Goal: Task Accomplishment & Management: Complete application form

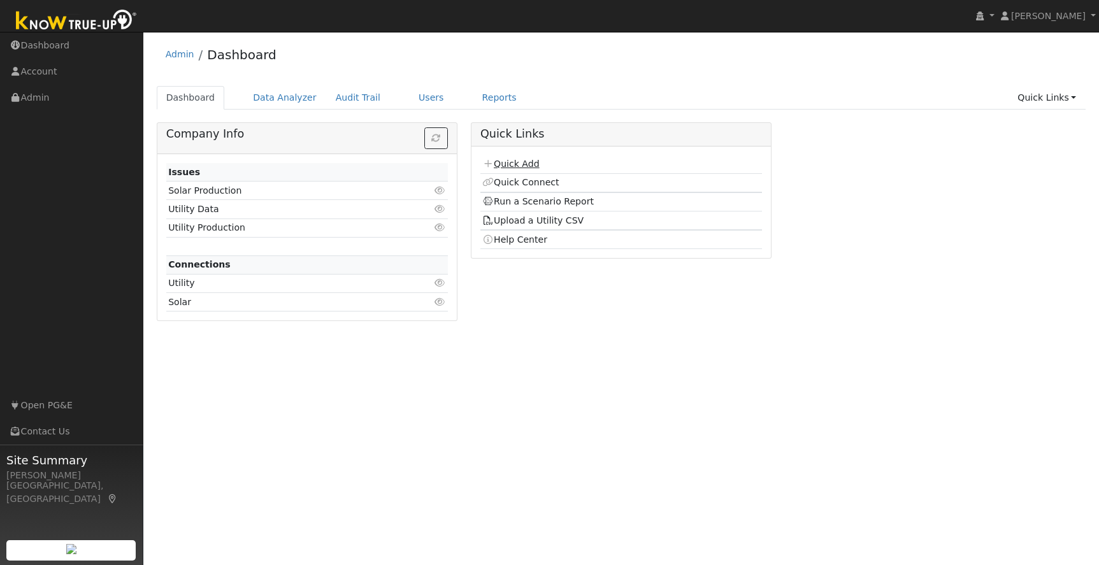
click at [531, 165] on link "Quick Add" at bounding box center [510, 164] width 57 height 10
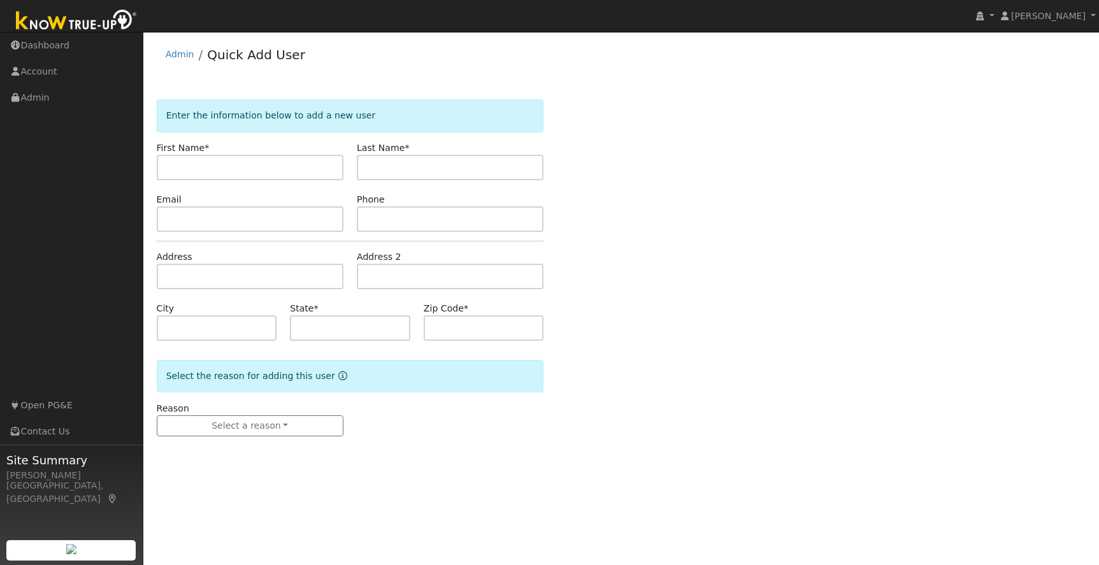
click at [233, 171] on input "text" at bounding box center [250, 167] width 187 height 25
type input "Ken"
type input "Williams"
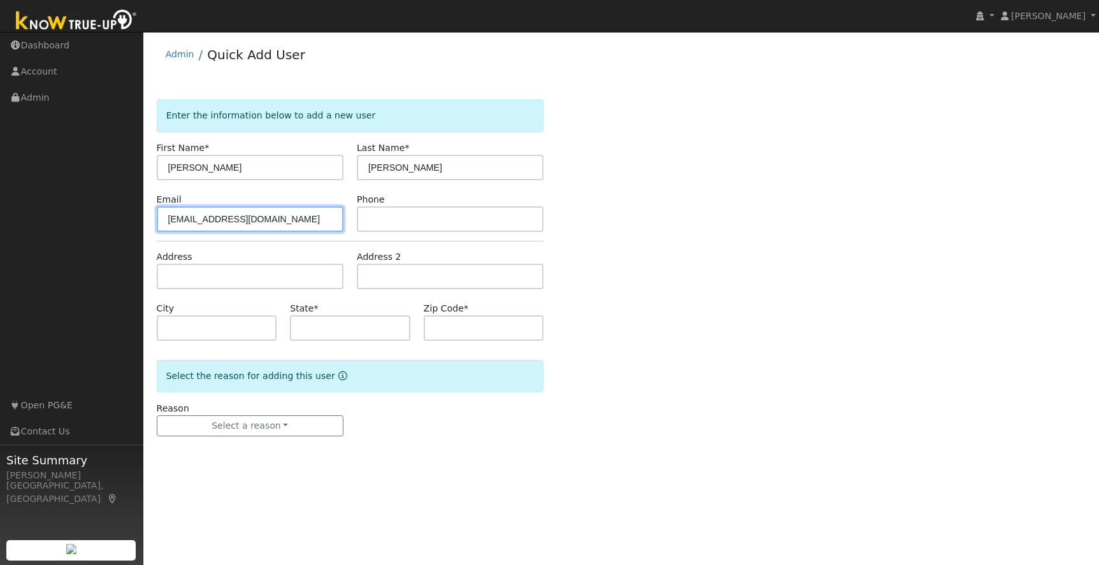
type input "acrocoach@sbcglobal.net"
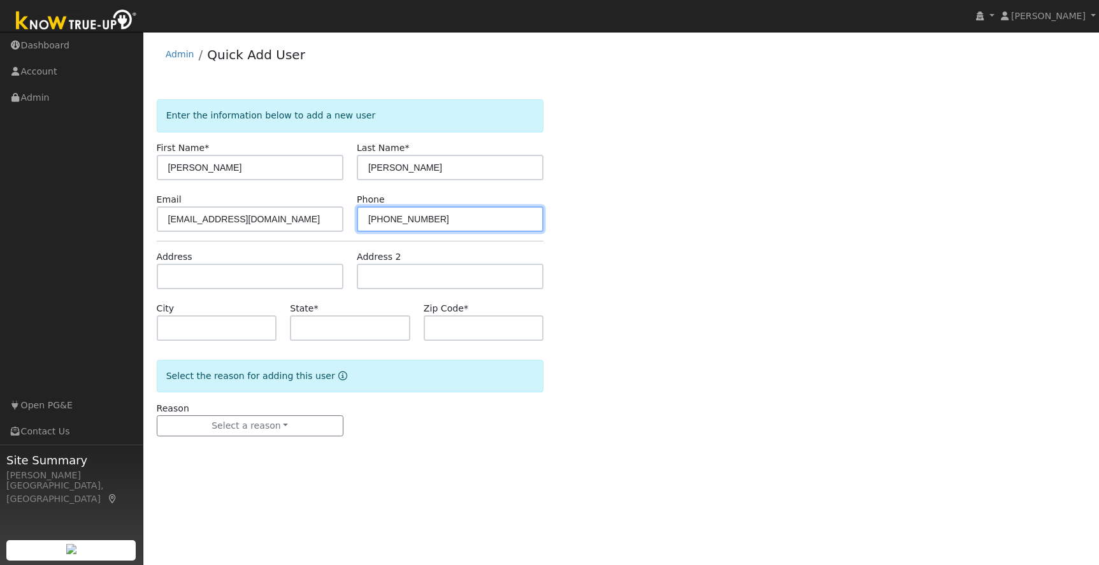
type input "209-743-9488"
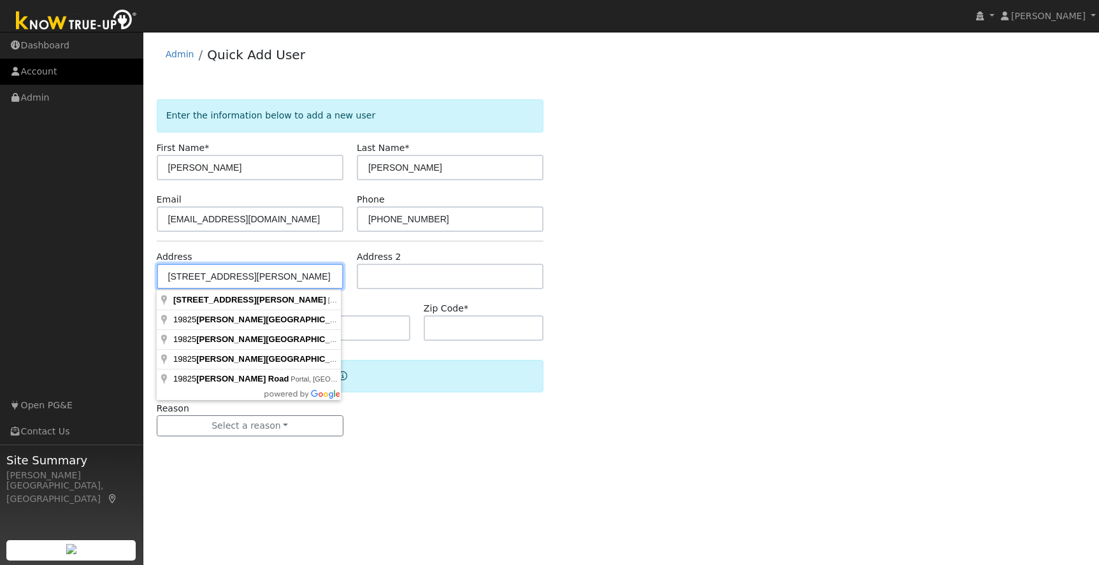
type input "19825 Seaborn Road"
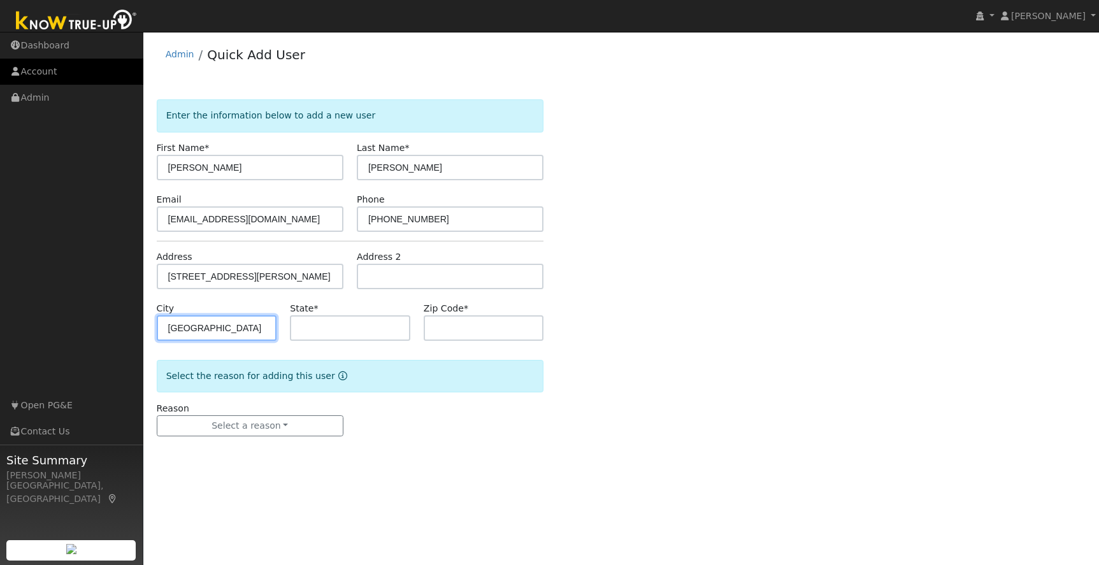
type input "Sonora"
type input "CA"
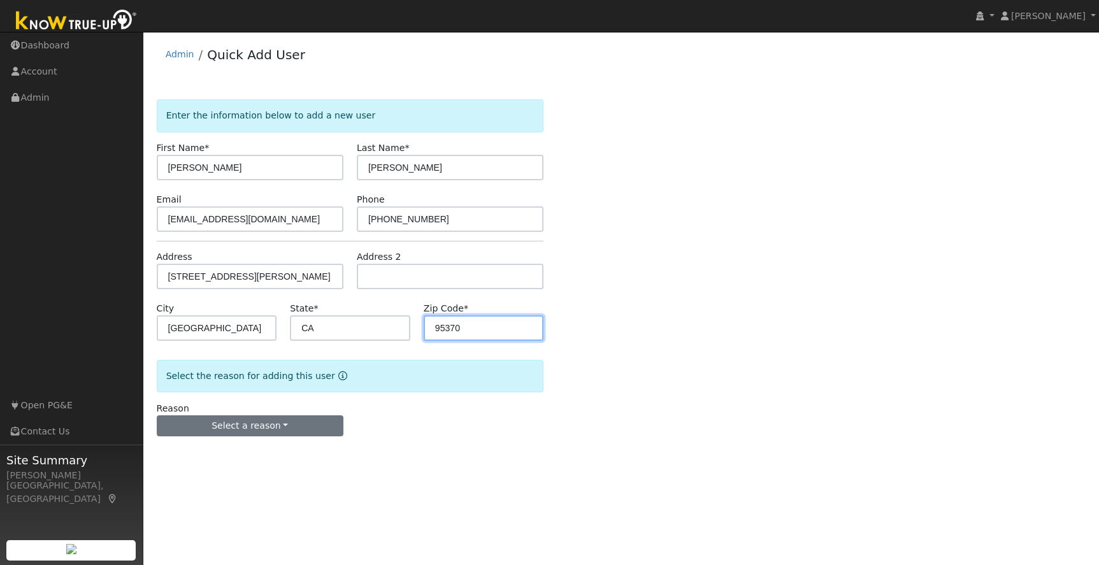
type input "95370"
click at [234, 428] on button "Select a reason" at bounding box center [250, 426] width 187 height 22
click at [198, 452] on link "New lead" at bounding box center [227, 453] width 141 height 18
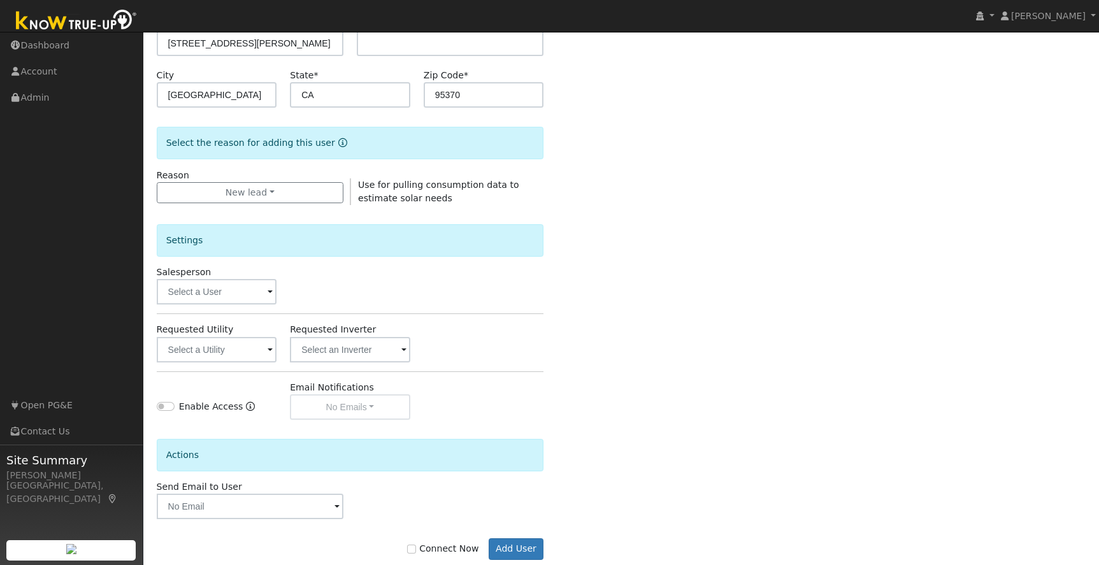
scroll to position [260, 0]
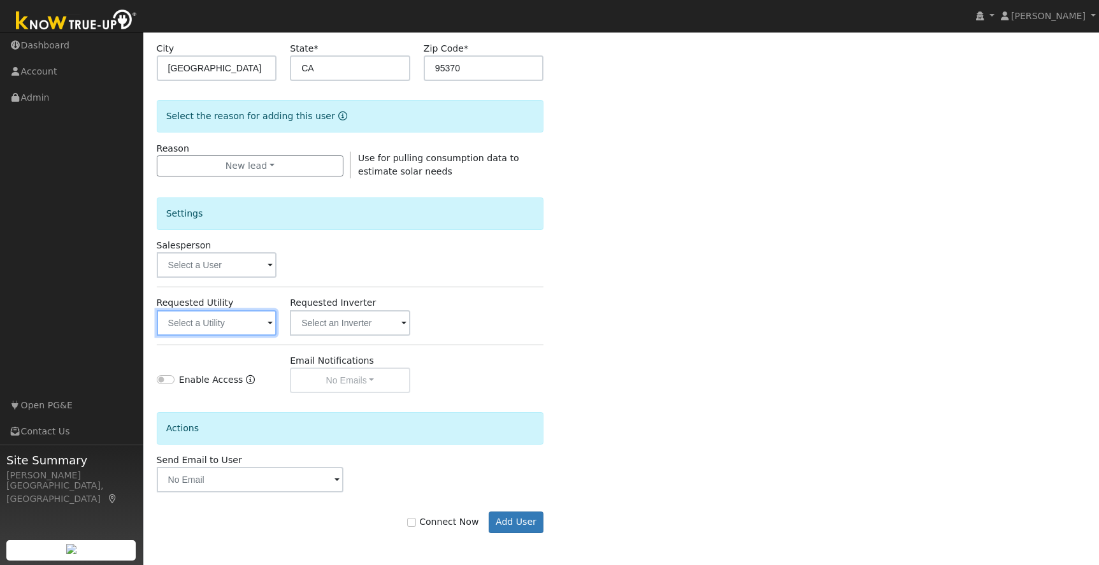
click at [221, 335] on div "Settings Salesperson Requested Utility Requested Inverter Enable Access Email N…" at bounding box center [350, 285] width 387 height 215
click at [221, 329] on input "text" at bounding box center [217, 322] width 120 height 25
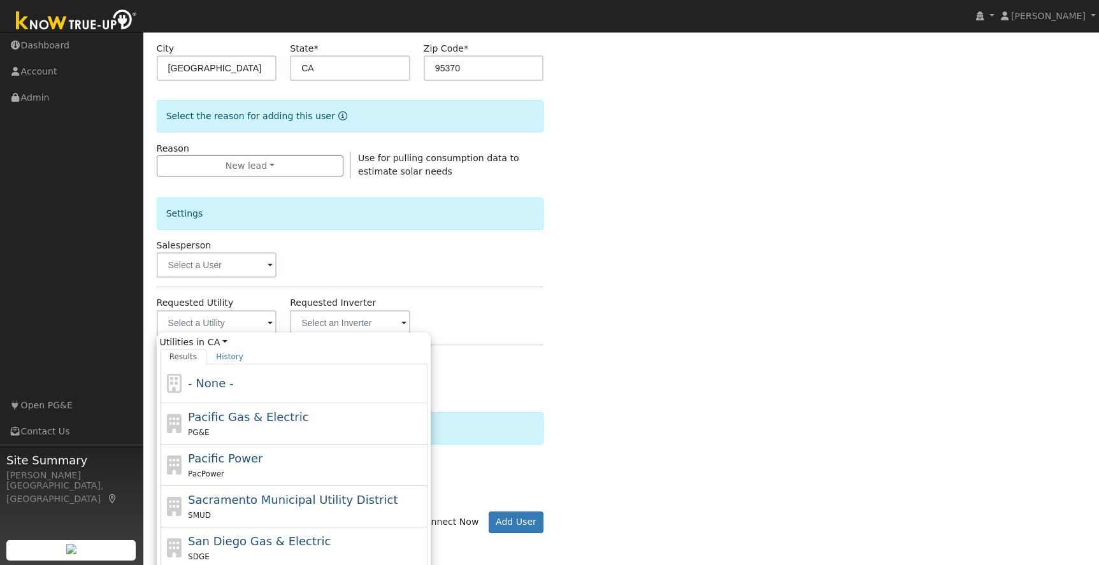
click at [214, 424] on div "Pacific Gas & Electric PG&E" at bounding box center [306, 423] width 236 height 31
type input "Pacific Gas & Electric"
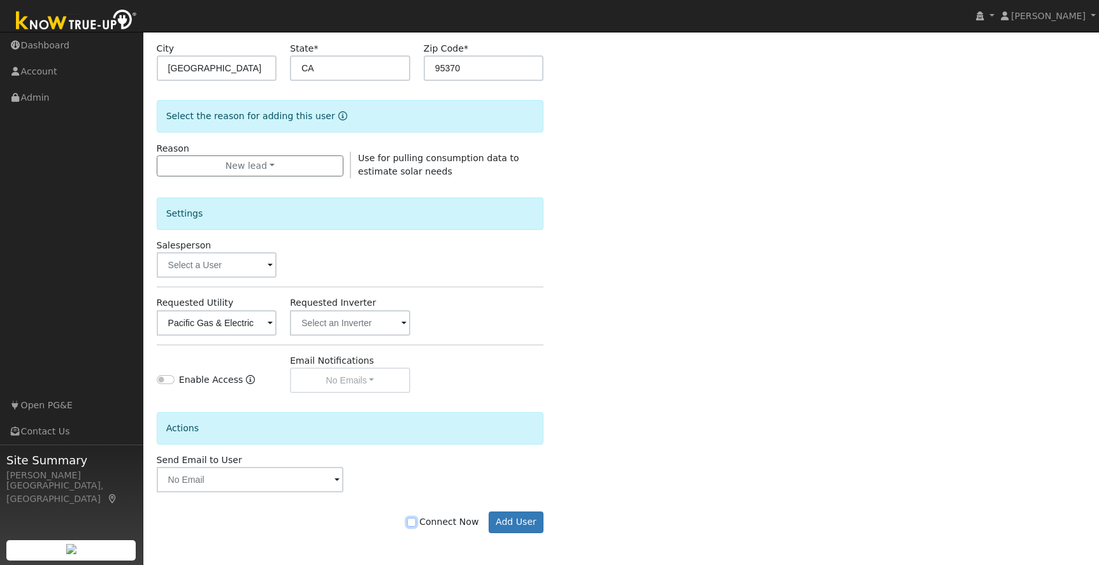
click at [416, 521] on input "Connect Now" at bounding box center [411, 522] width 9 height 9
checkbox input "true"
click at [521, 524] on button "Add User" at bounding box center [516, 523] width 55 height 22
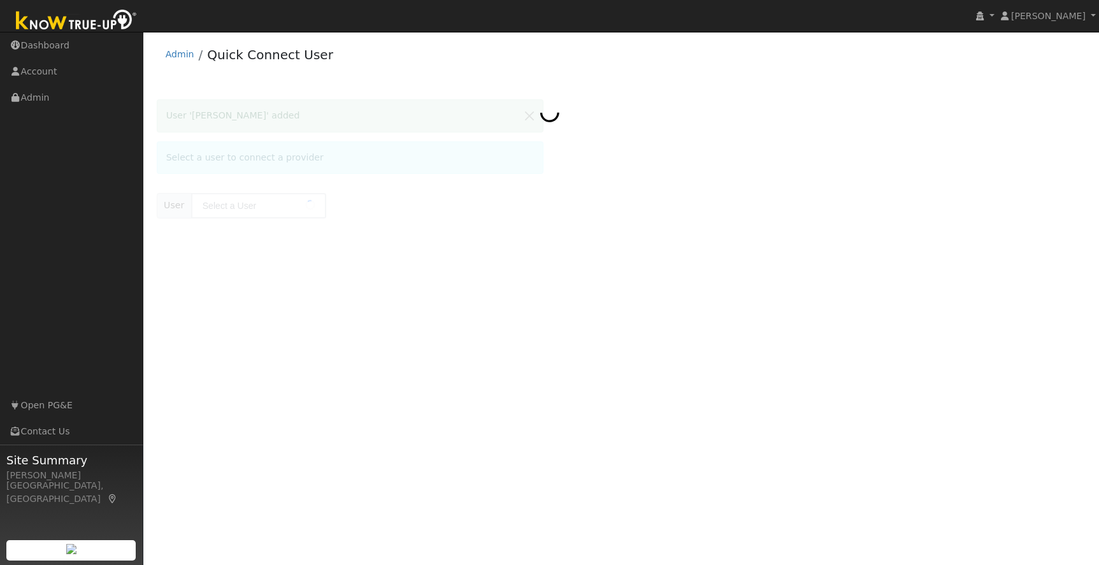
type input "[PERSON_NAME]"
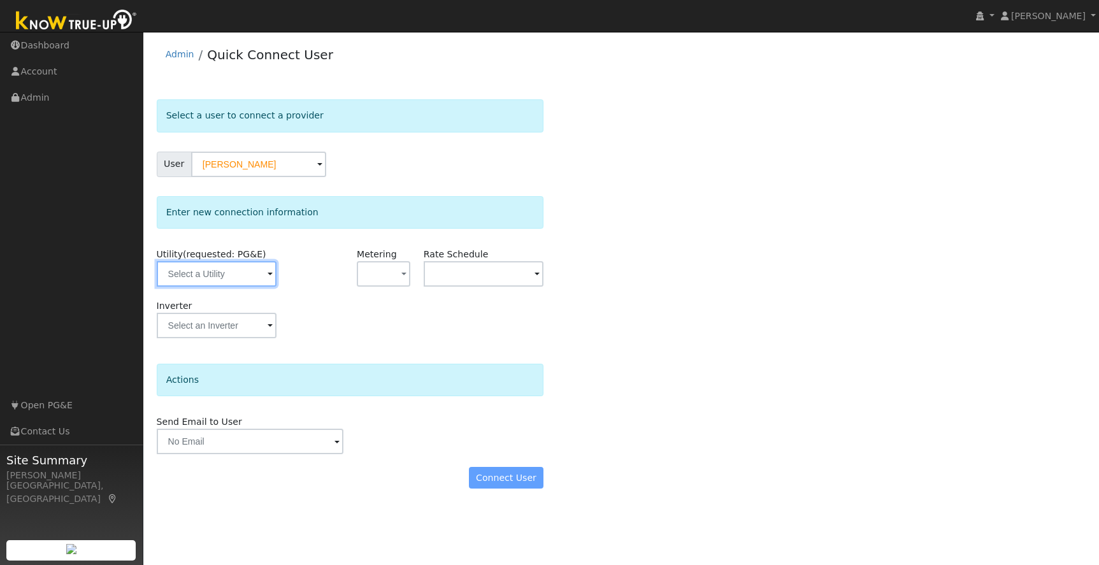
click at [254, 282] on input "text" at bounding box center [217, 273] width 120 height 25
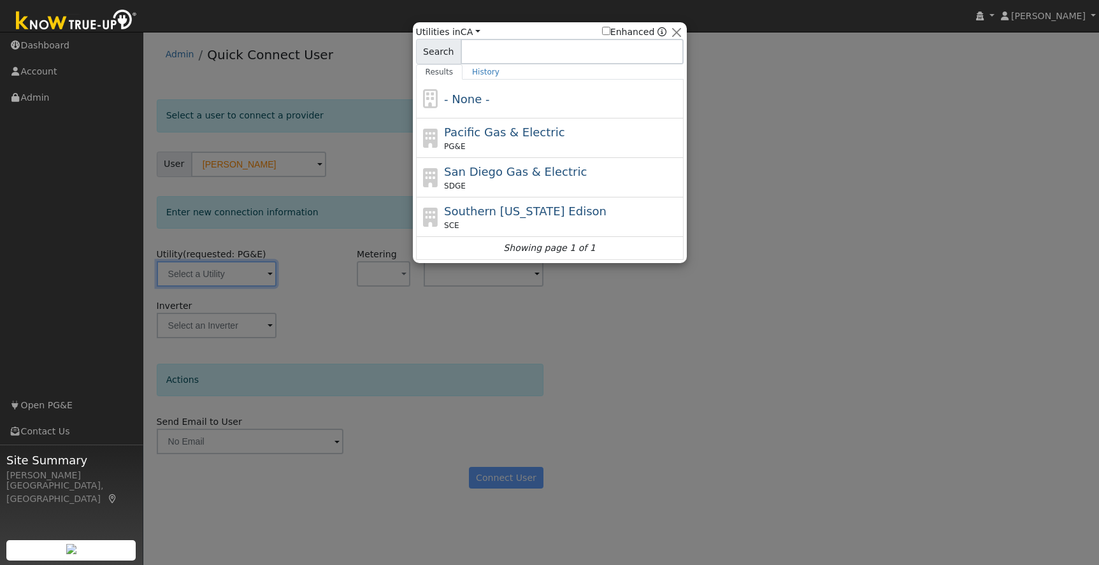
click at [573, 131] on div "Pacific Gas & Electric PG&E" at bounding box center [562, 138] width 236 height 29
type input "PG&E"
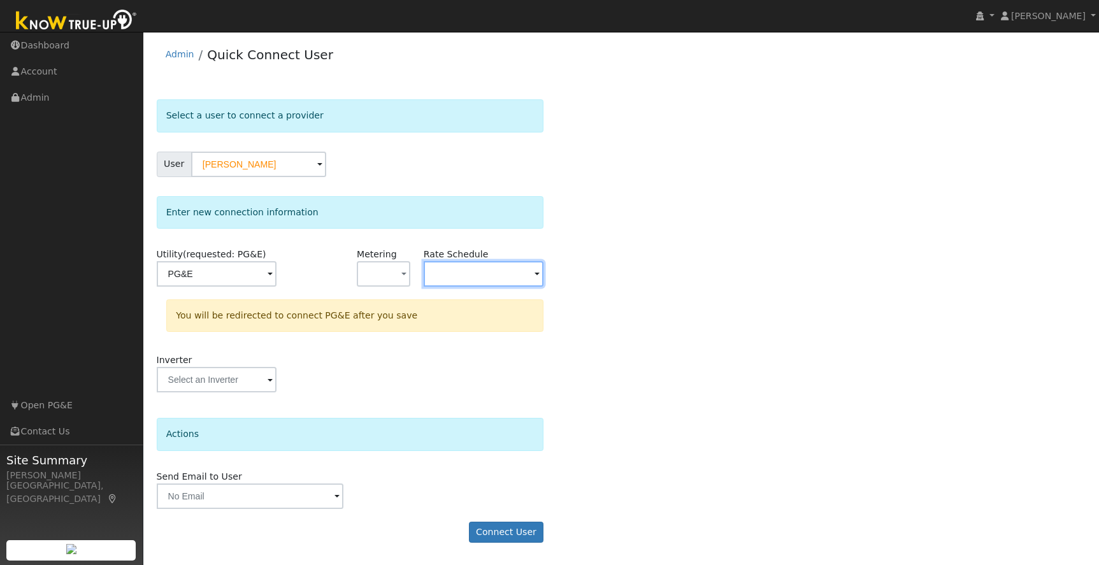
click at [483, 274] on input "text" at bounding box center [484, 273] width 120 height 25
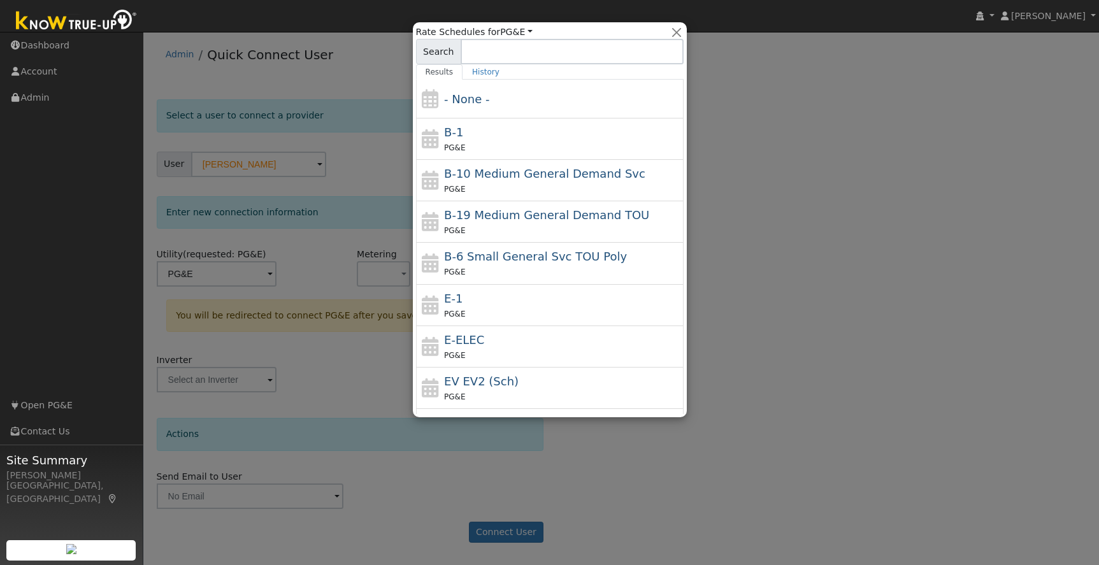
click at [480, 345] on span "E-ELEC" at bounding box center [464, 339] width 40 height 13
type input "E-ELEC"
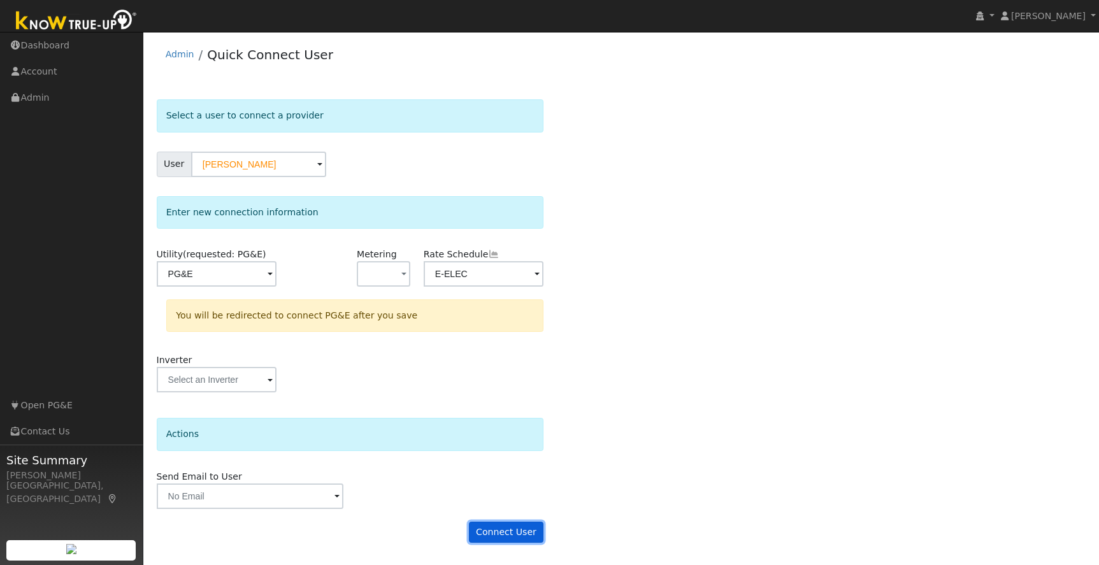
click at [504, 533] on button "Connect User" at bounding box center [506, 533] width 75 height 22
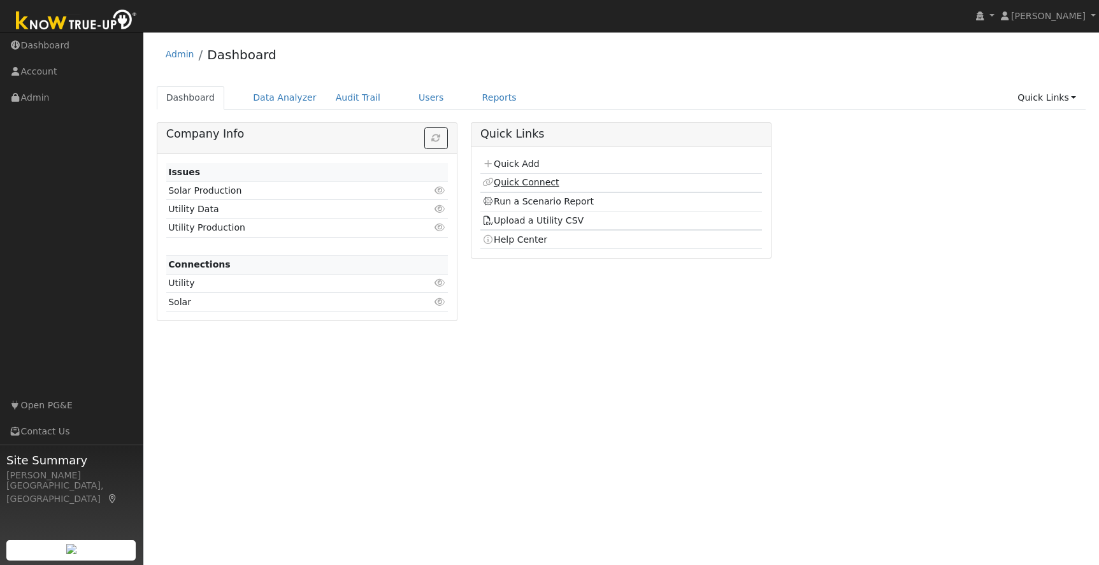
click at [520, 179] on link "Quick Connect" at bounding box center [520, 182] width 76 height 10
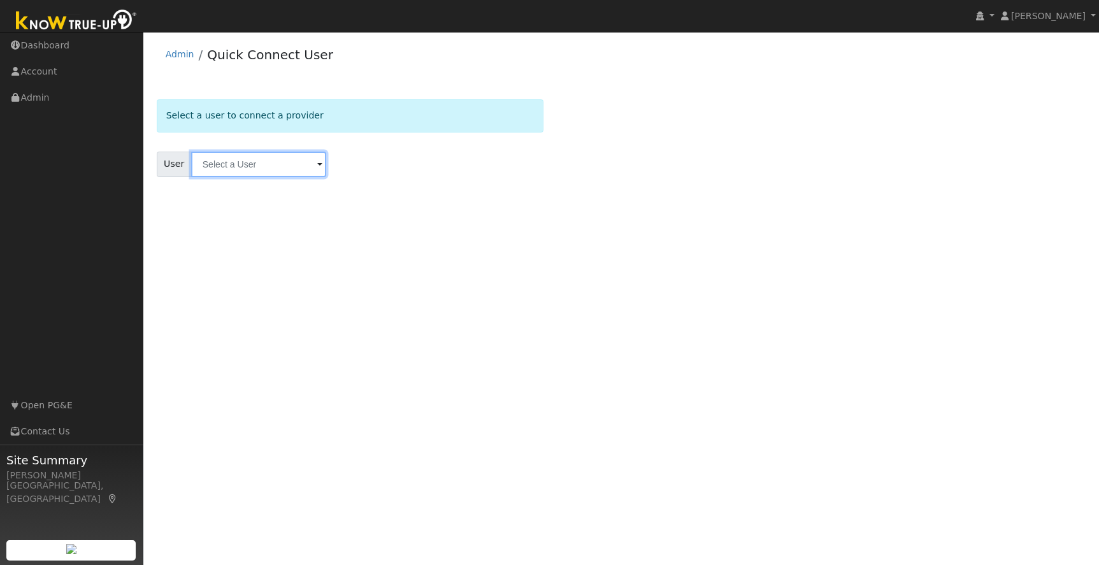
click at [231, 165] on input "text" at bounding box center [258, 164] width 135 height 25
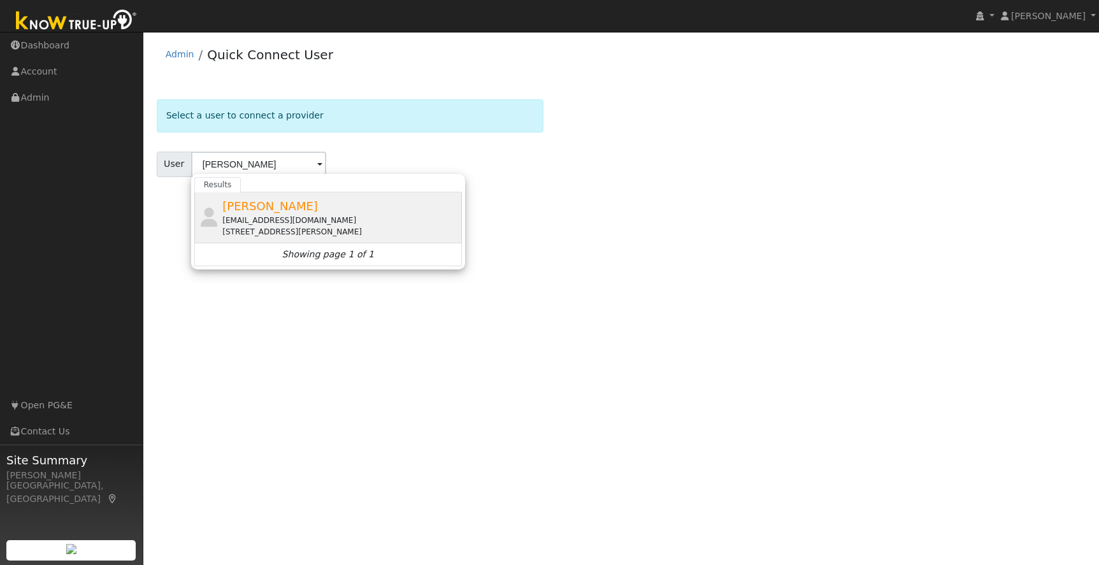
click at [279, 218] on div "[EMAIL_ADDRESS][DOMAIN_NAME]" at bounding box center [340, 220] width 236 height 11
type input "[PERSON_NAME]"
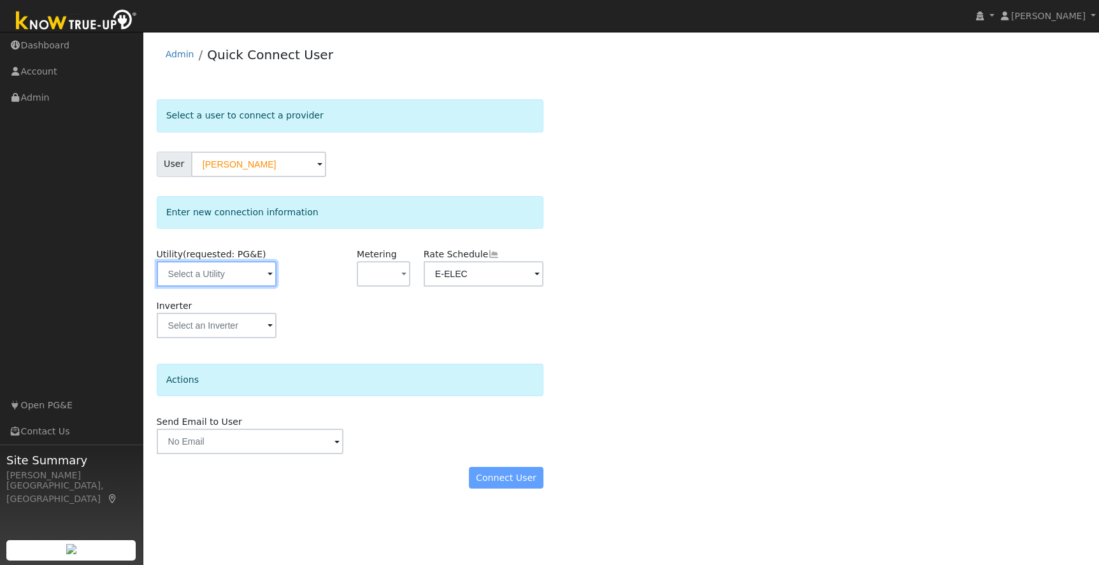
click at [229, 285] on input "text" at bounding box center [217, 273] width 120 height 25
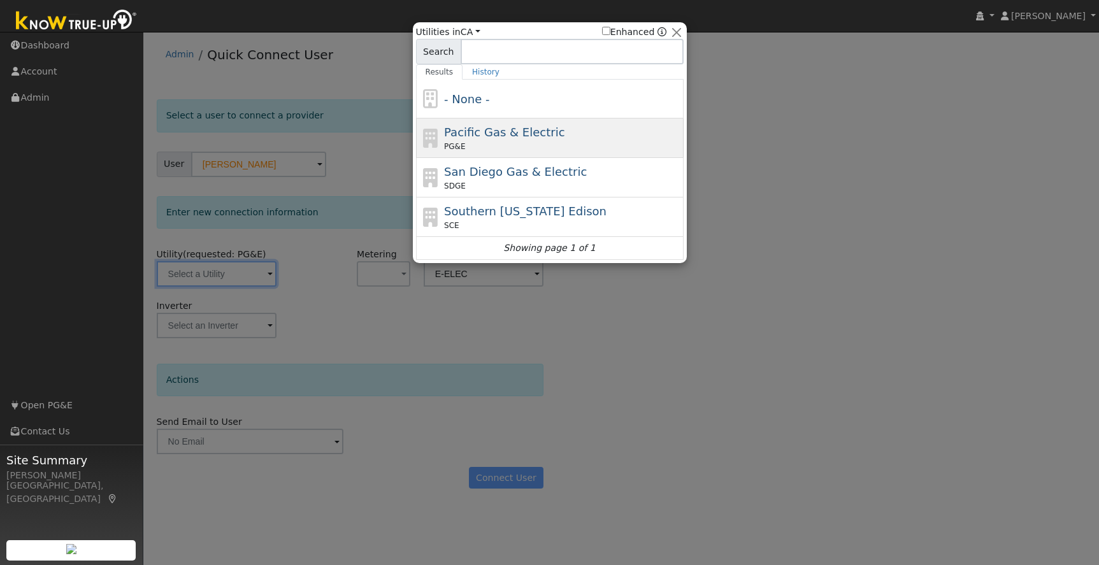
click at [624, 136] on div "Pacific Gas & Electric PG&E" at bounding box center [562, 138] width 236 height 29
type input "PG&E"
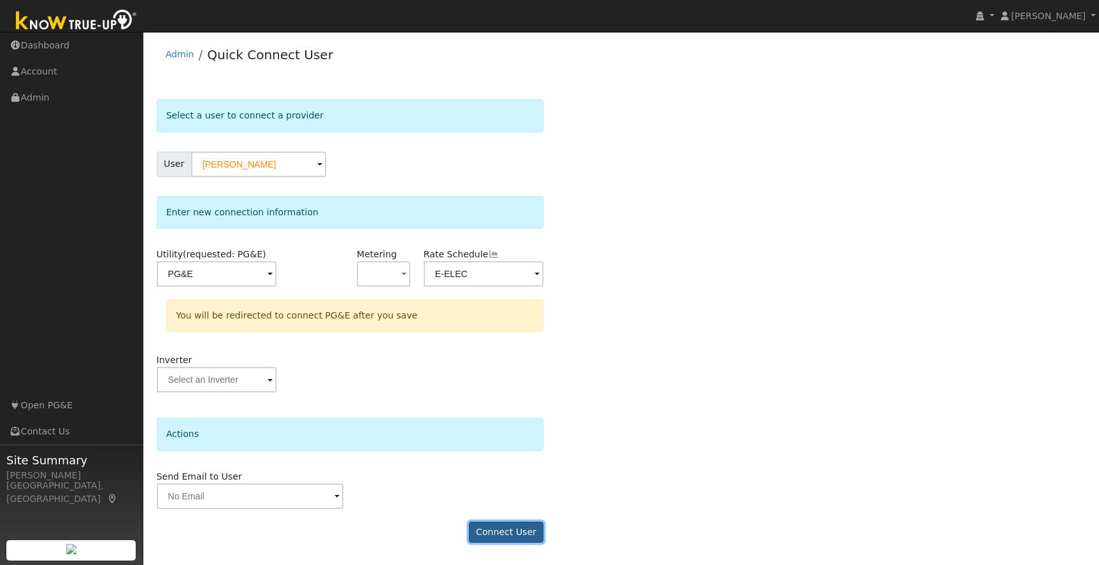
click at [498, 535] on button "Connect User" at bounding box center [506, 533] width 75 height 22
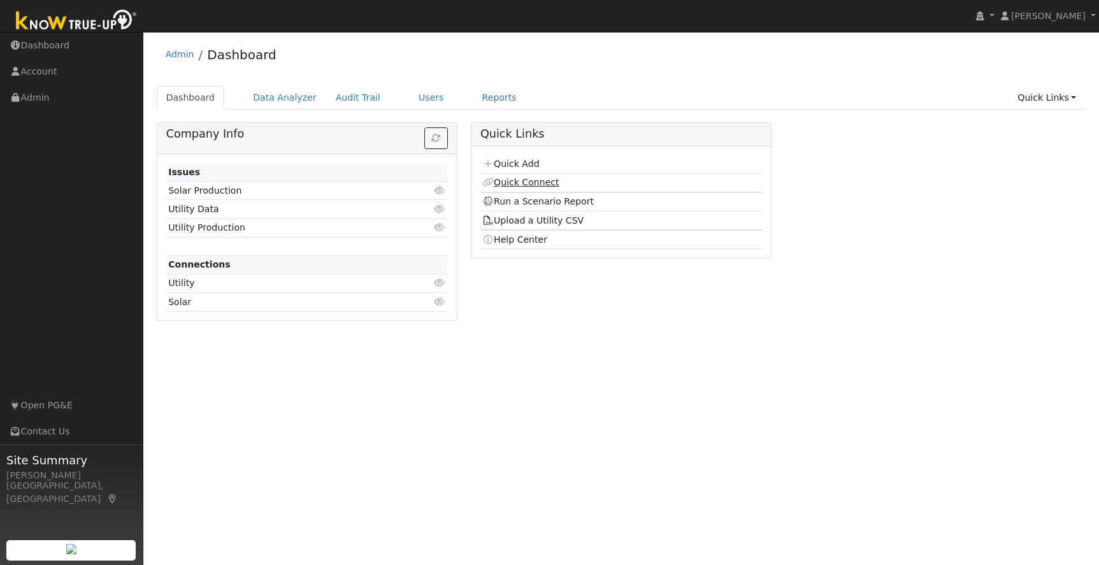
click at [525, 181] on link "Quick Connect" at bounding box center [520, 182] width 76 height 10
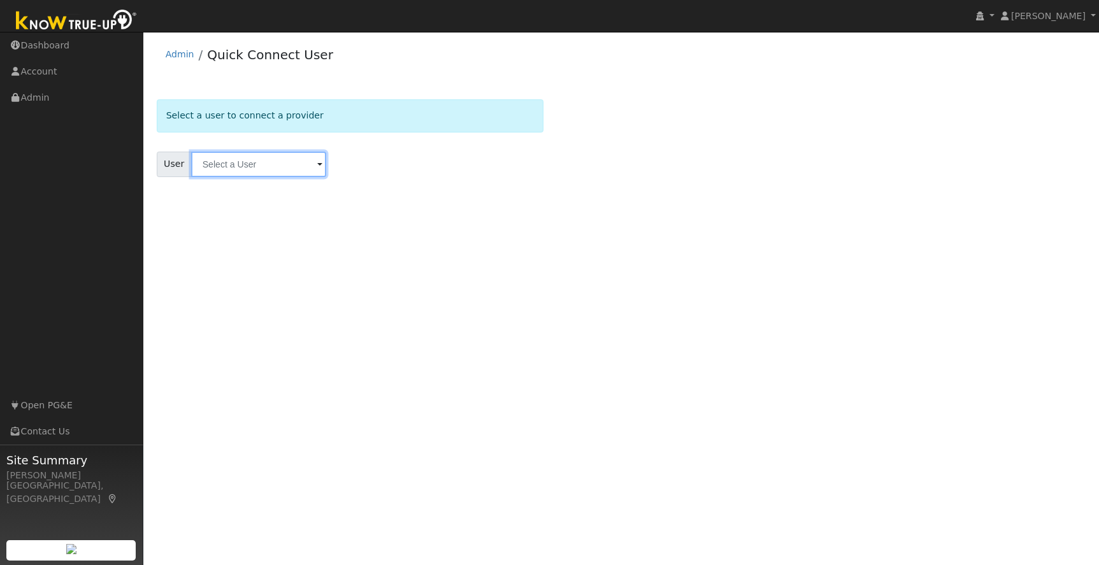
click at [236, 167] on input "text" at bounding box center [258, 164] width 135 height 25
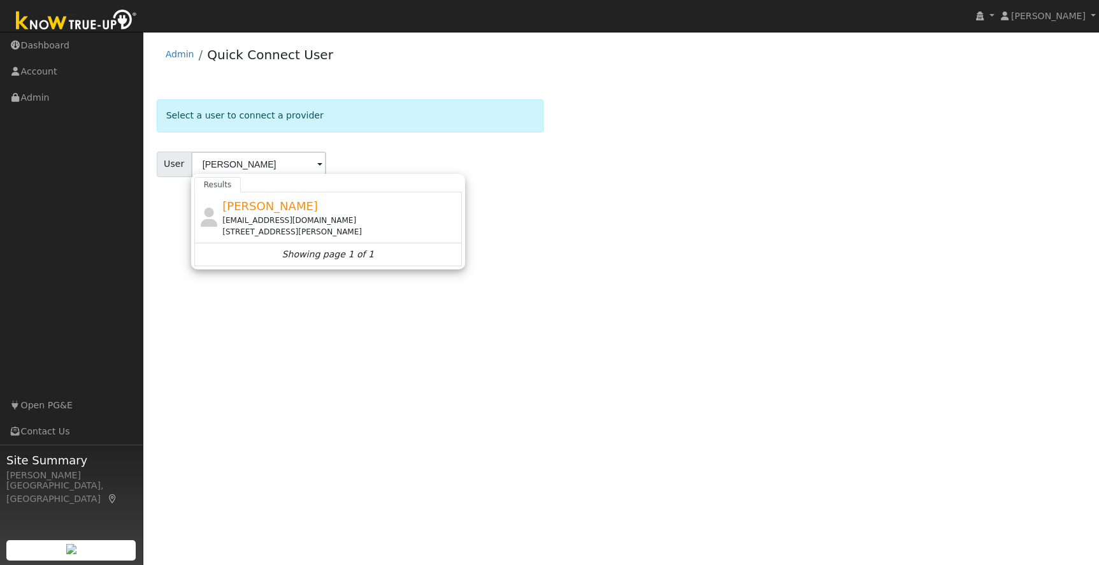
click at [268, 231] on div "19825 Seaborn Road, Sonora, CA 95370" at bounding box center [340, 231] width 236 height 11
type input "[PERSON_NAME]"
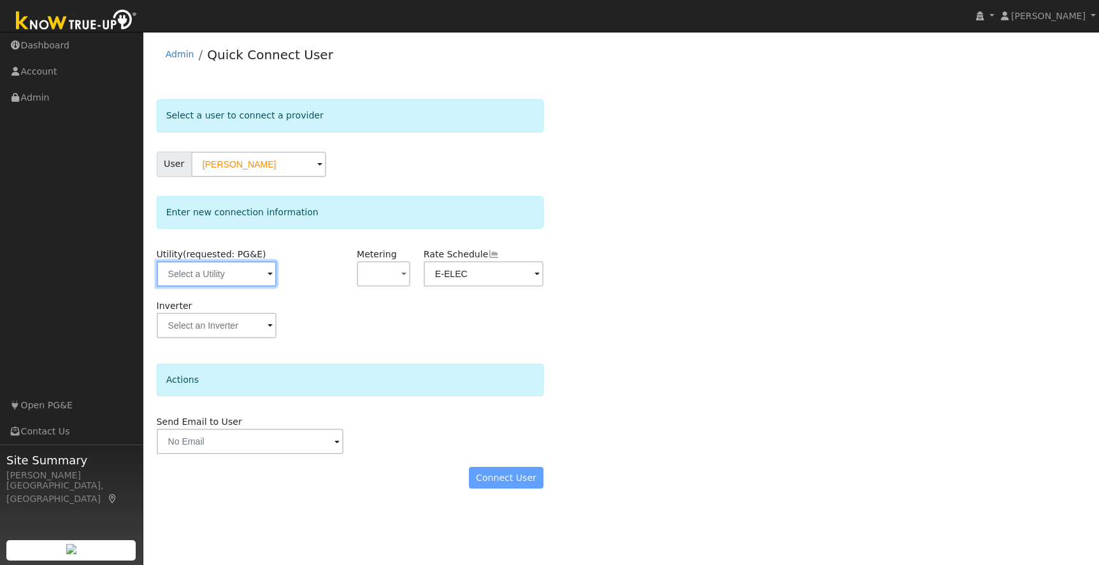
click at [232, 277] on input "text" at bounding box center [217, 273] width 120 height 25
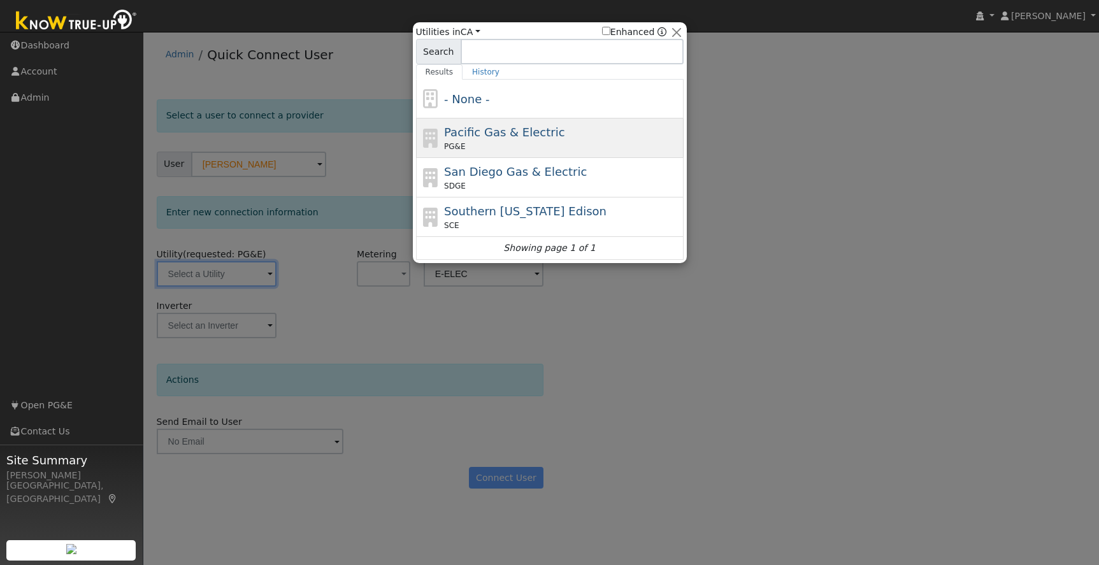
click at [613, 138] on div "Pacific Gas & Electric PG&E" at bounding box center [562, 138] width 236 height 29
type input "PG&E"
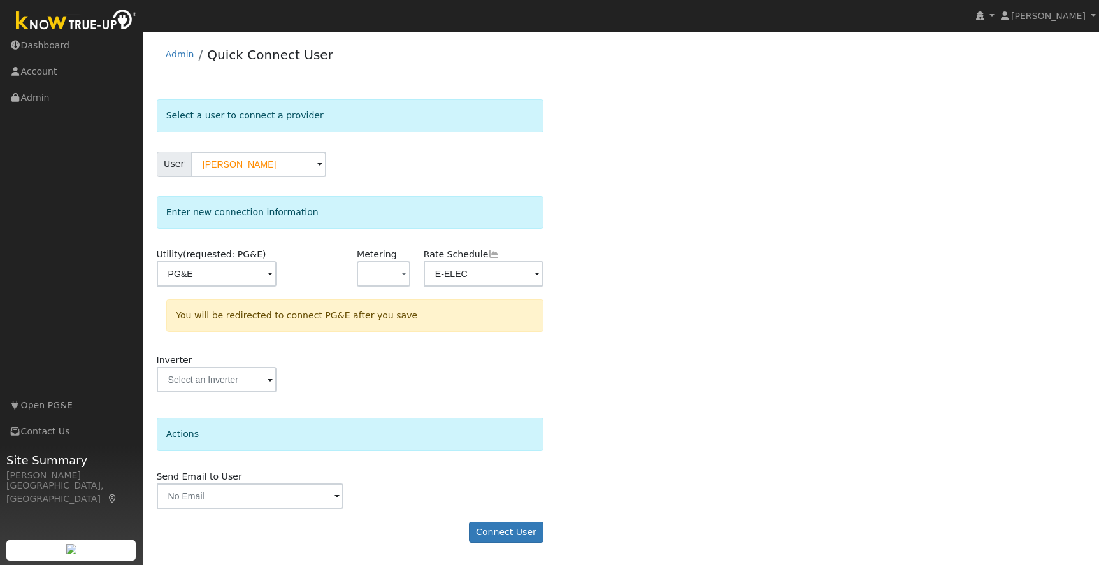
click at [610, 380] on div "Select a user to connect a provider User Ken Williams Account Default Account D…" at bounding box center [622, 327] width 930 height 456
click at [525, 534] on button "Connect User" at bounding box center [506, 533] width 75 height 22
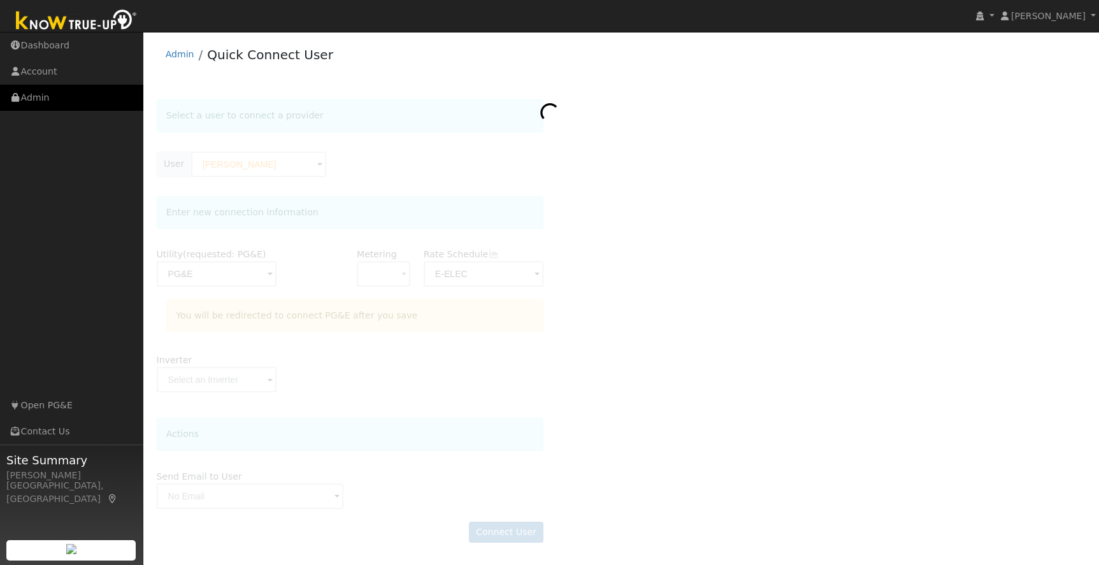
click at [32, 98] on link "Admin" at bounding box center [71, 98] width 143 height 26
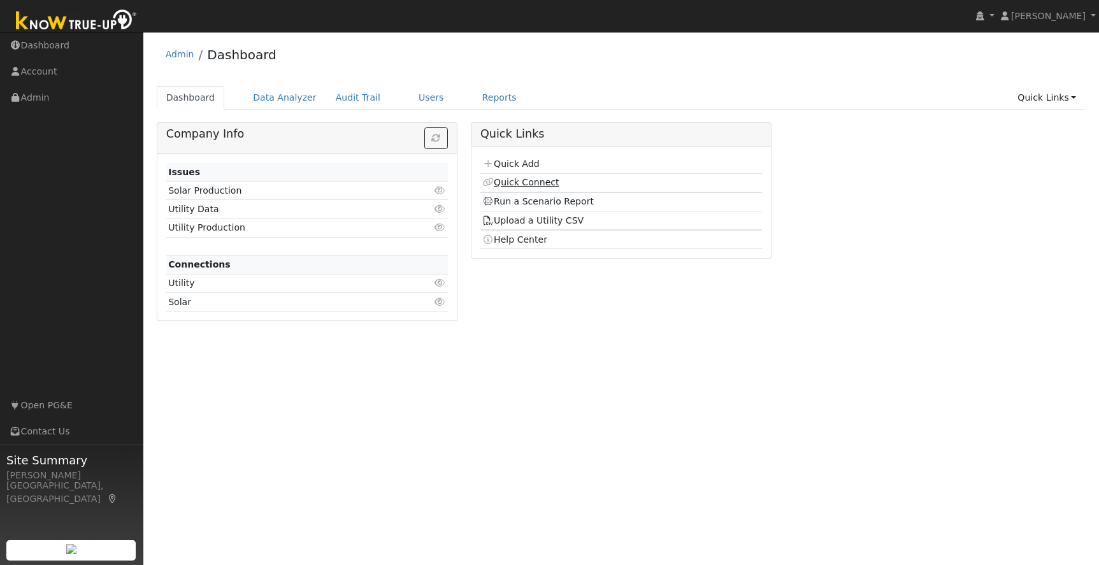
click at [538, 185] on link "Quick Connect" at bounding box center [520, 182] width 76 height 10
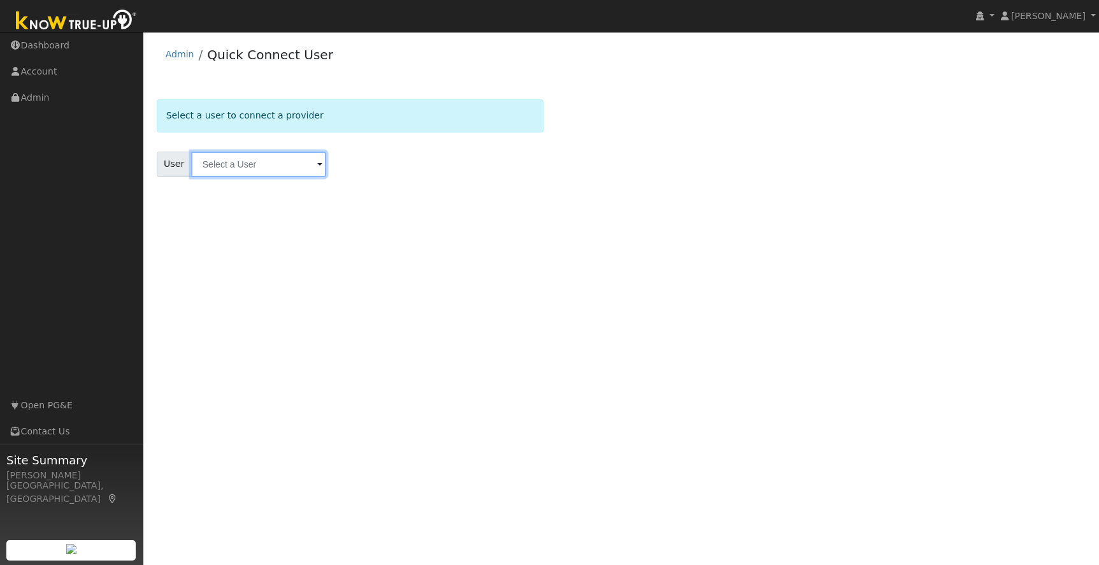
click at [246, 167] on input "text" at bounding box center [258, 164] width 135 height 25
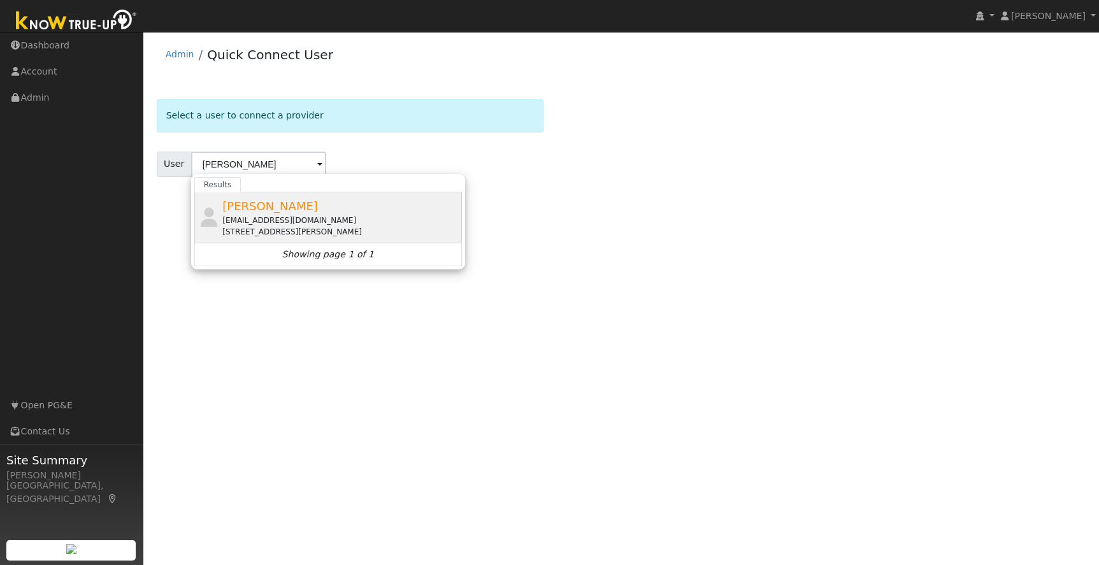
click at [266, 209] on span "[PERSON_NAME]" at bounding box center [270, 205] width 96 height 13
type input "[PERSON_NAME]"
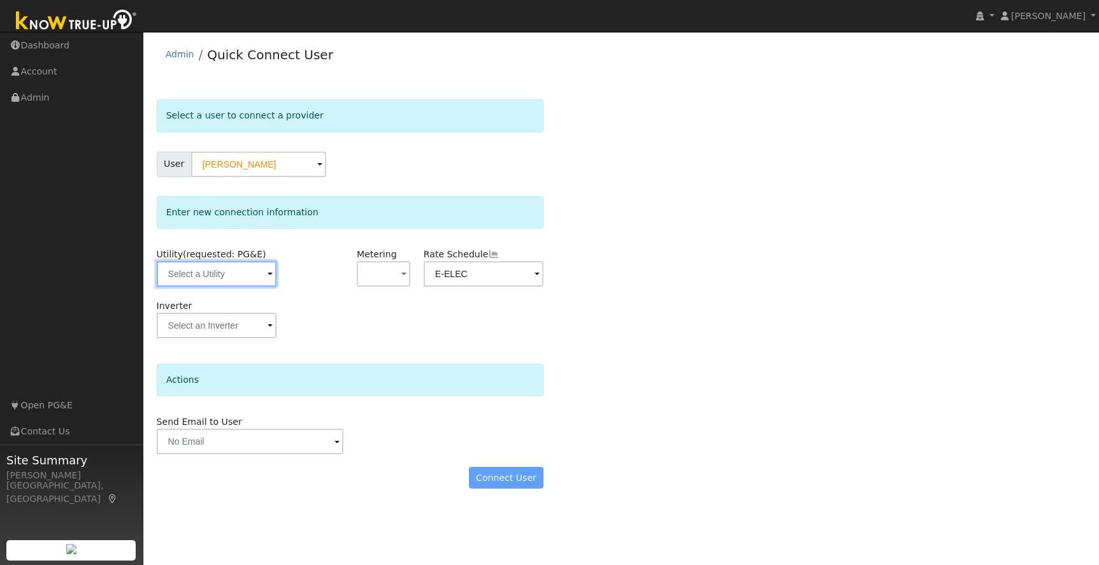
click at [208, 277] on input "text" at bounding box center [217, 273] width 120 height 25
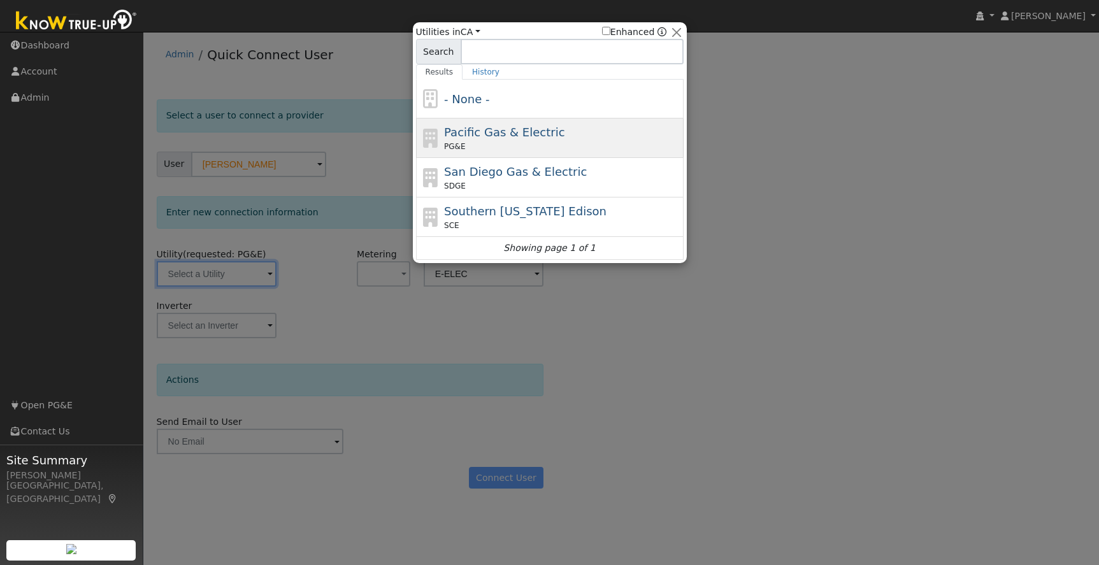
click at [575, 134] on div "Pacific Gas & Electric PG&E" at bounding box center [562, 138] width 236 height 29
type input "PG&E"
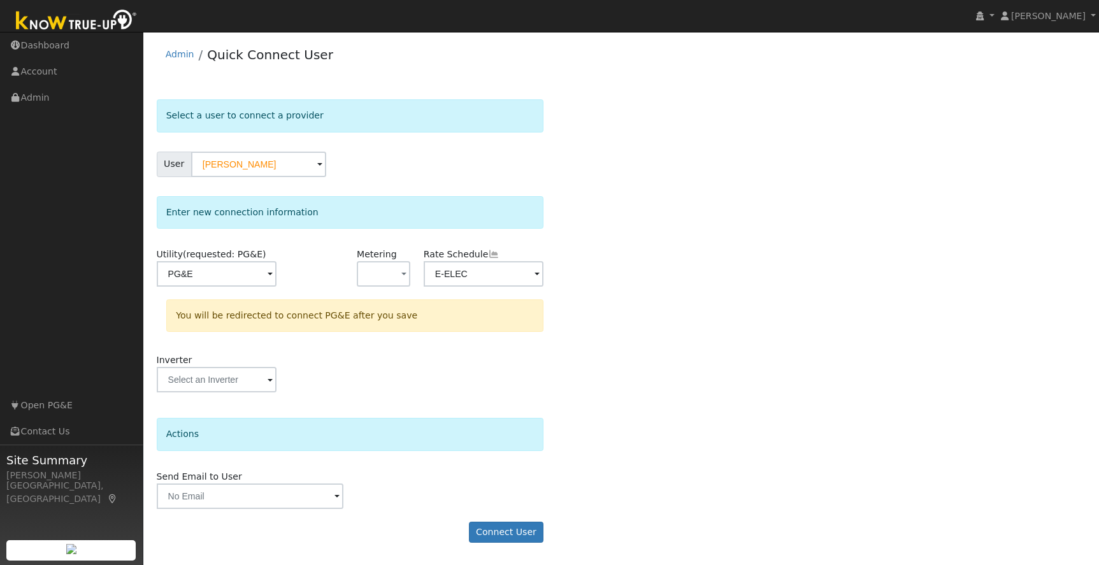
click at [595, 418] on div "Select a user to connect a provider User [PERSON_NAME] Account Default Account …" at bounding box center [622, 327] width 930 height 456
click at [512, 532] on button "Connect User" at bounding box center [506, 533] width 75 height 22
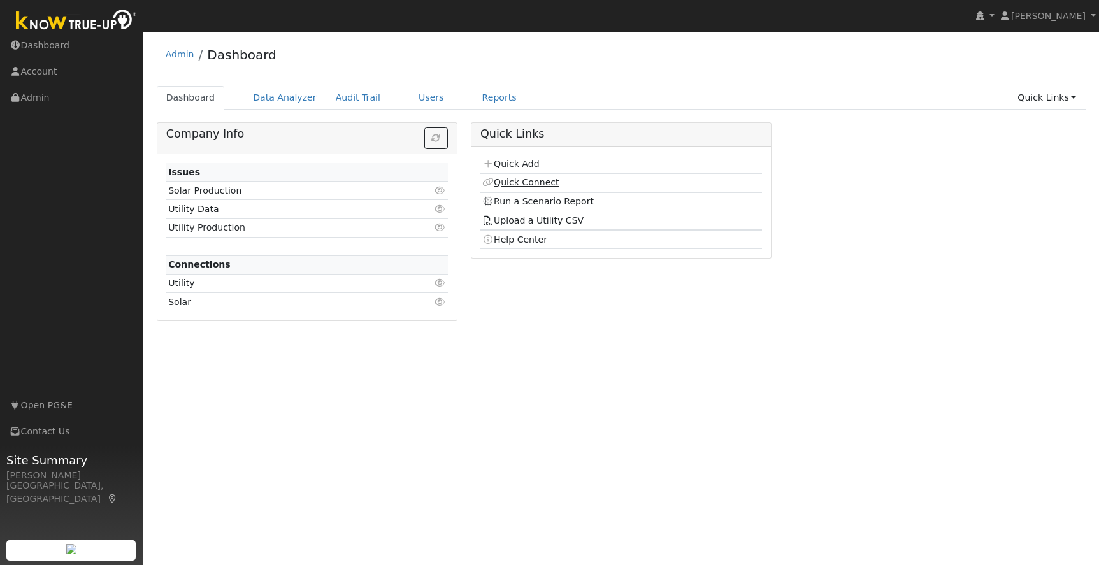
click at [525, 184] on link "Quick Connect" at bounding box center [520, 182] width 76 height 10
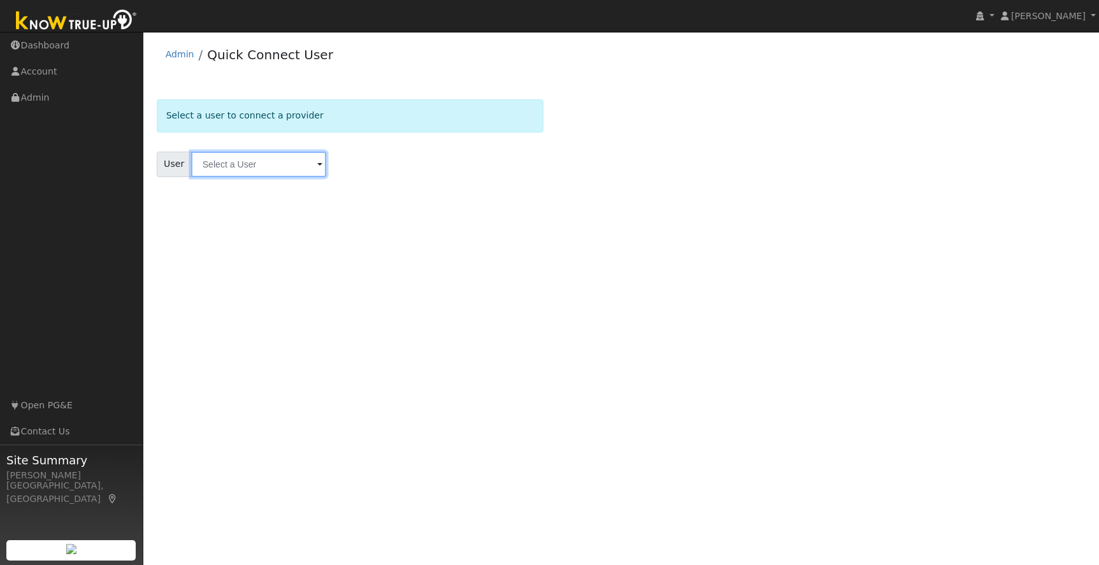
click at [234, 169] on input "text" at bounding box center [258, 164] width 135 height 25
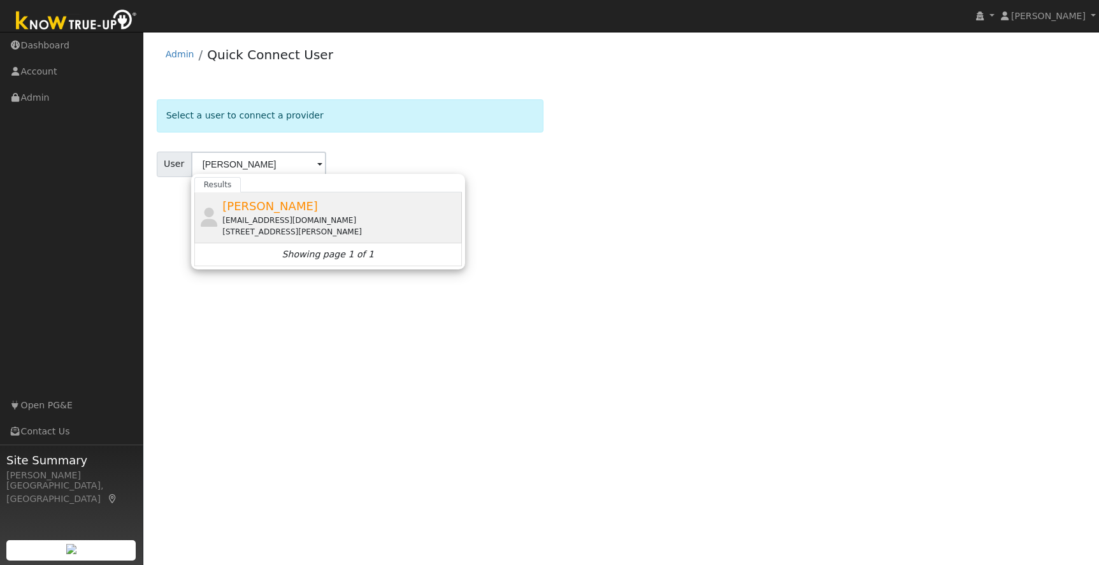
click at [270, 226] on div "[STREET_ADDRESS][PERSON_NAME]" at bounding box center [340, 231] width 236 height 11
type input "[PERSON_NAME]"
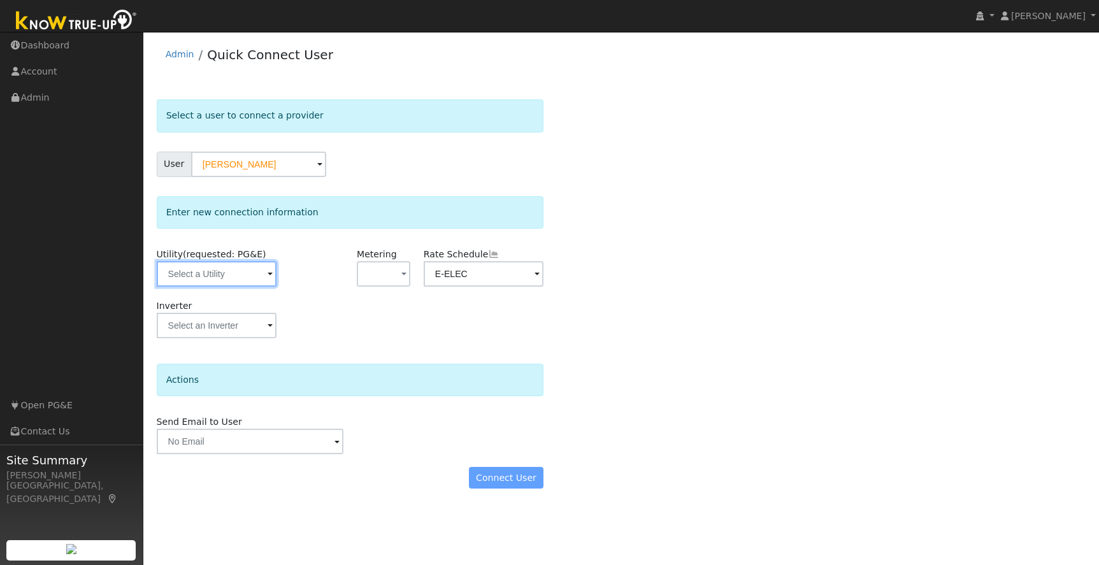
click at [218, 273] on input "text" at bounding box center [217, 273] width 120 height 25
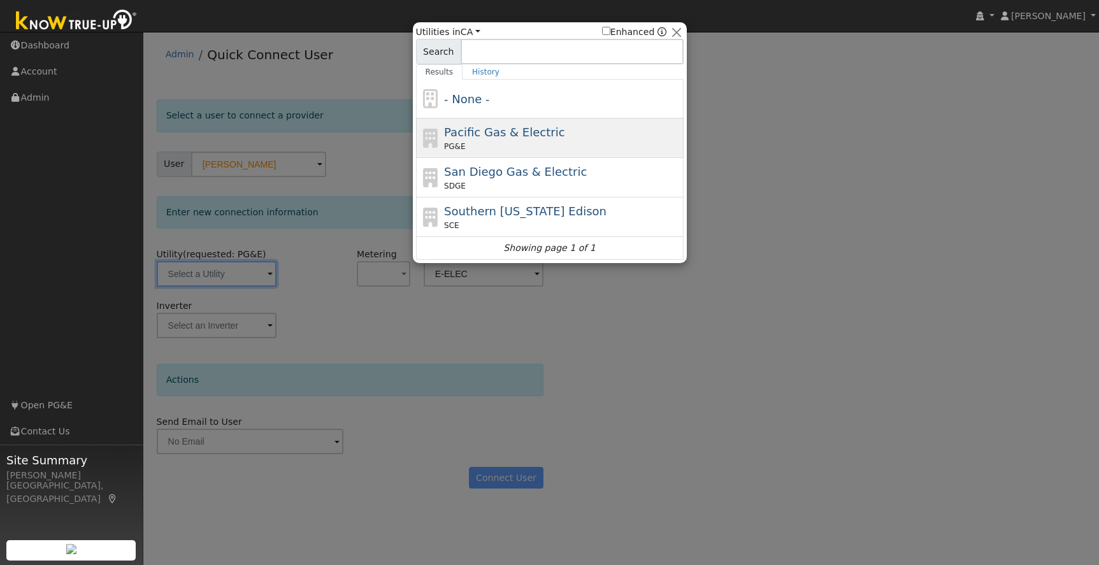
click at [584, 141] on div "PG&E" at bounding box center [562, 146] width 236 height 11
type input "PG&E"
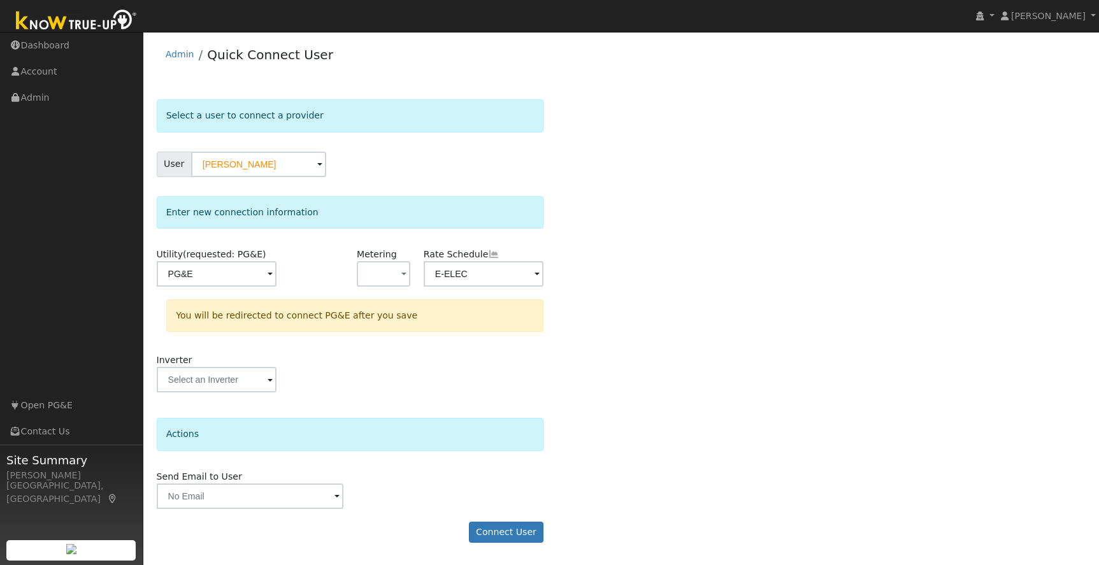
click at [624, 413] on div "Select a user to connect a provider User [PERSON_NAME] Account Default Account …" at bounding box center [622, 327] width 930 height 456
click at [513, 535] on button "Connect User" at bounding box center [506, 533] width 75 height 22
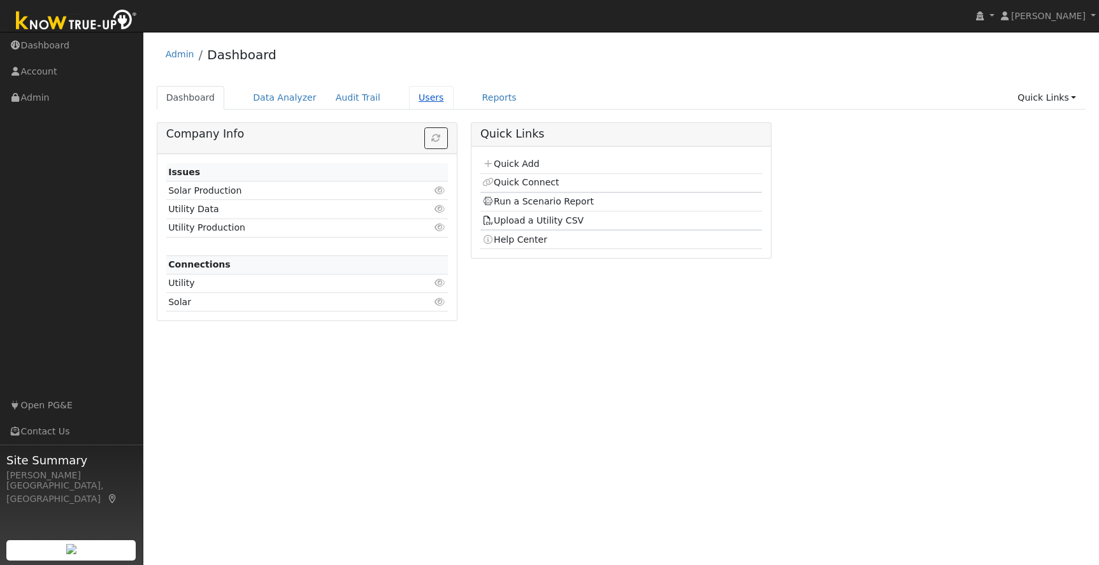
click at [411, 94] on link "Users" at bounding box center [431, 98] width 45 height 24
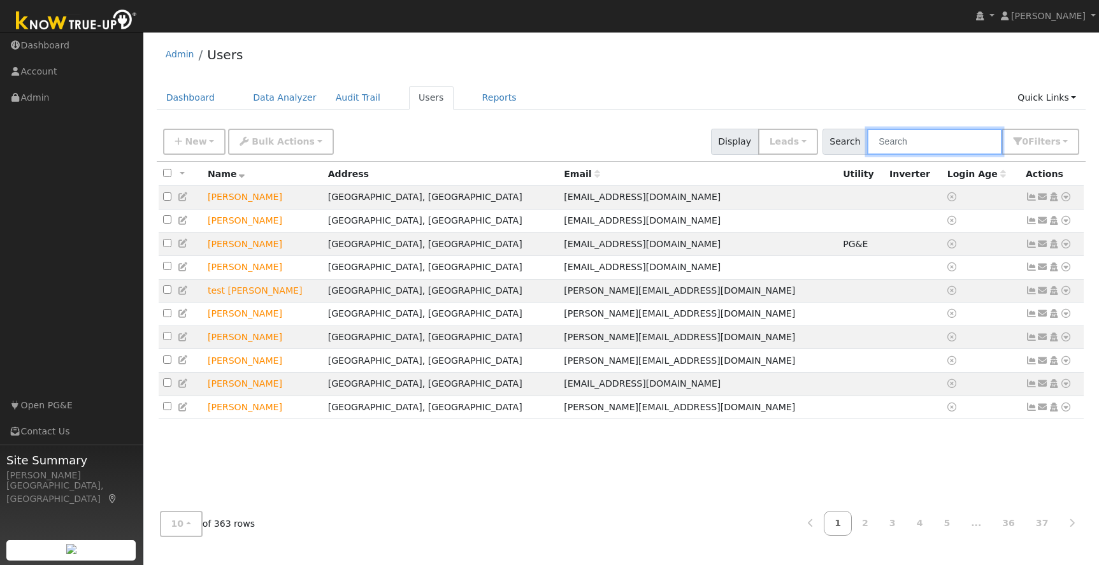
click at [925, 145] on input "text" at bounding box center [934, 142] width 135 height 26
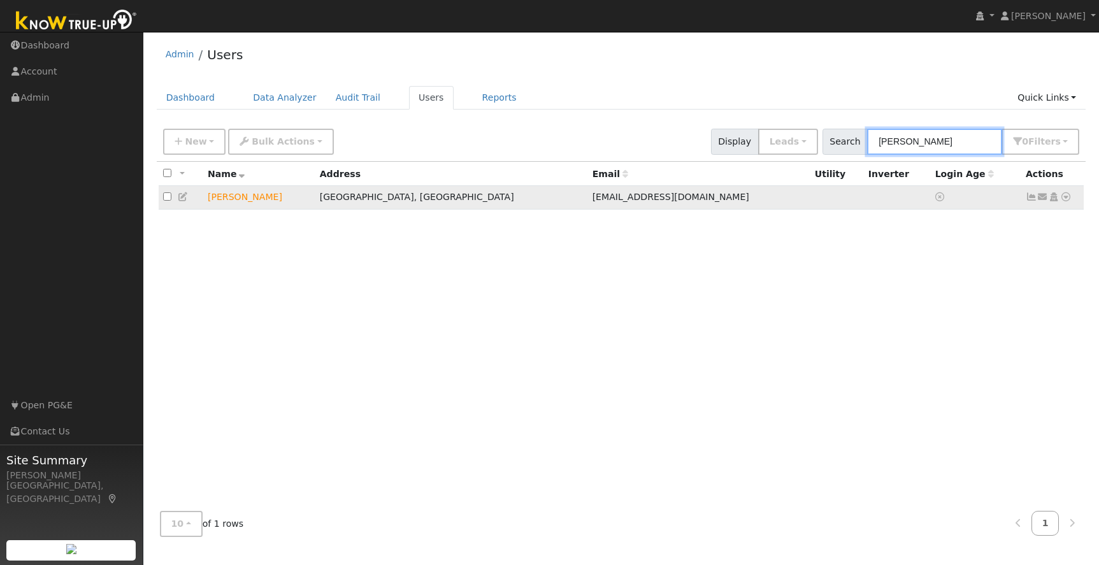
type input "[PERSON_NAME]"
click at [167, 199] on input "checkbox" at bounding box center [167, 196] width 8 height 8
checkbox input "true"
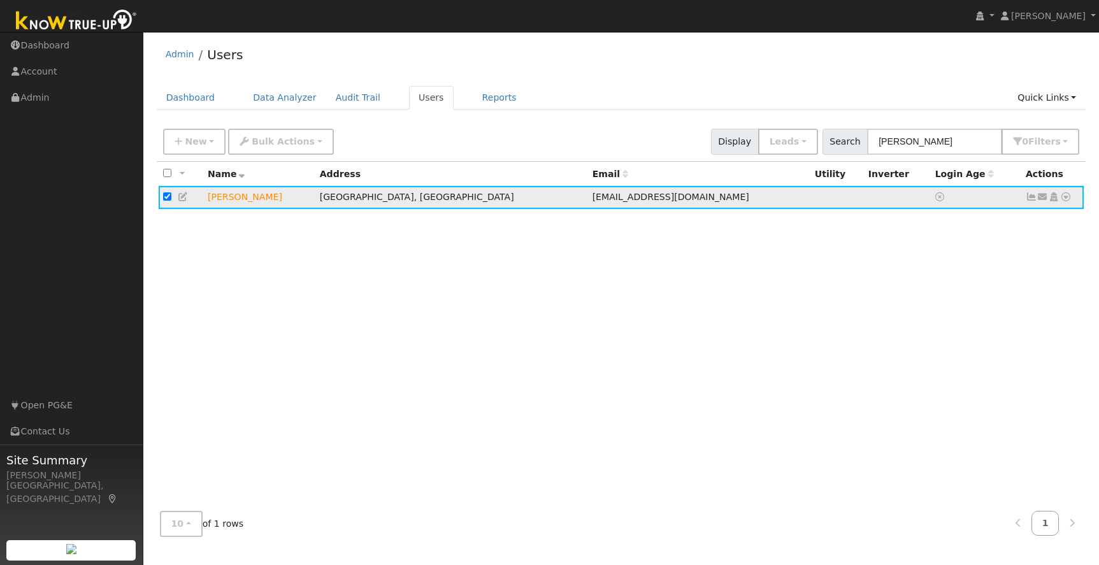
click at [1067, 199] on icon at bounding box center [1065, 196] width 11 height 9
drag, startPoint x: 783, startPoint y: 270, endPoint x: 772, endPoint y: 268, distance: 10.9
click at [772, 268] on div "All None All on page None on page Name Address Email Utility Inverter Login Age…" at bounding box center [622, 331] width 930 height 339
click at [180, 199] on icon at bounding box center [183, 196] width 11 height 9
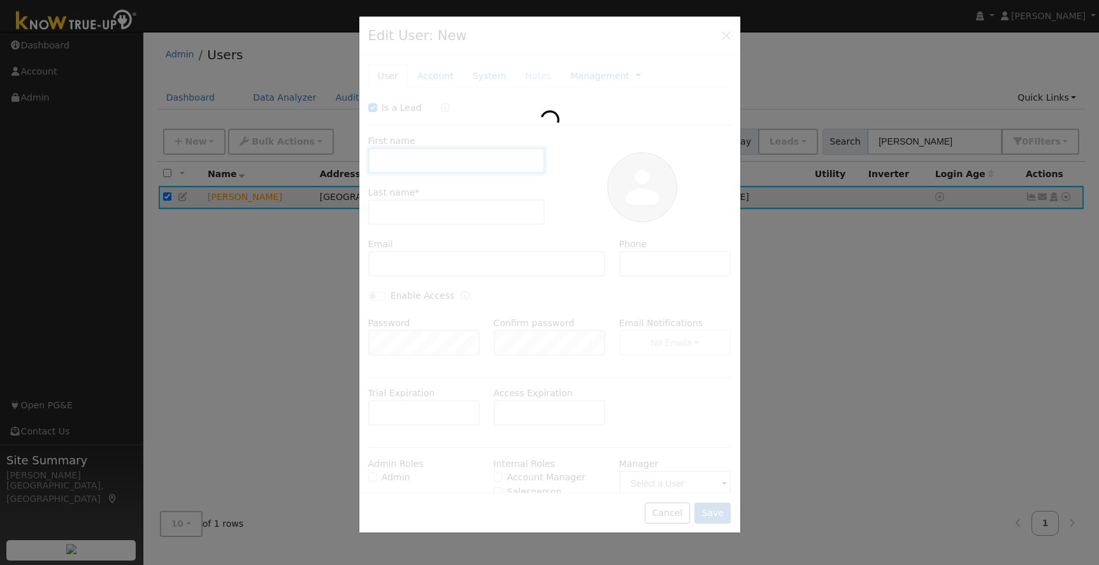
checkbox input "true"
type input "Ken"
type input "Williams"
type input "acrocoach@sbcglobal.net"
type input "209-743-9488"
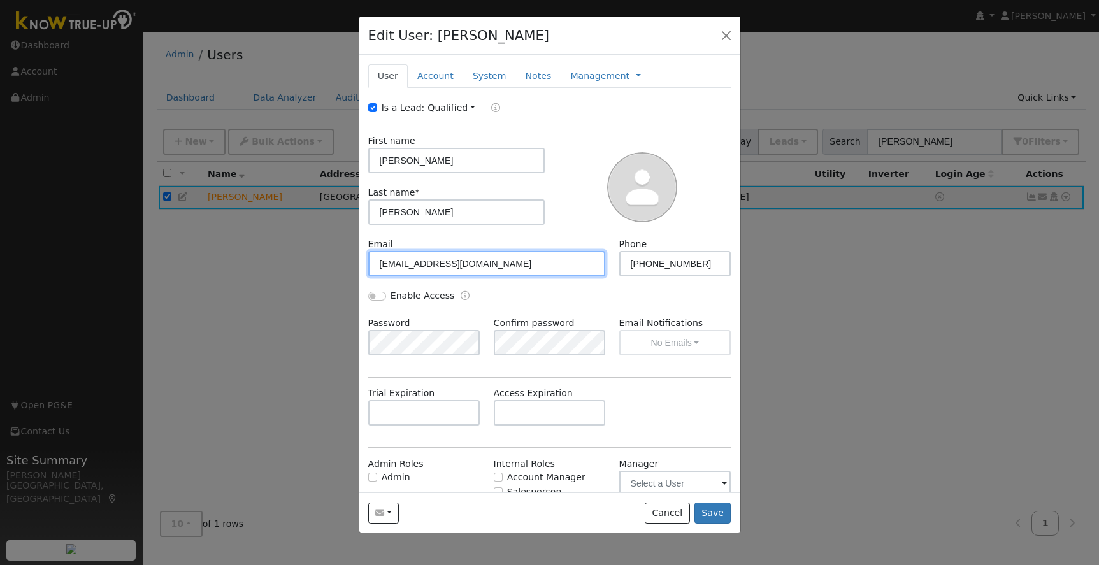
click at [389, 265] on input "acrocoach@sbcglobal.net" at bounding box center [487, 263] width 238 height 25
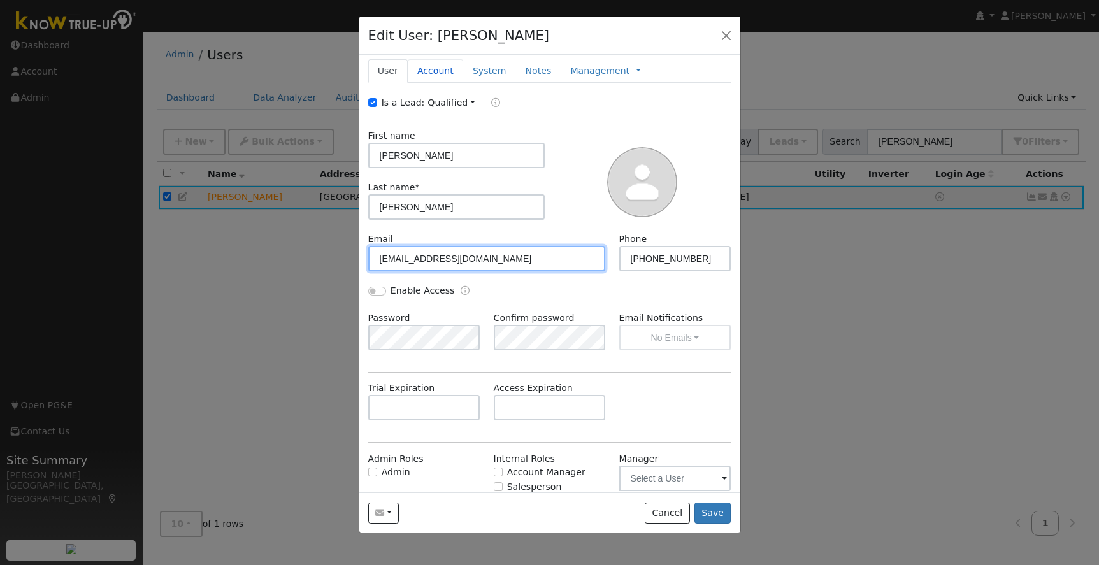
type input "arcocoach@sbcglobal.net"
click at [437, 73] on link "Account" at bounding box center [435, 71] width 55 height 24
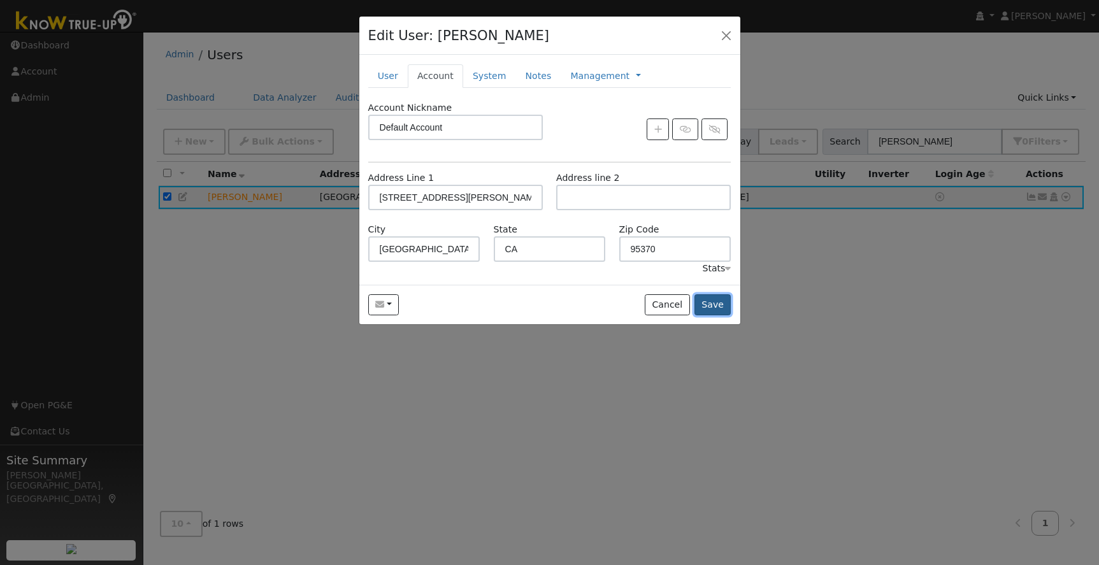
click at [721, 307] on button "Save" at bounding box center [713, 305] width 37 height 22
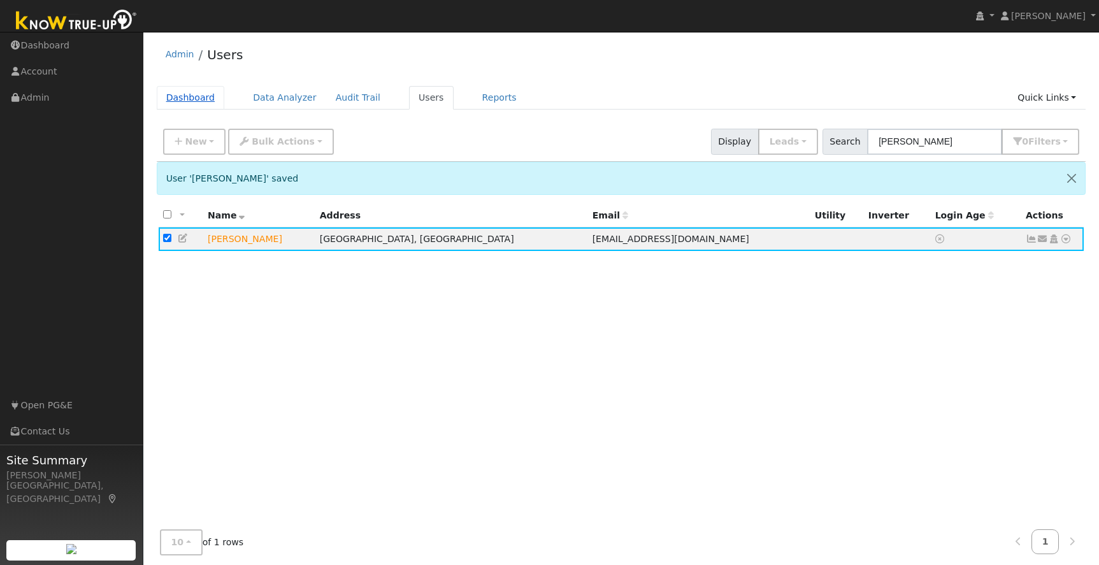
click at [184, 97] on link "Dashboard" at bounding box center [191, 98] width 68 height 24
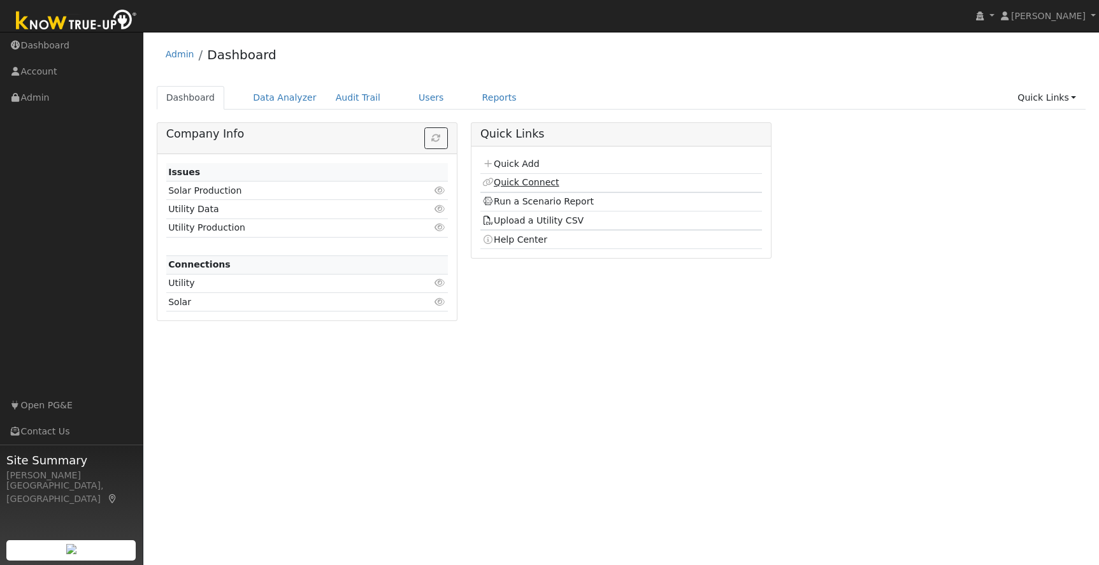
click at [533, 182] on link "Quick Connect" at bounding box center [520, 182] width 76 height 10
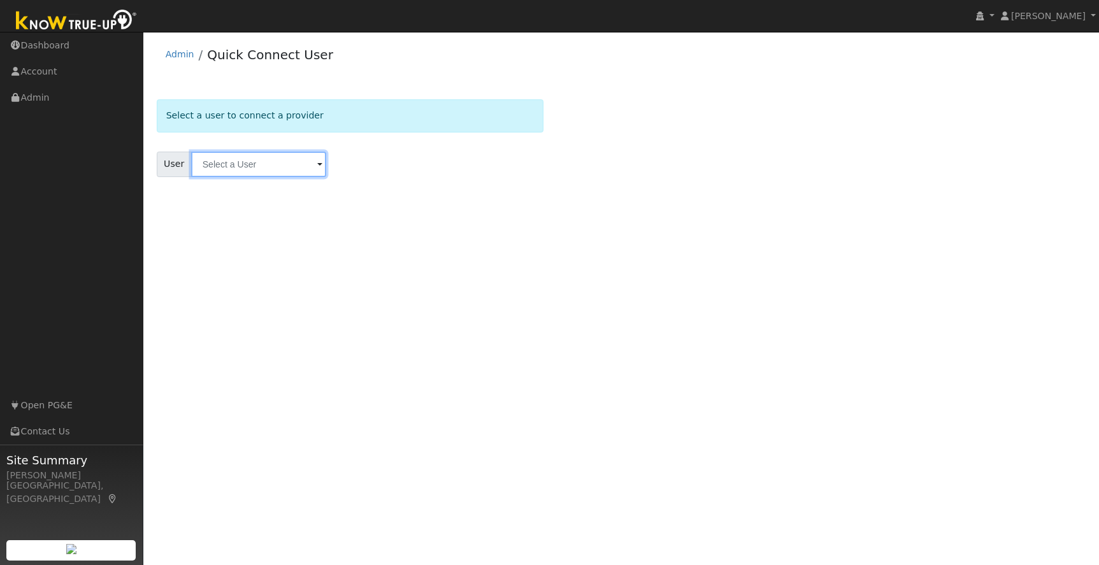
click at [224, 169] on input "text" at bounding box center [258, 164] width 135 height 25
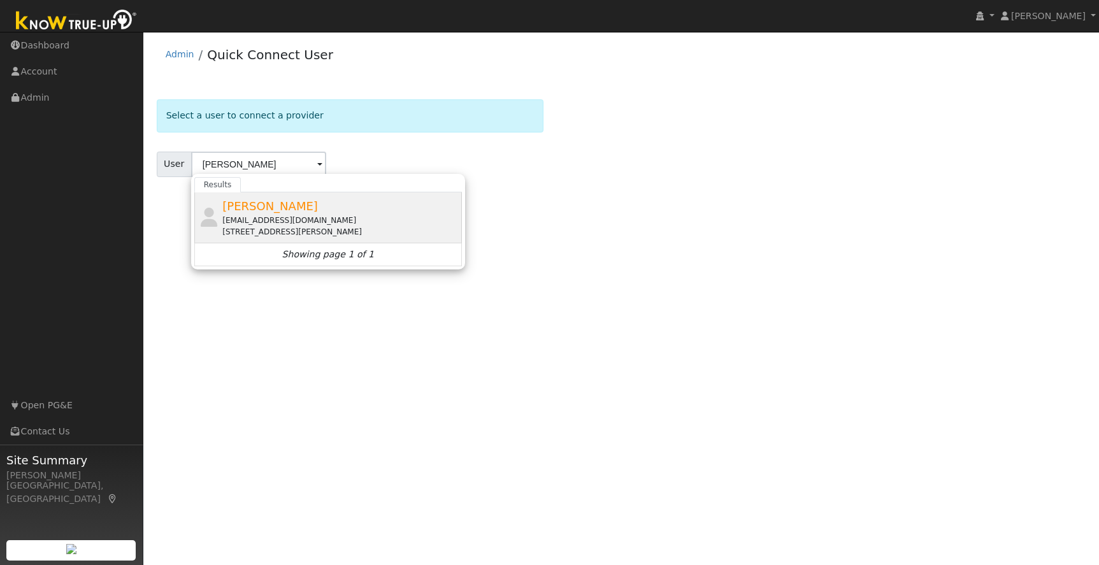
click at [282, 226] on div "[STREET_ADDRESS][PERSON_NAME]" at bounding box center [340, 231] width 236 height 11
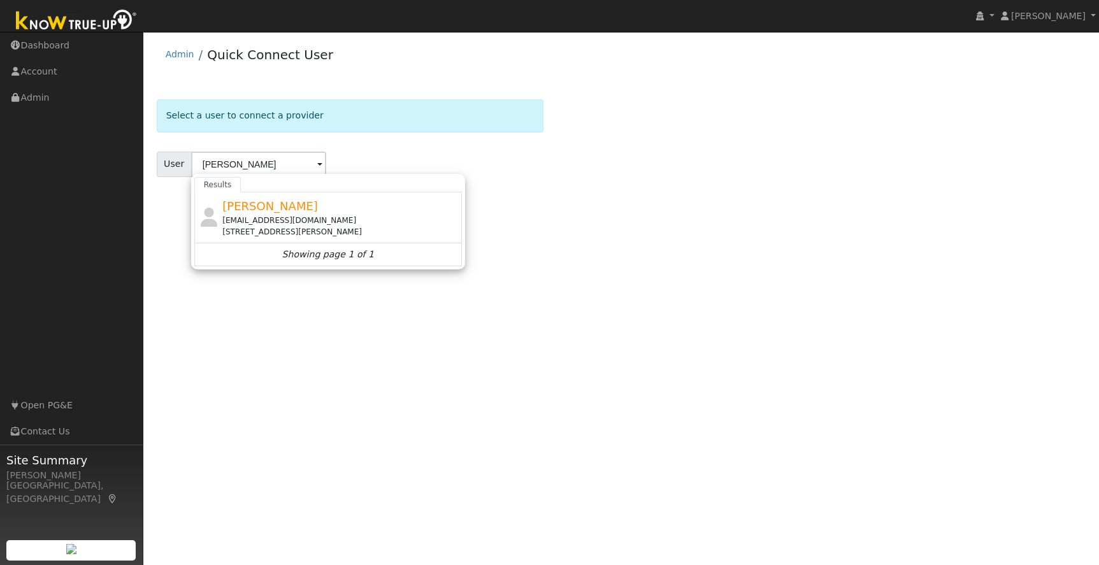
type input "[PERSON_NAME]"
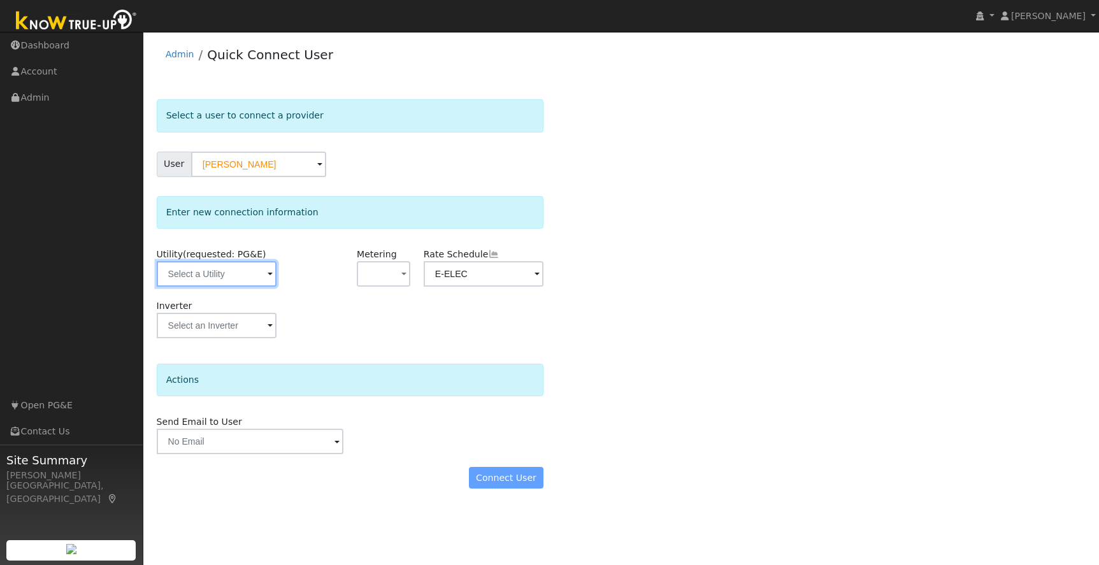
click at [192, 271] on input "text" at bounding box center [217, 273] width 120 height 25
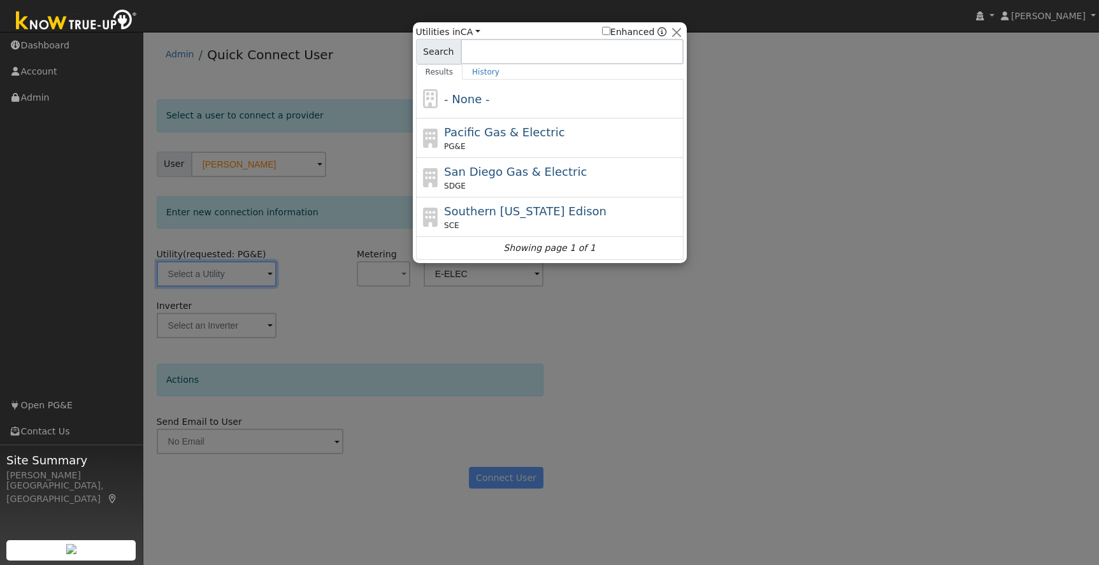
click at [626, 152] on div "Pacific Gas & Electric PG&E" at bounding box center [550, 139] width 268 height 40
type input "PG&E"
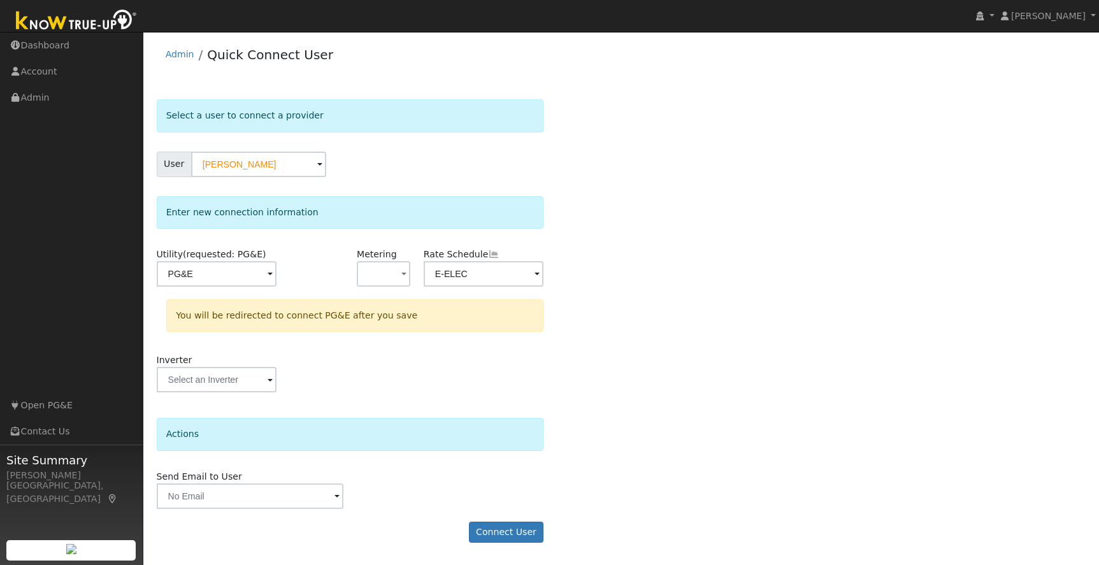
click at [609, 377] on div "Select a user to connect a provider User [PERSON_NAME] Account Default Account …" at bounding box center [622, 327] width 930 height 456
click at [540, 276] on input "E-ELEC" at bounding box center [484, 273] width 120 height 25
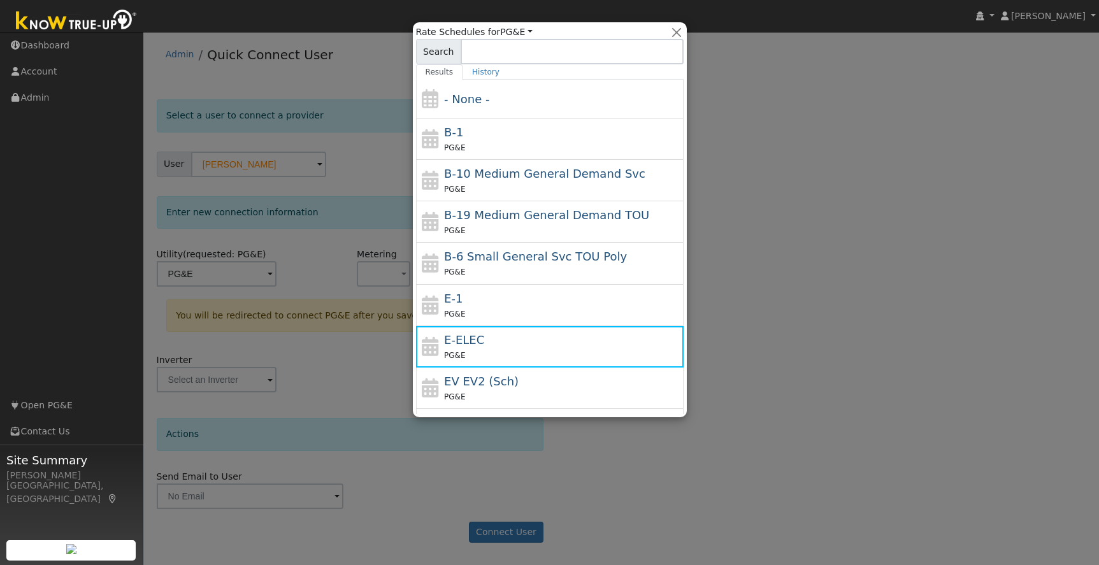
click at [475, 345] on span "E-ELEC" at bounding box center [464, 339] width 40 height 13
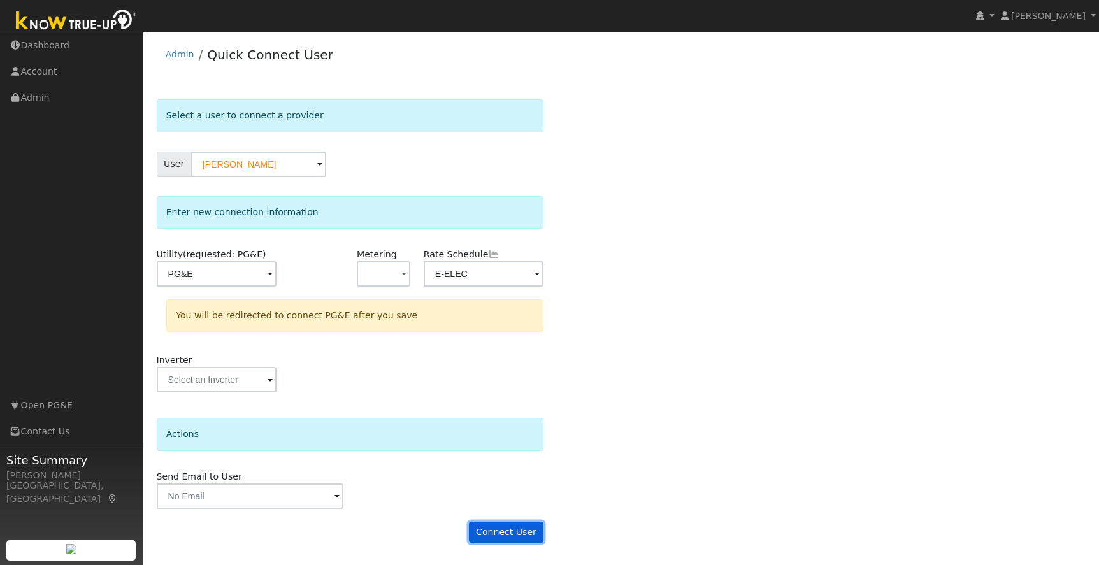
click at [518, 534] on button "Connect User" at bounding box center [506, 533] width 75 height 22
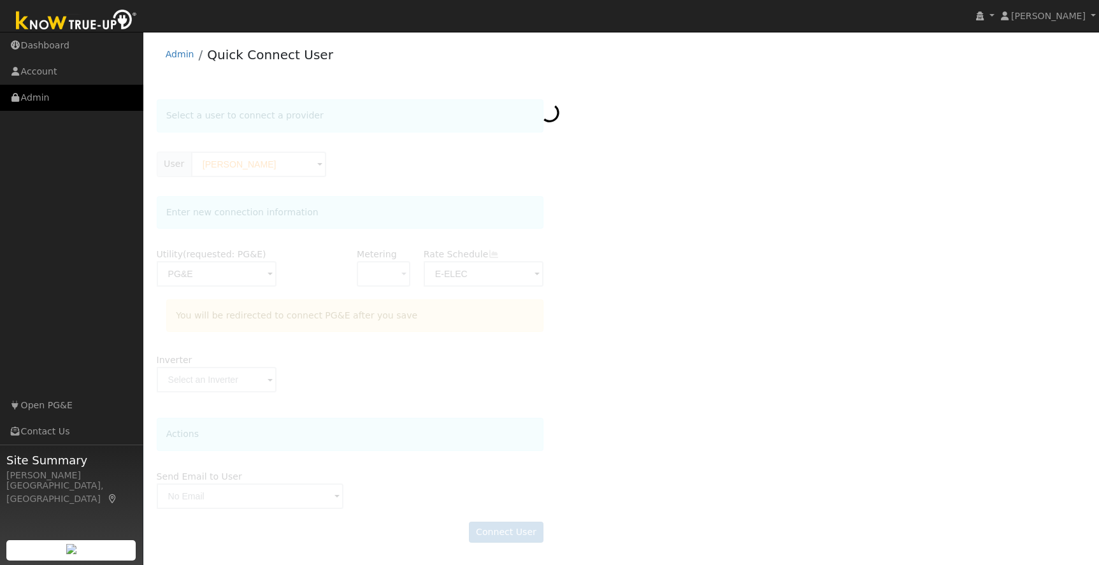
click at [38, 97] on link "Admin" at bounding box center [71, 98] width 143 height 26
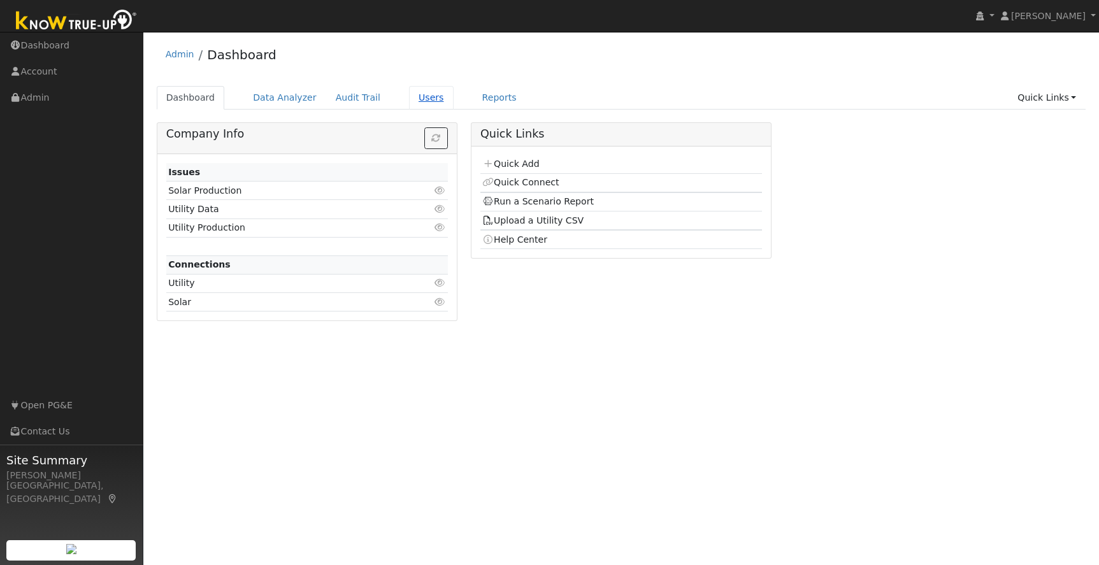
click at [415, 98] on link "Users" at bounding box center [431, 98] width 45 height 24
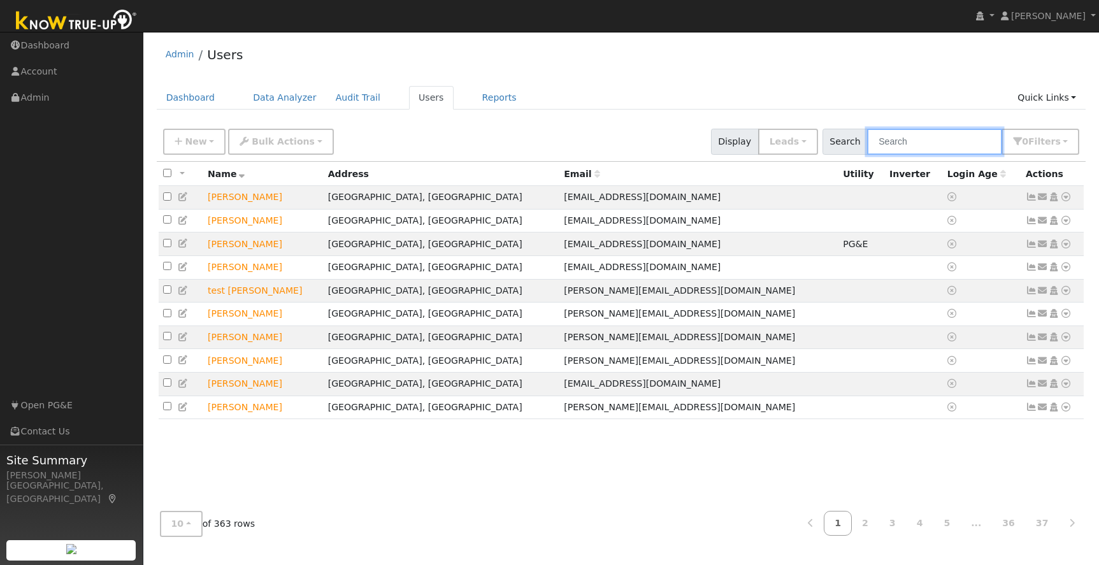
click at [949, 137] on input "text" at bounding box center [934, 142] width 135 height 26
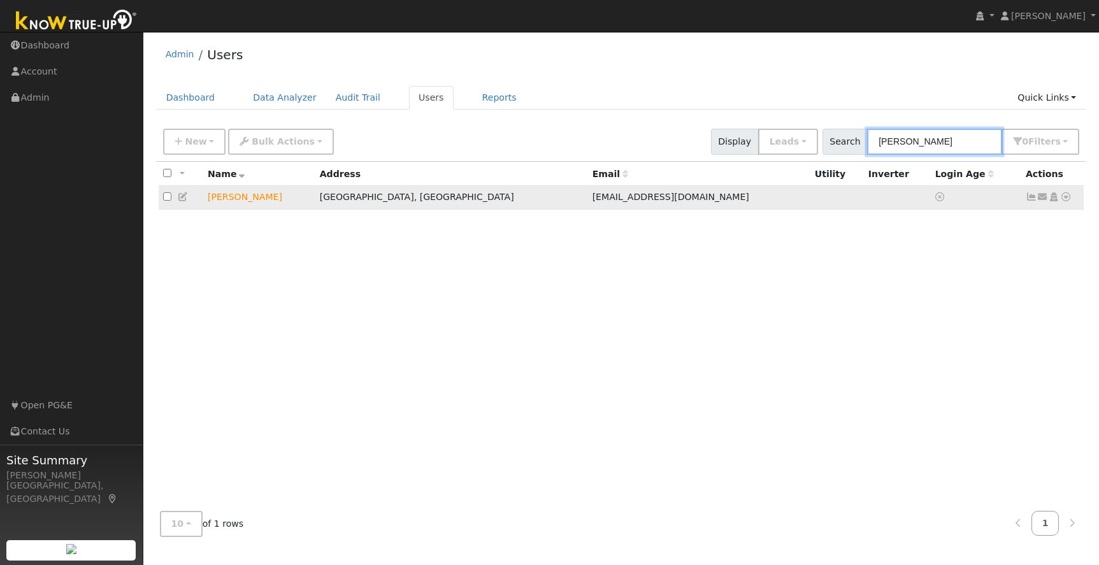
type input "ken wil"
click at [180, 199] on icon at bounding box center [183, 196] width 11 height 9
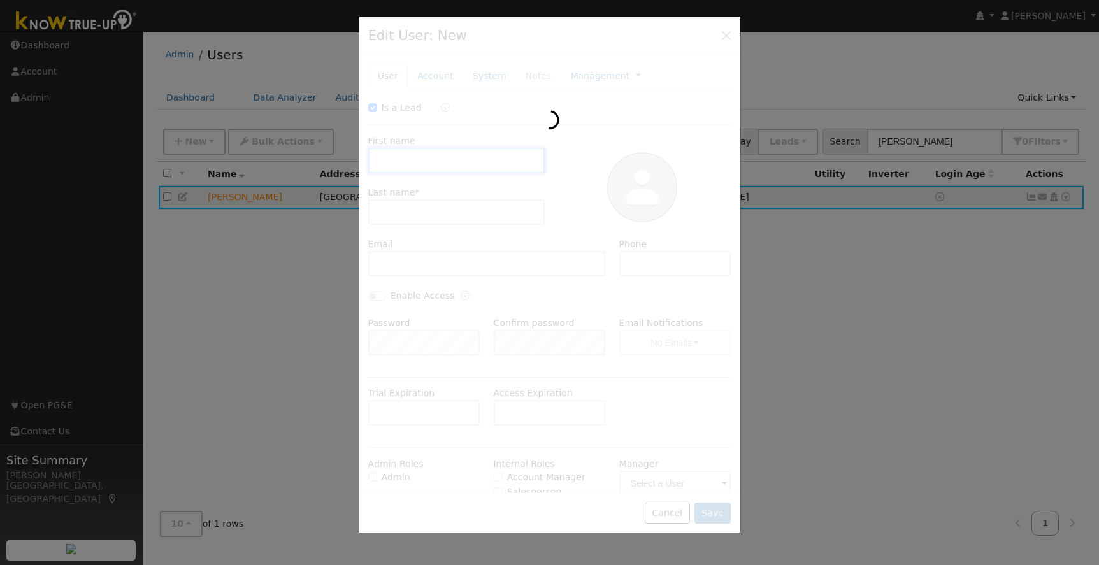
checkbox input "true"
type input "Ken"
type input "Williams"
type input "[EMAIL_ADDRESS][DOMAIN_NAME]"
type input "209-743-9488"
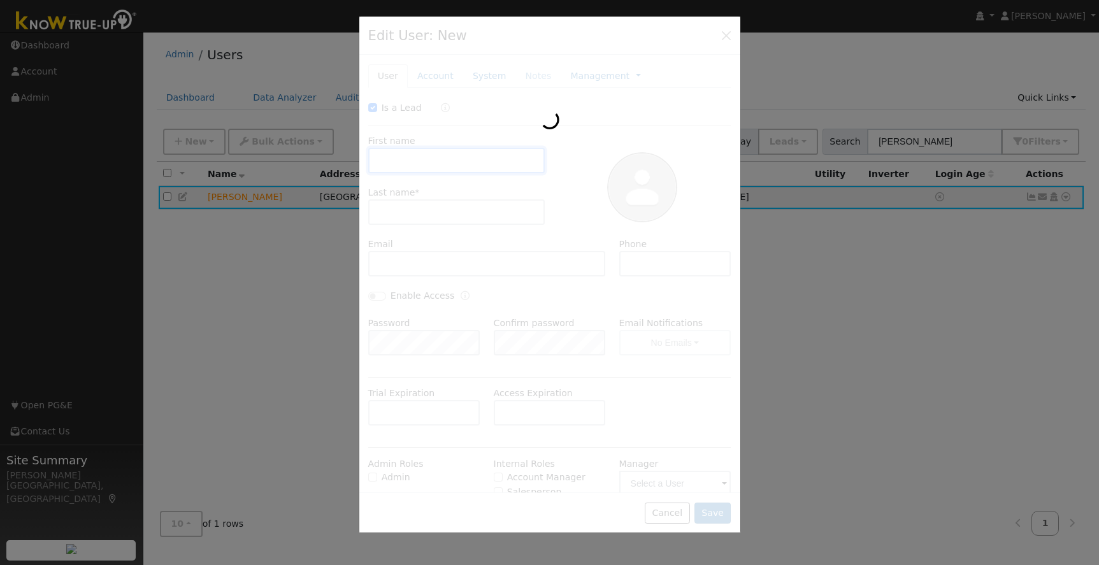
type input "Default Account"
type input "19825 Seaborn Road"
type input "Sonora"
type input "CA"
type input "95370"
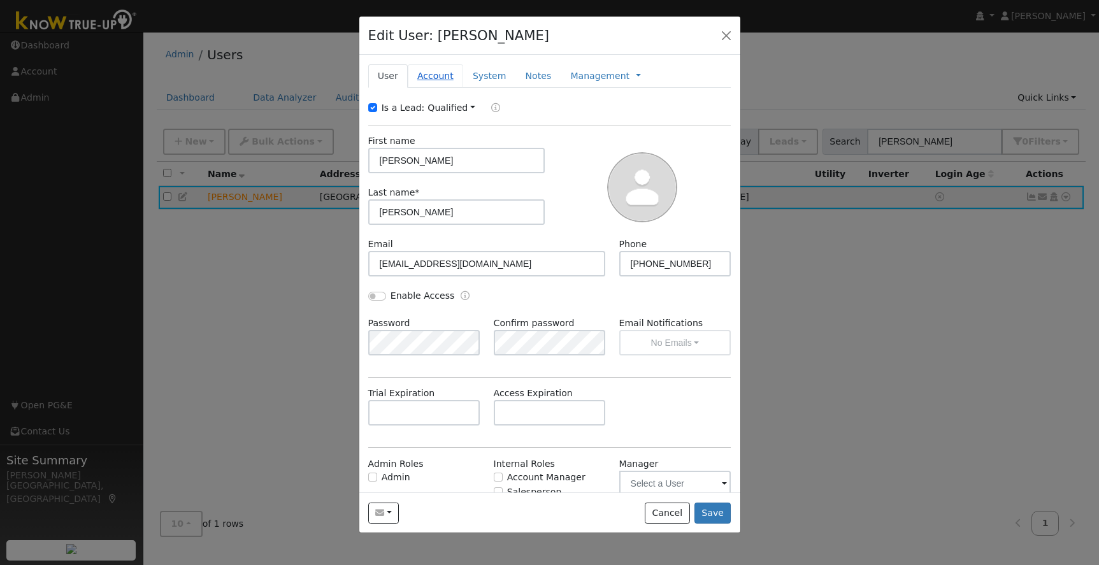
click at [434, 74] on link "Account" at bounding box center [435, 76] width 55 height 24
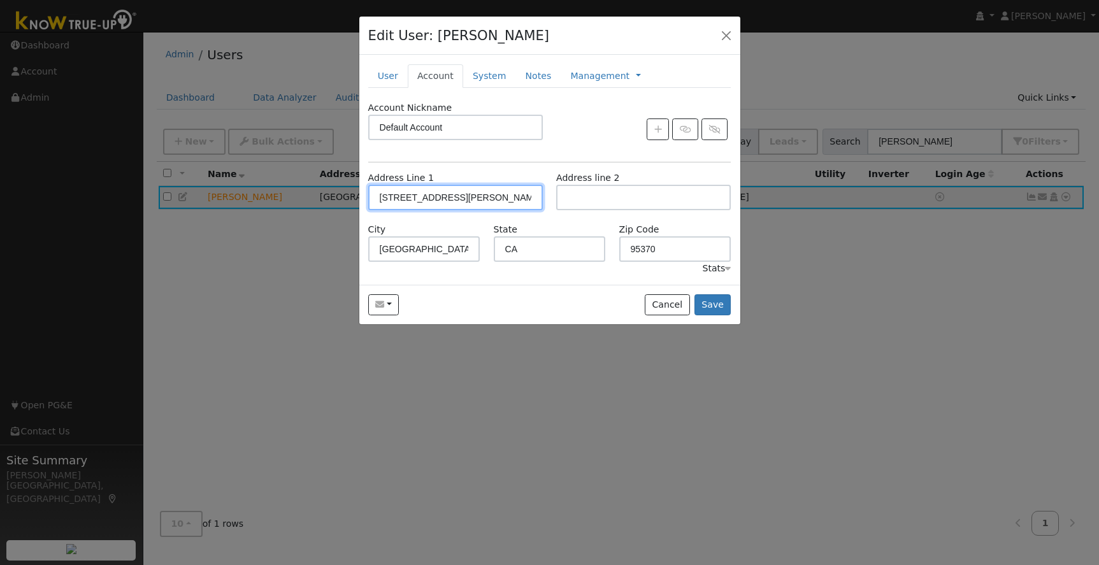
click at [403, 199] on input "19825 Seaborn Road" at bounding box center [455, 197] width 175 height 25
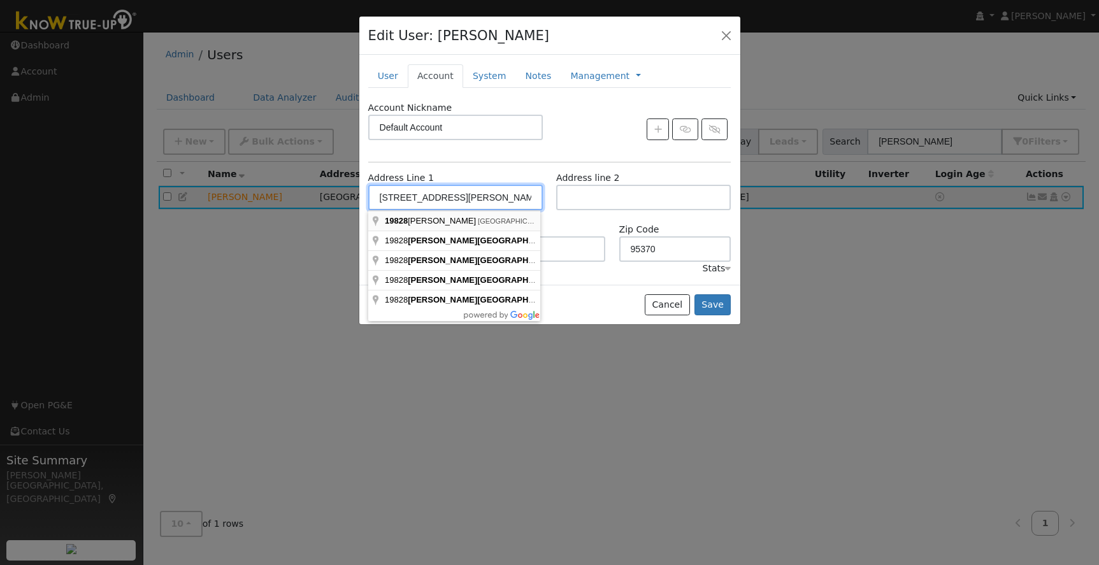
type input "19828 Seaborn Road"
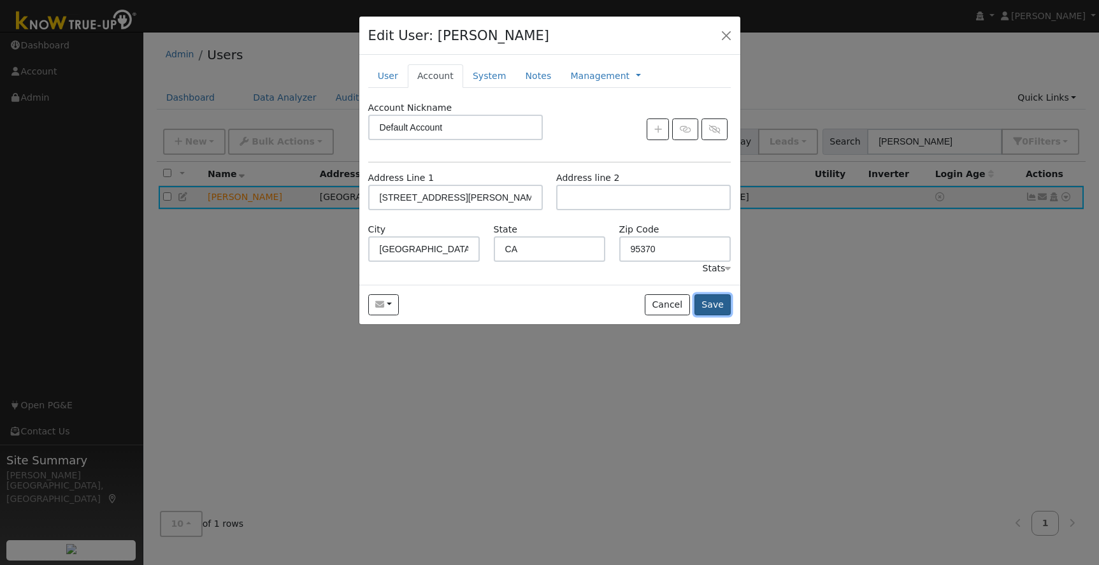
click at [718, 304] on button "Save" at bounding box center [713, 305] width 37 height 22
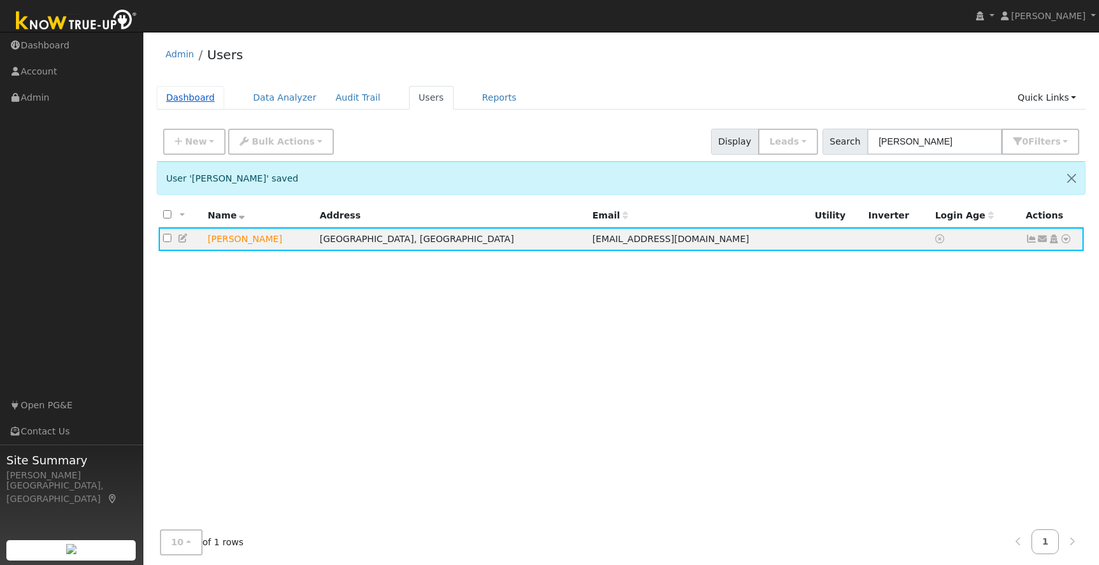
click at [192, 96] on link "Dashboard" at bounding box center [191, 98] width 68 height 24
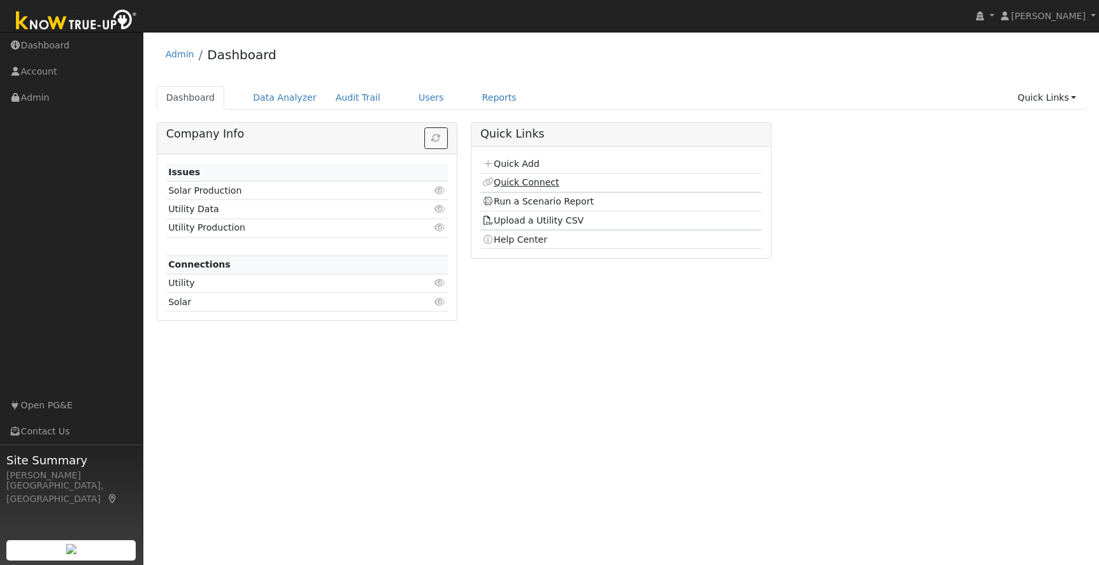
click at [522, 181] on link "Quick Connect" at bounding box center [520, 182] width 76 height 10
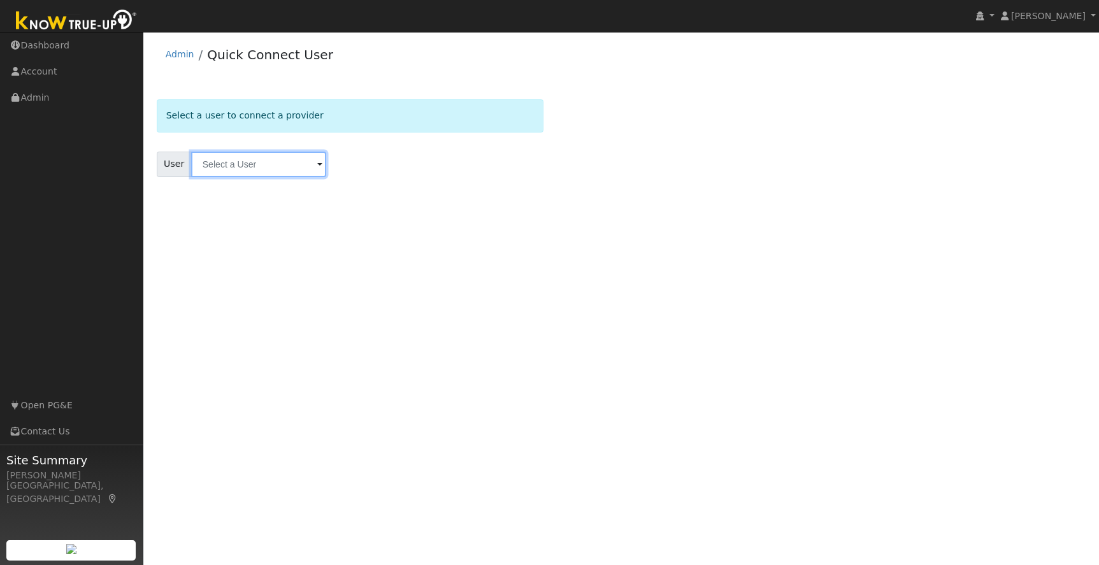
click at [235, 169] on input "text" at bounding box center [258, 164] width 135 height 25
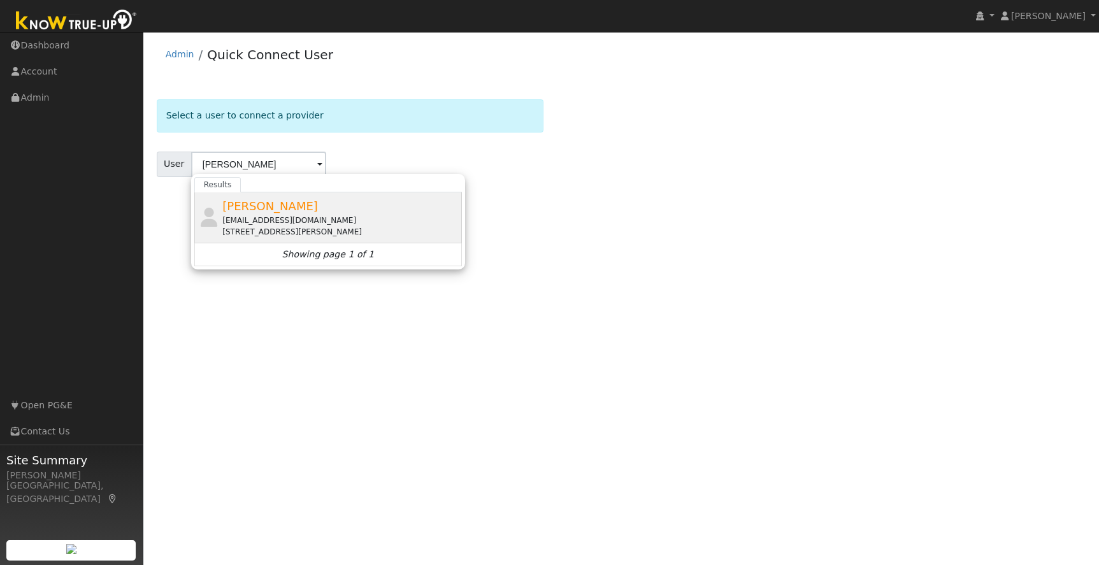
click at [259, 219] on div "arcocoach@sbcglobal.net" at bounding box center [340, 220] width 236 height 11
type input "Ken Williams"
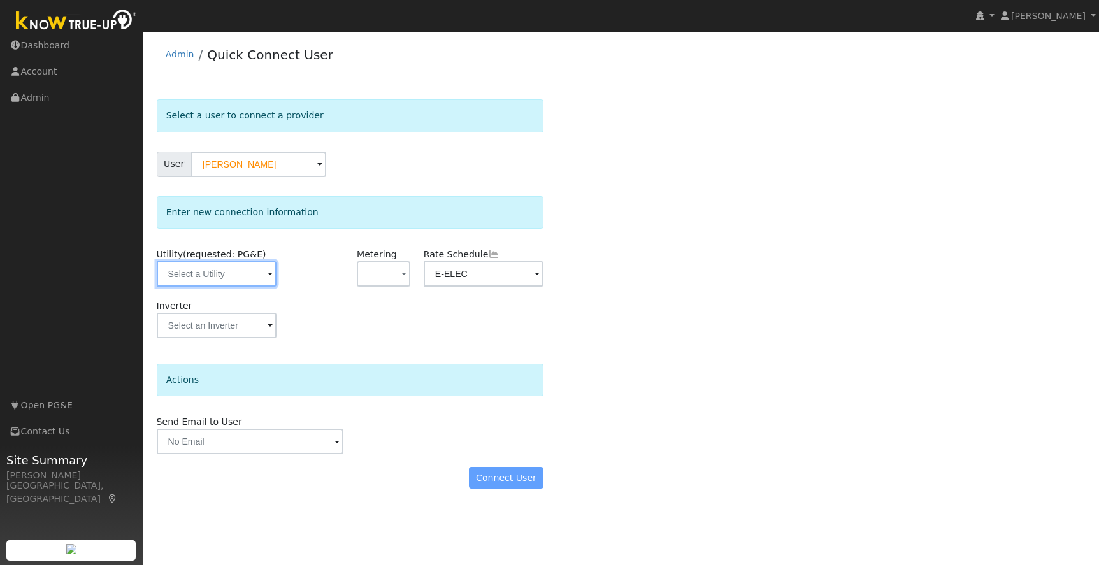
click at [219, 274] on input "text" at bounding box center [217, 273] width 120 height 25
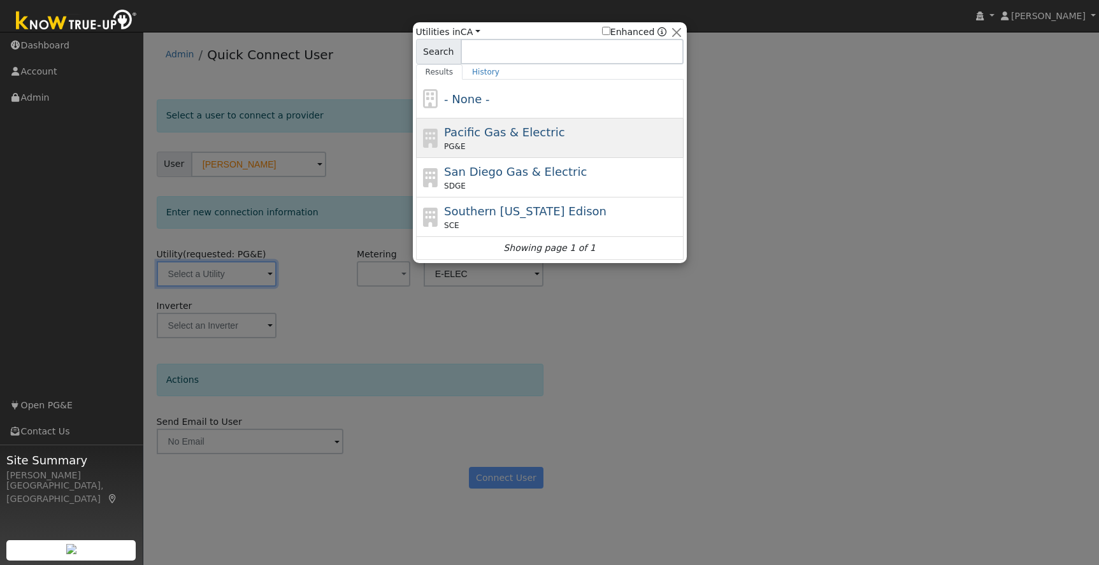
click at [646, 141] on div "PG&E" at bounding box center [562, 146] width 236 height 11
type input "PG&E"
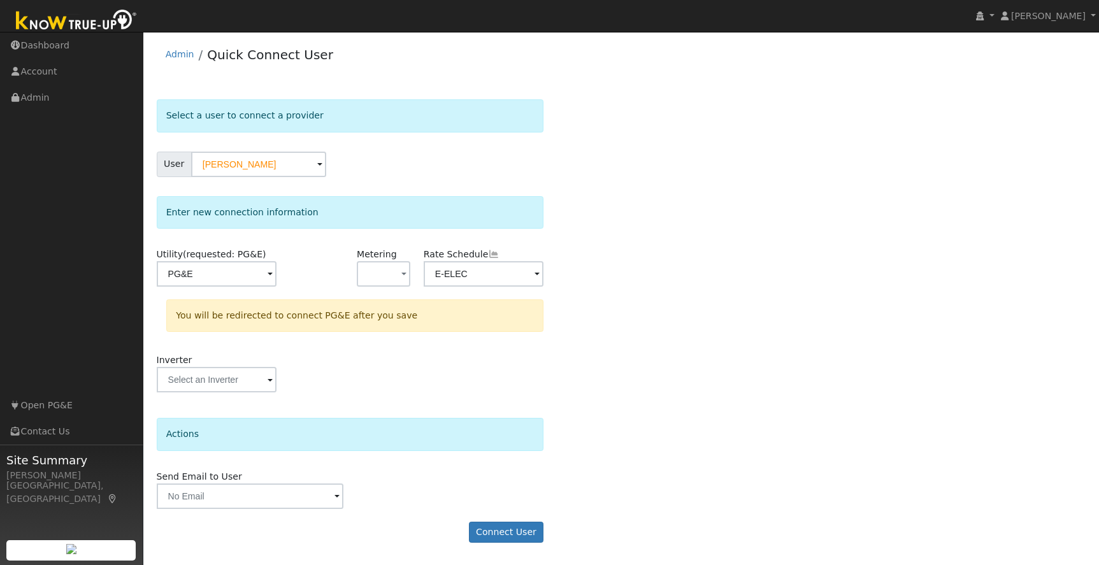
drag, startPoint x: 662, startPoint y: 517, endPoint x: 651, endPoint y: 516, distance: 10.9
click at [651, 516] on div "Select a user to connect a provider User [PERSON_NAME] Account Default Account …" at bounding box center [622, 327] width 930 height 456
click at [510, 530] on button "Connect User" at bounding box center [506, 533] width 75 height 22
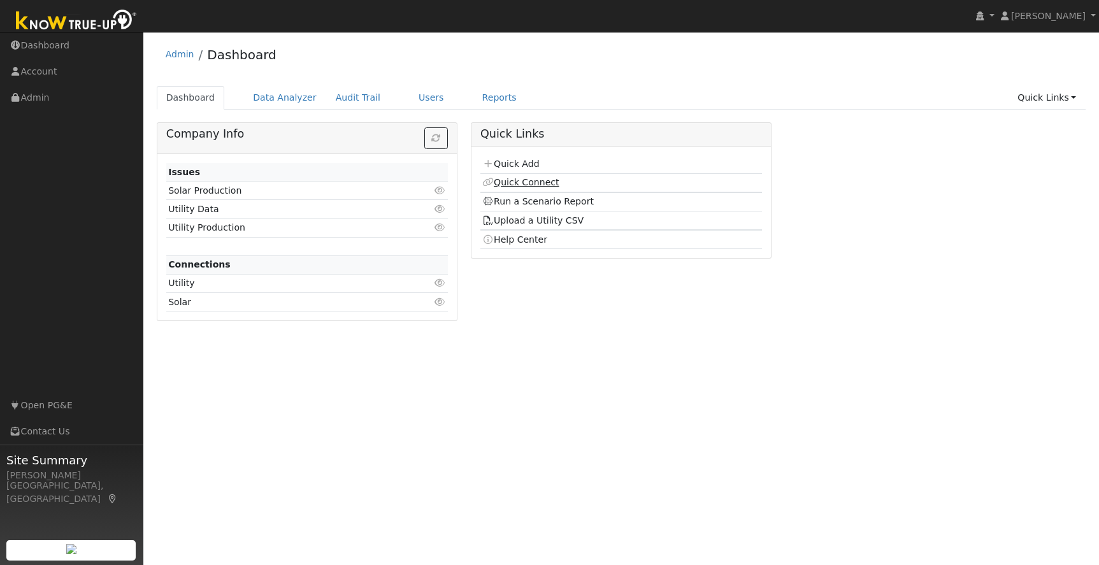
click at [528, 186] on link "Quick Connect" at bounding box center [520, 182] width 76 height 10
click at [419, 99] on link "Users" at bounding box center [431, 98] width 45 height 24
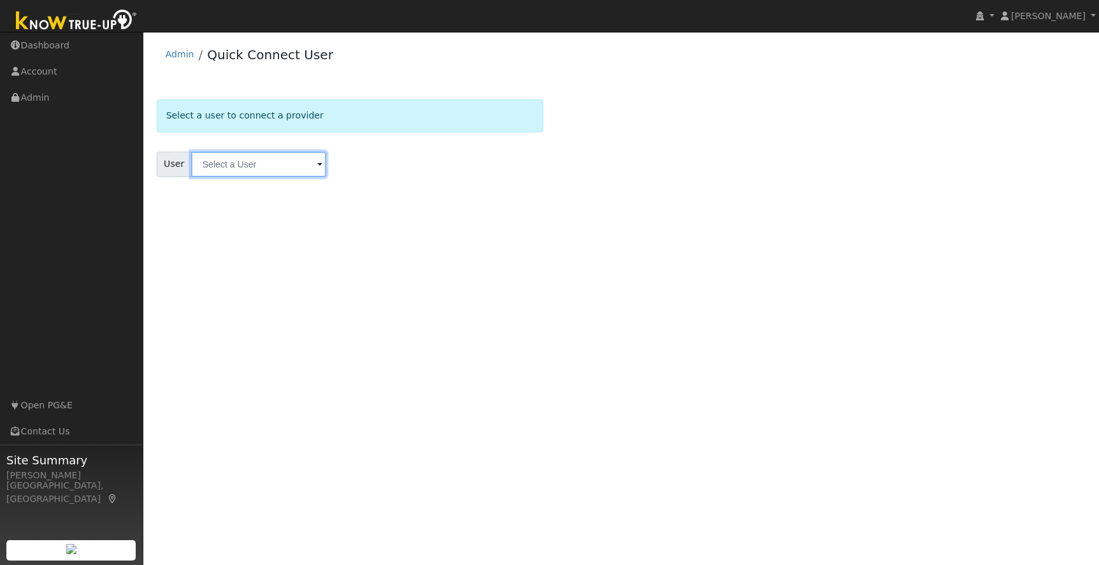
click at [234, 164] on input "text" at bounding box center [258, 164] width 135 height 25
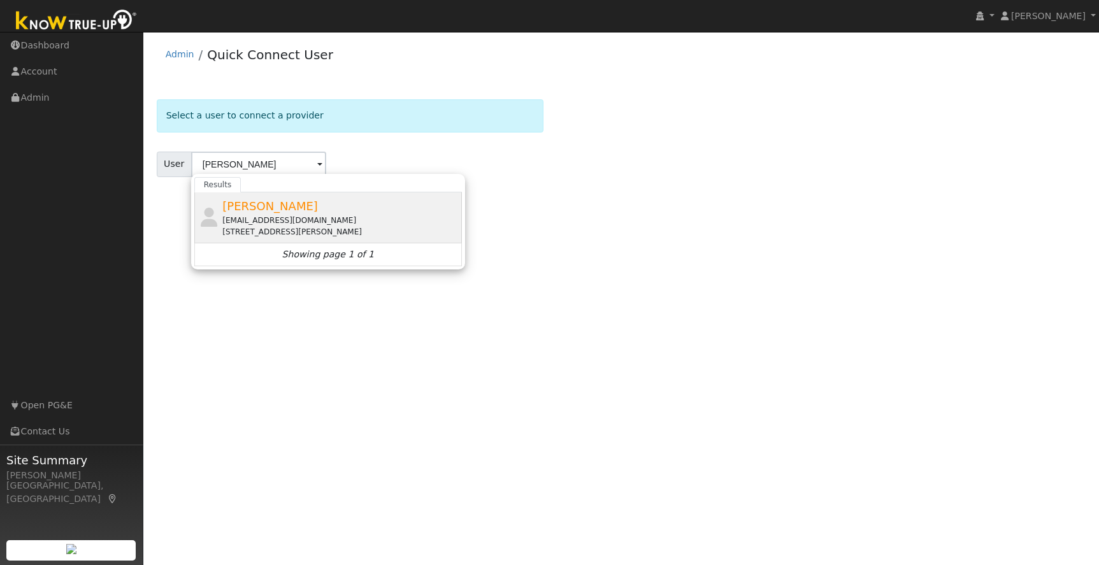
click at [268, 222] on div "[EMAIL_ADDRESS][DOMAIN_NAME]" at bounding box center [340, 220] width 236 height 11
type input "[PERSON_NAME]"
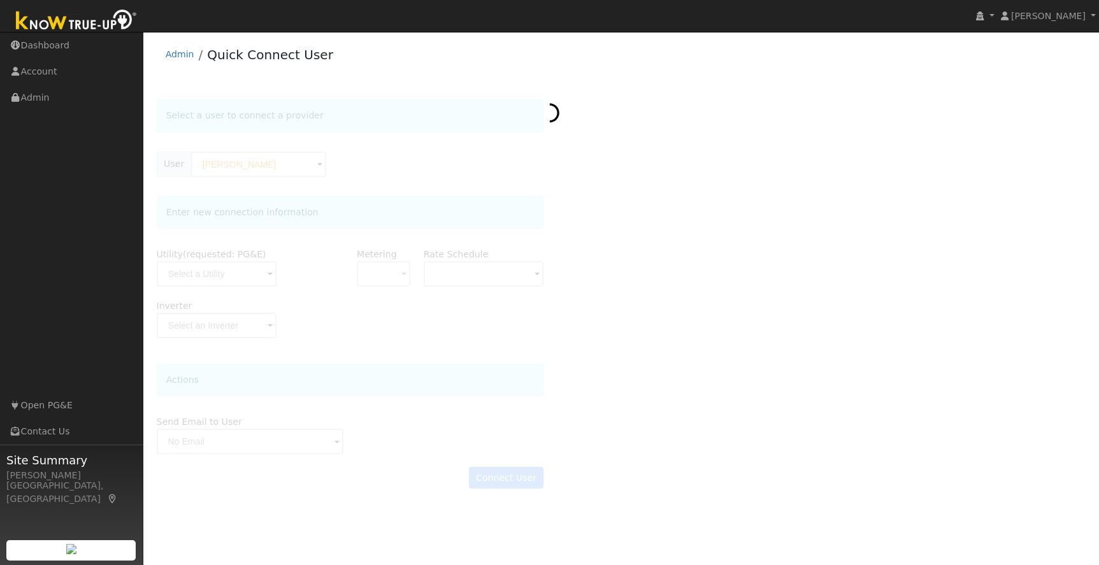
type input "E-ELEC"
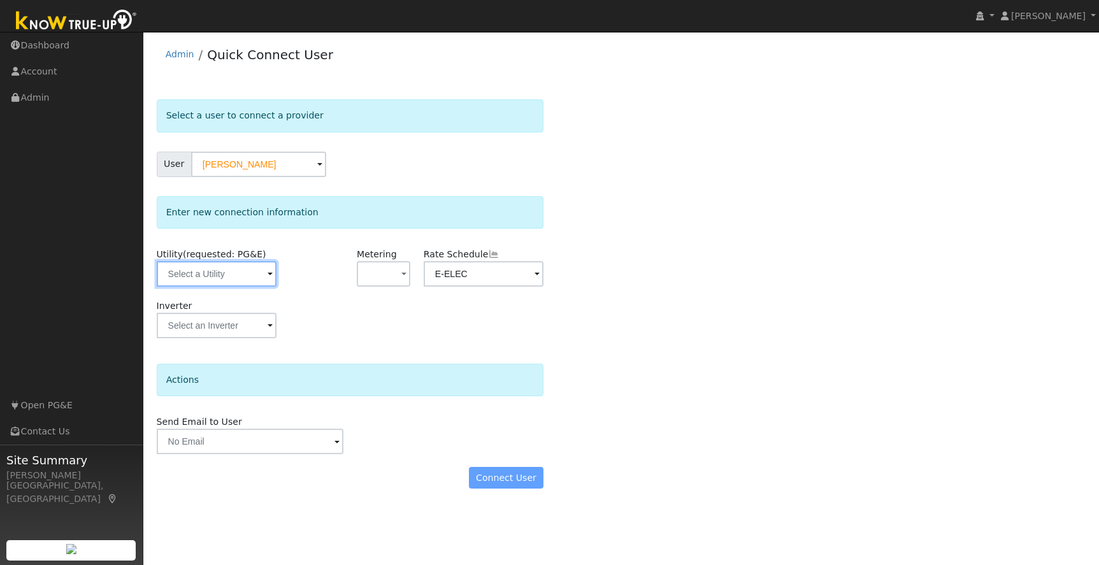
click at [215, 276] on input "text" at bounding box center [217, 273] width 120 height 25
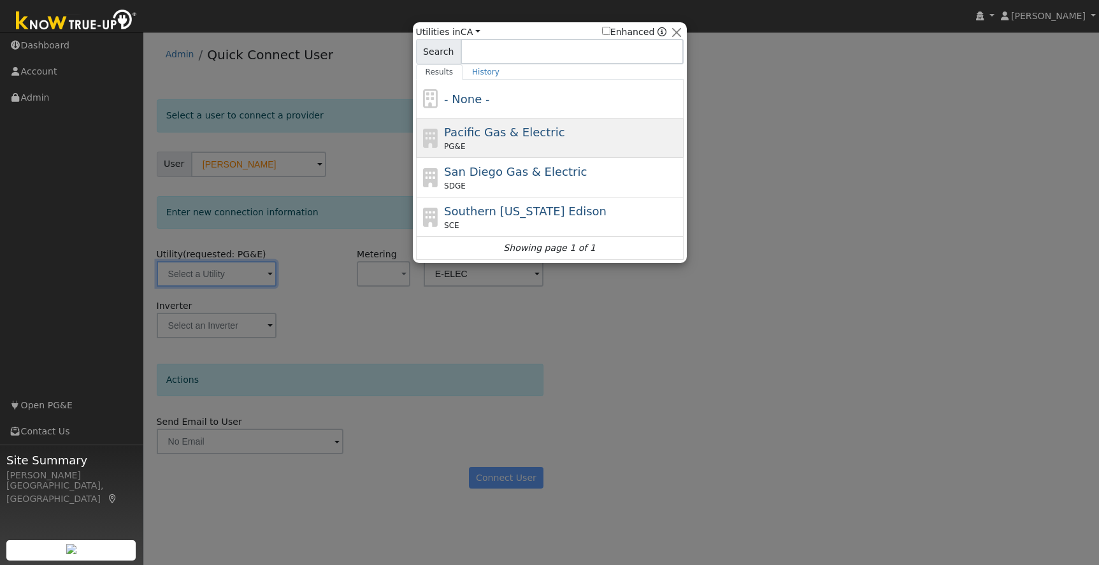
click at [630, 135] on div "Pacific Gas & Electric PG&E" at bounding box center [562, 138] width 236 height 29
type input "PG&E"
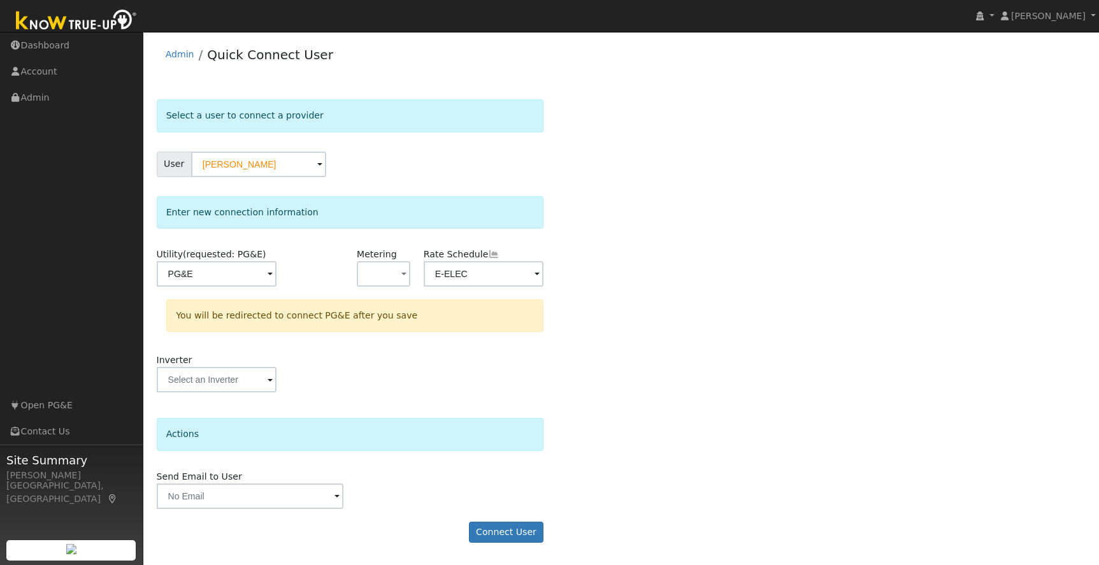
click at [587, 322] on div "Select a user to connect a provider User [PERSON_NAME] Account Default Account …" at bounding box center [622, 327] width 930 height 456
click at [491, 537] on button "Connect User" at bounding box center [506, 533] width 75 height 22
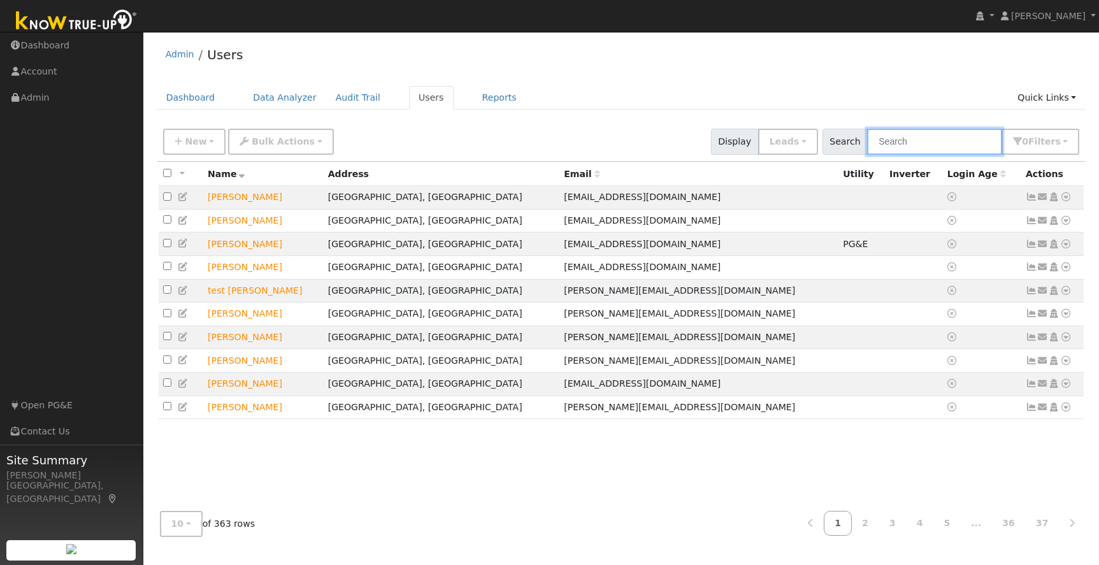
click at [919, 138] on input "text" at bounding box center [934, 142] width 135 height 26
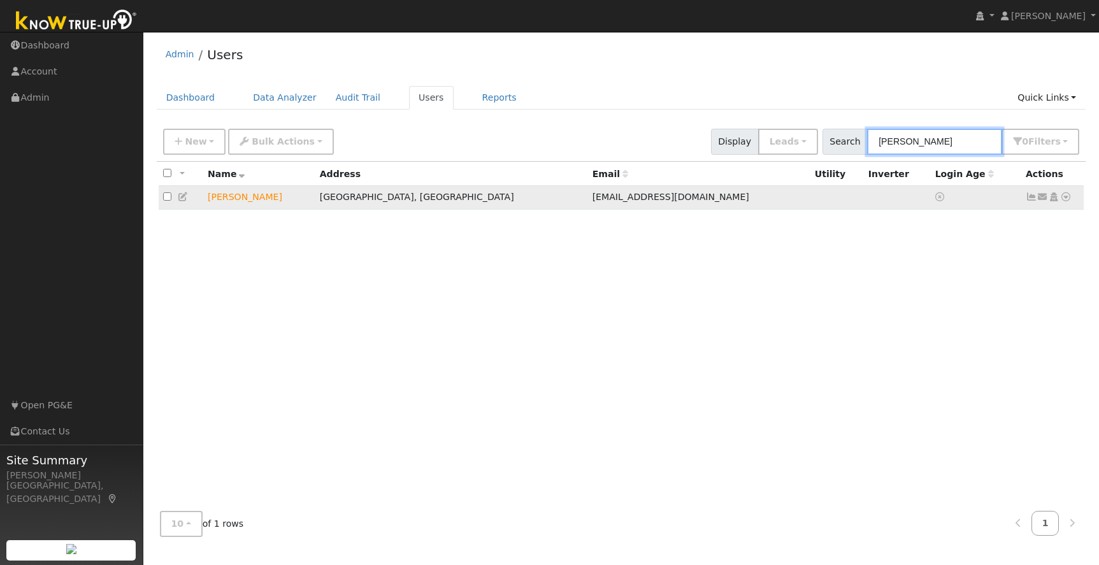
type input "ken wil"
click at [182, 198] on icon at bounding box center [183, 196] width 11 height 9
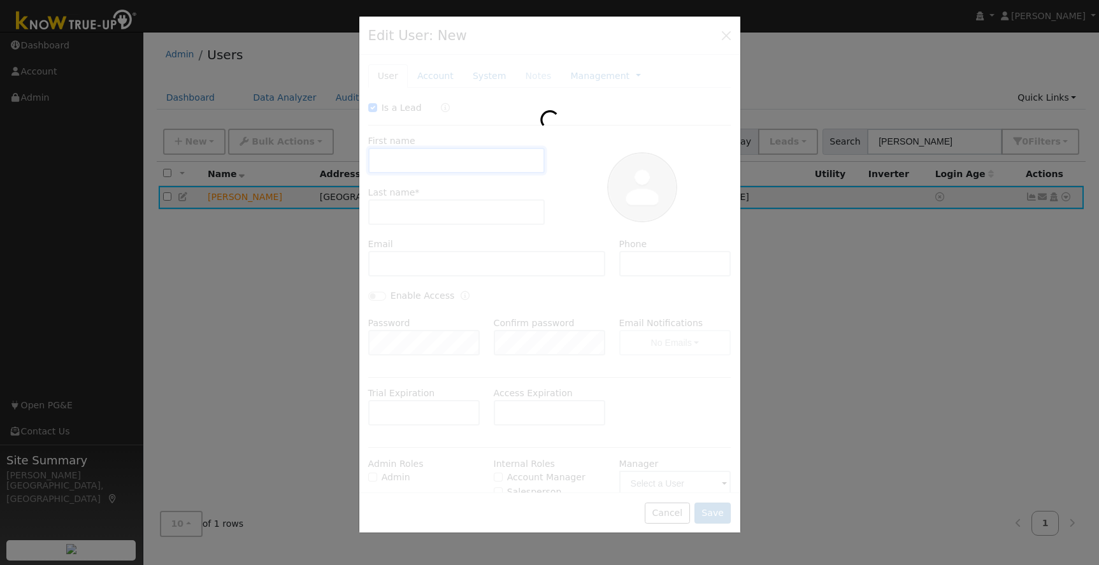
checkbox input "true"
type input "Ken"
type input "Williams"
type input "arcocoach@sbcglobal.net"
type input "209-743-9488"
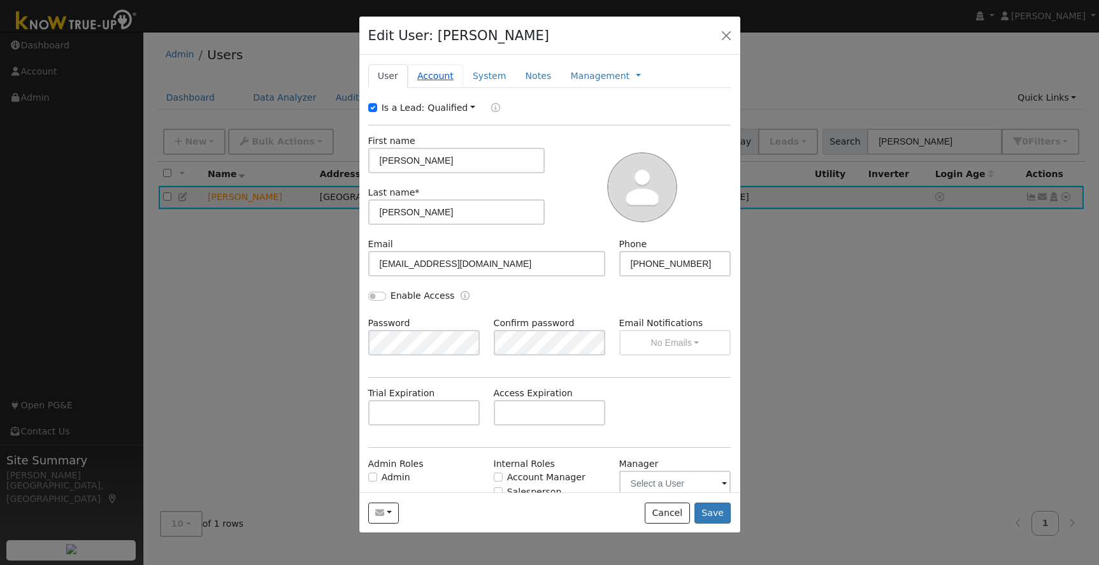
click at [432, 78] on link "Account" at bounding box center [435, 76] width 55 height 24
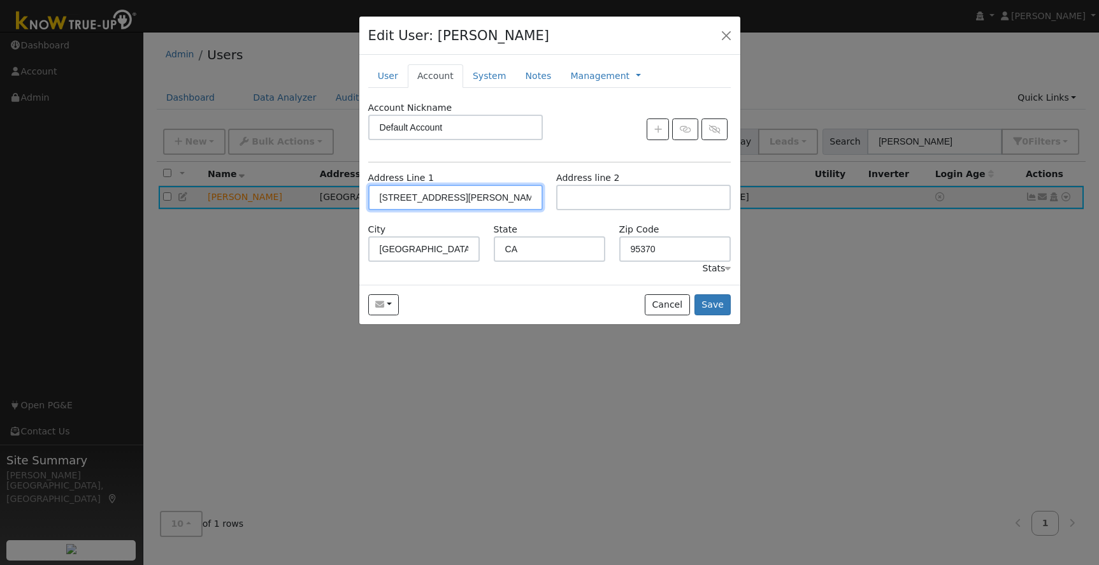
click at [479, 197] on input "19828 Seaborn Road" at bounding box center [455, 197] width 175 height 25
click at [479, 79] on link "System" at bounding box center [489, 76] width 53 height 24
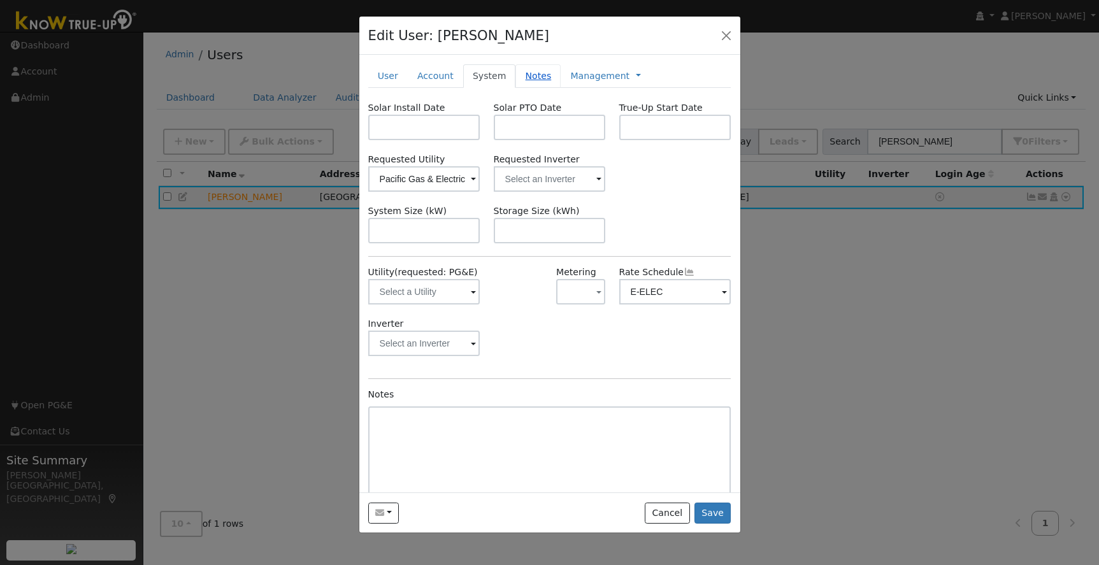
click at [538, 78] on link "Notes" at bounding box center [538, 76] width 45 height 24
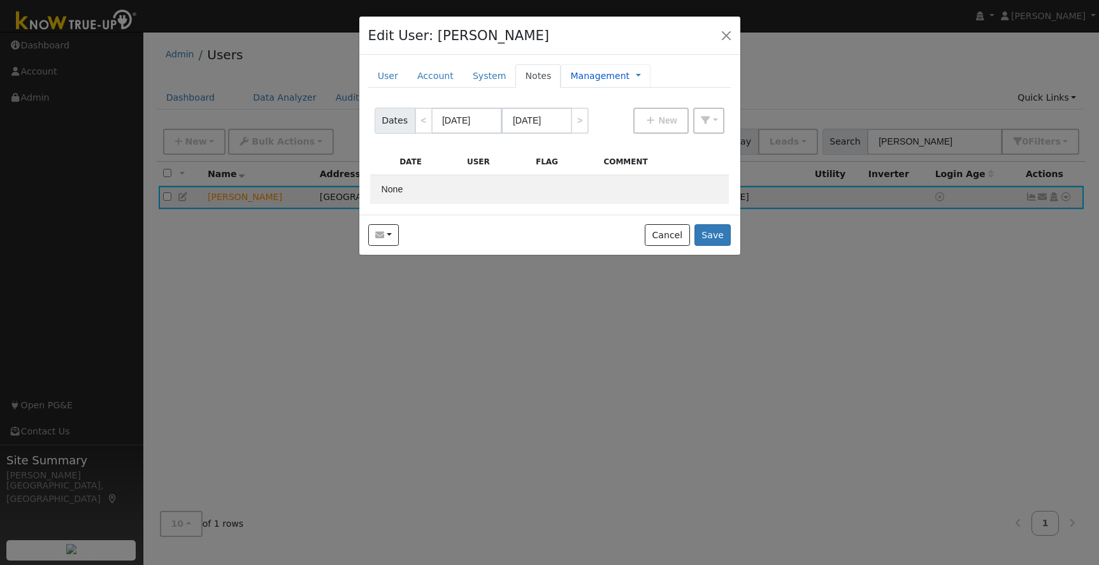
click at [629, 75] on div "Management Management Billing Timeline" at bounding box center [606, 76] width 90 height 24
click at [636, 76] on link at bounding box center [638, 75] width 5 height 13
click at [384, 74] on link "User" at bounding box center [388, 76] width 40 height 24
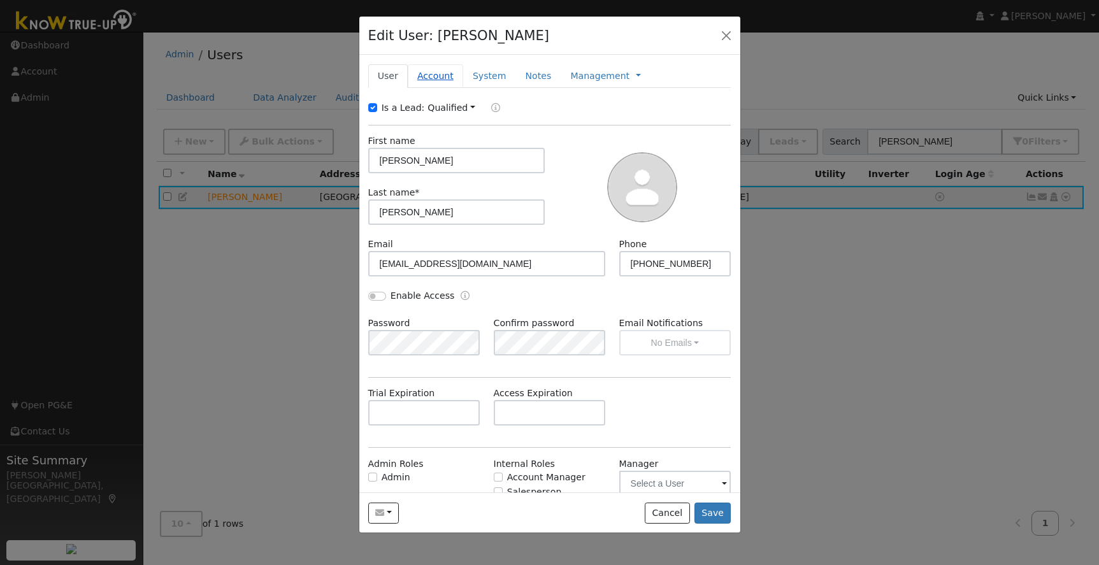
click at [426, 78] on link "Account" at bounding box center [435, 76] width 55 height 24
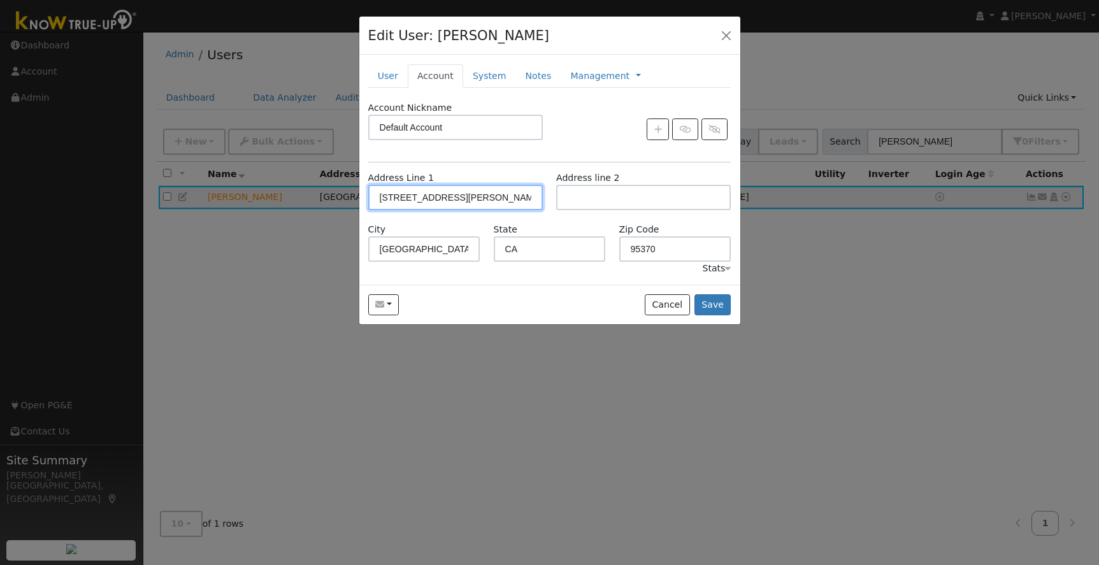
click at [412, 201] on input "19828 Seaborn Road" at bounding box center [455, 197] width 175 height 25
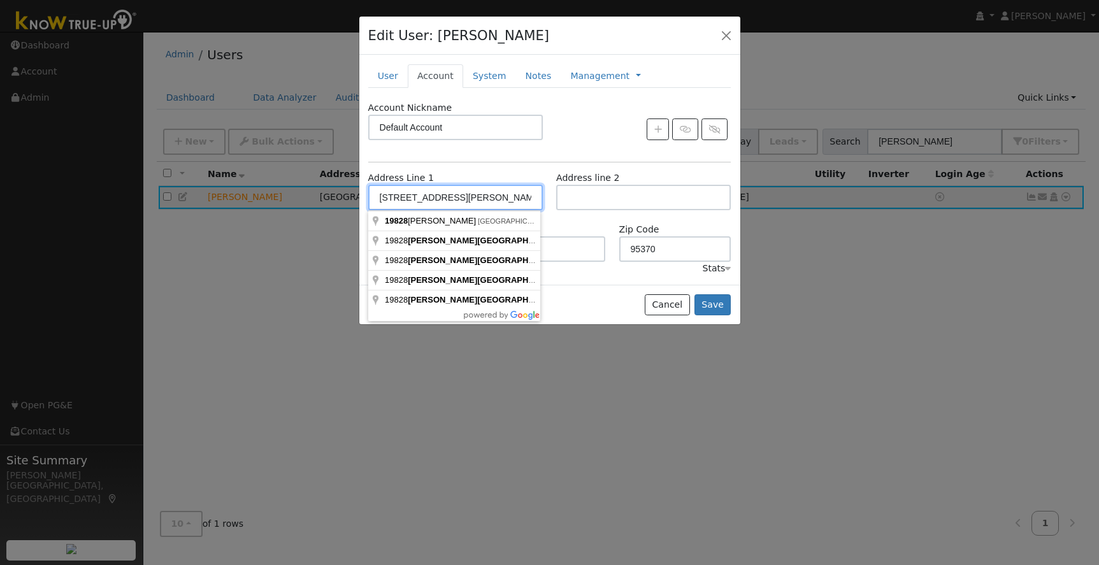
click at [405, 199] on input "[STREET_ADDRESS][PERSON_NAME]" at bounding box center [455, 197] width 175 height 25
click at [520, 168] on div "Account Nickname Default Account Address Line 1 19822 Seaborn Road Address line…" at bounding box center [549, 188] width 363 height 175
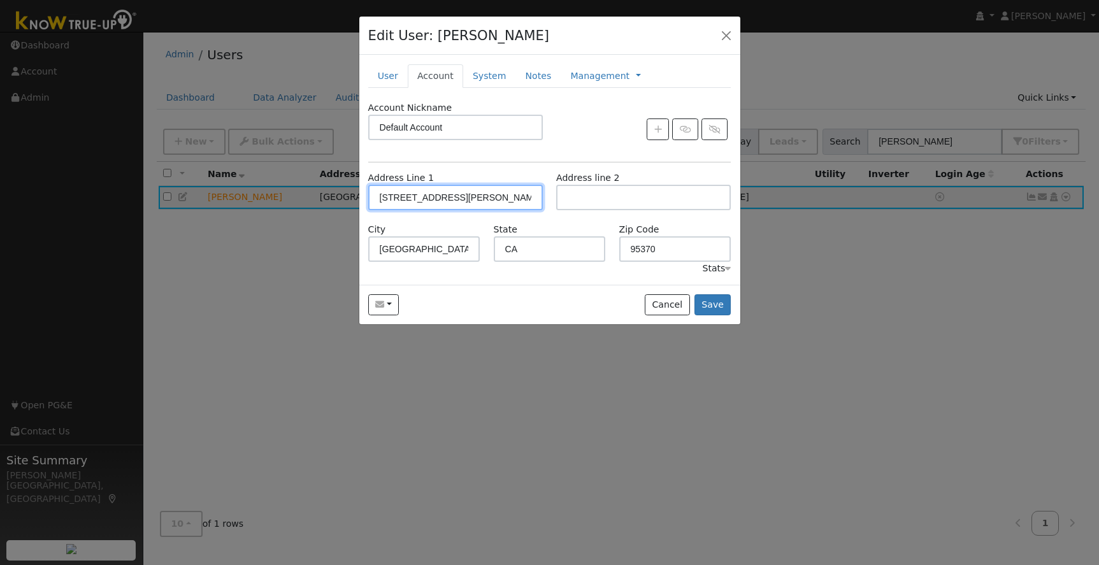
click at [479, 194] on input "19822 Seaborn Road" at bounding box center [455, 197] width 175 height 25
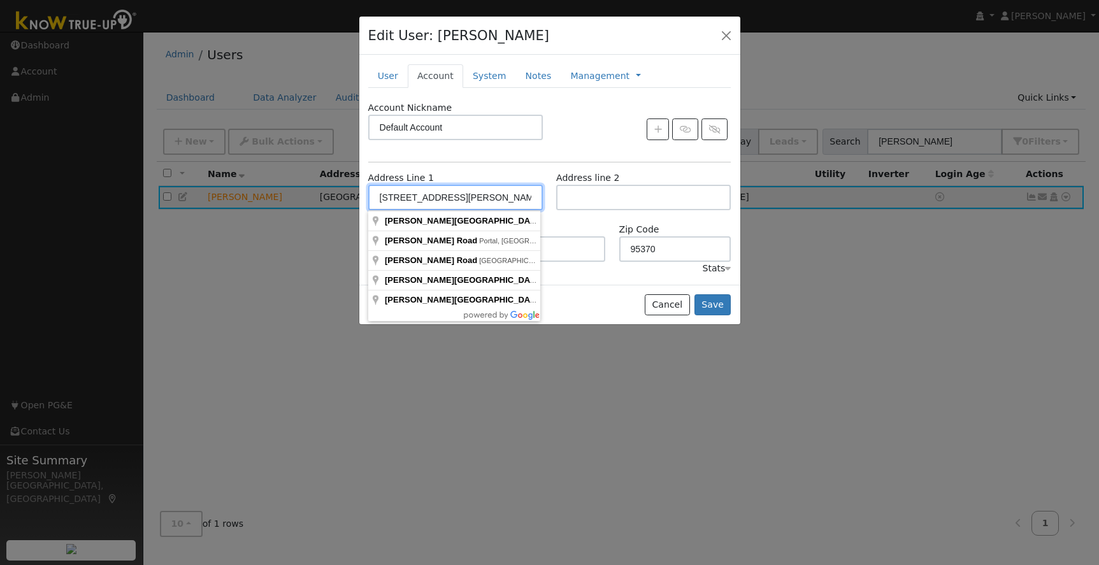
drag, startPoint x: 396, startPoint y: 198, endPoint x: 410, endPoint y: 198, distance: 14.0
click at [399, 198] on input "1982 Seaborn Road, Sonora" at bounding box center [455, 197] width 175 height 25
click at [403, 199] on input "19770 Seaborn Road, Sonora" at bounding box center [455, 197] width 175 height 25
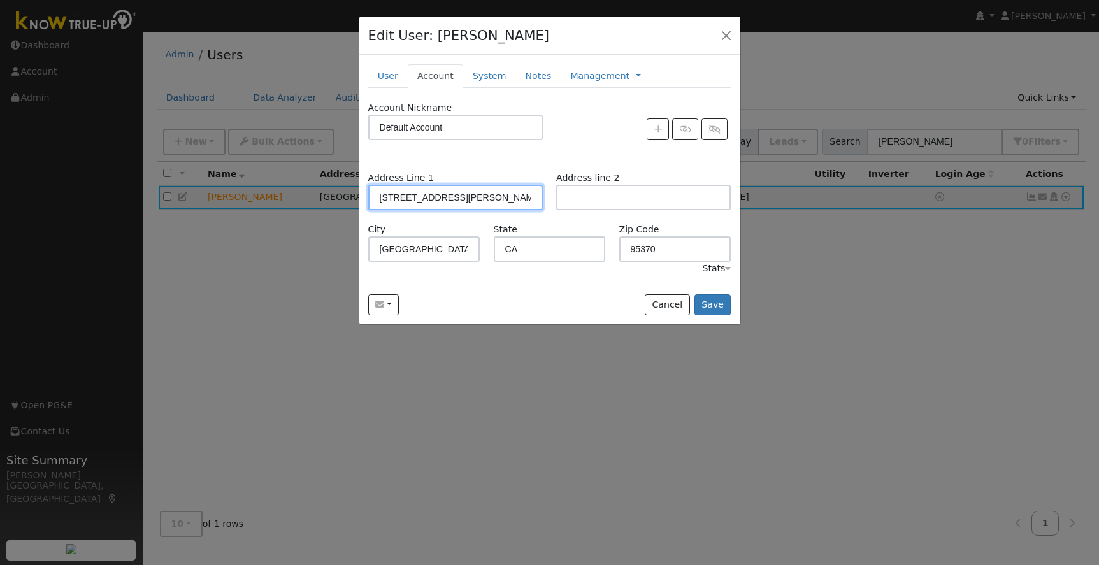
type input "[STREET_ADDRESS][PERSON_NAME]"
click at [716, 301] on button "Save" at bounding box center [713, 305] width 37 height 22
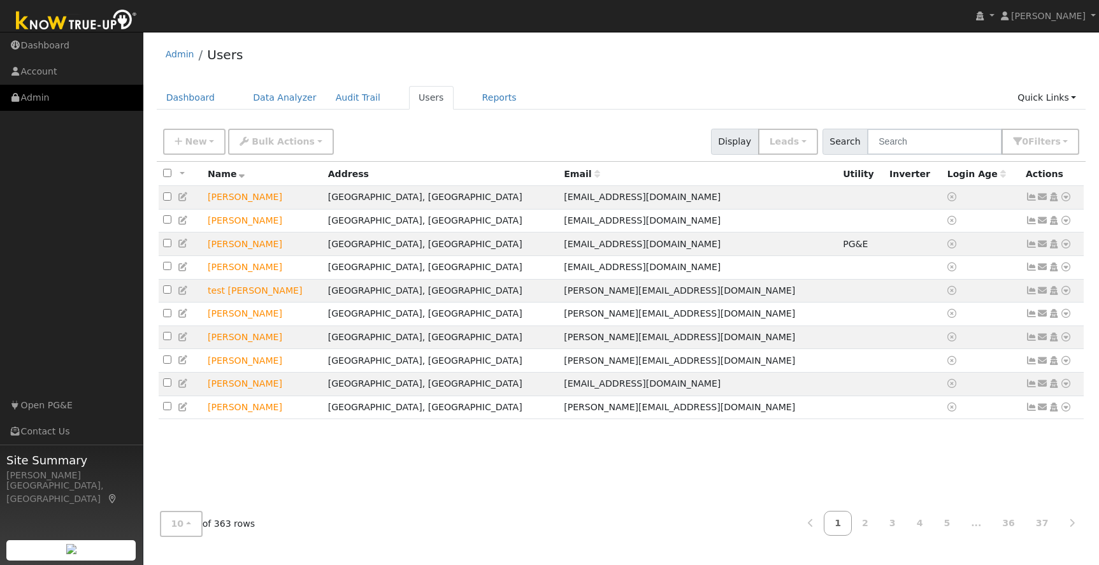
click at [30, 97] on link "Admin" at bounding box center [71, 98] width 143 height 26
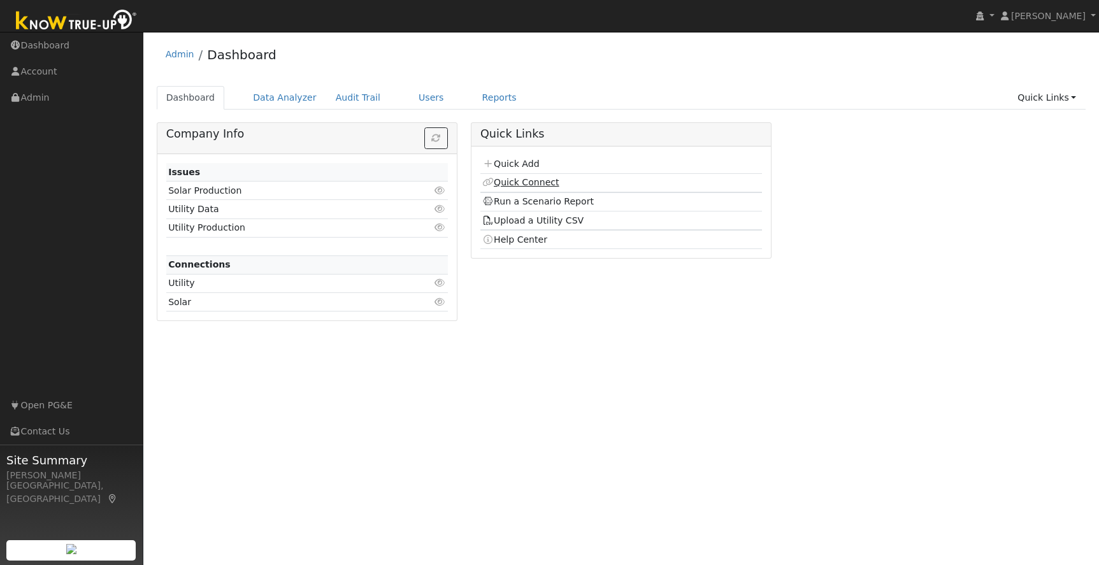
click at [523, 182] on link "Quick Connect" at bounding box center [520, 182] width 76 height 10
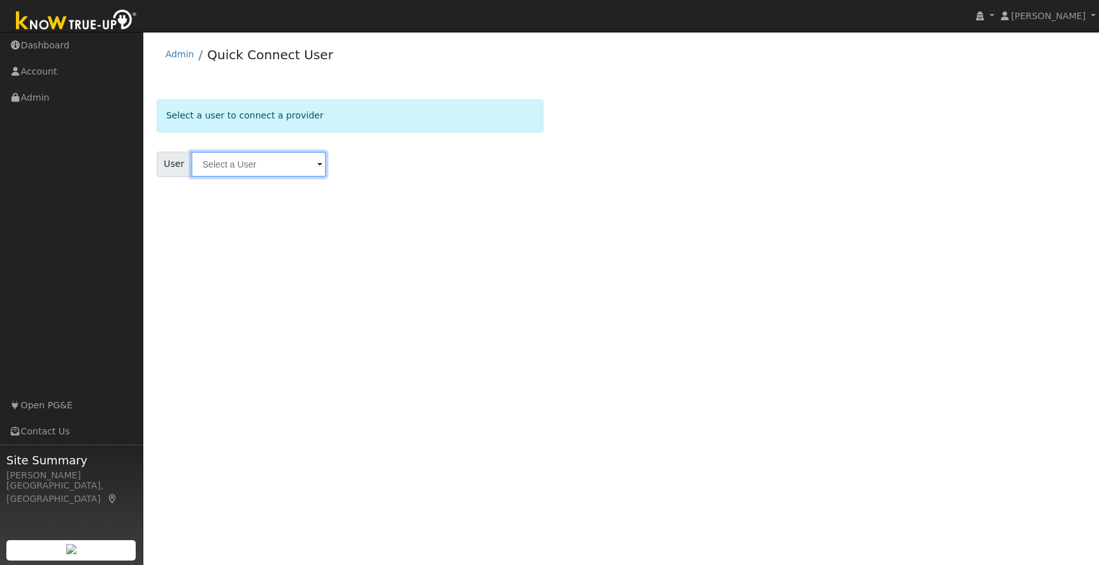
click at [269, 166] on input "text" at bounding box center [258, 164] width 135 height 25
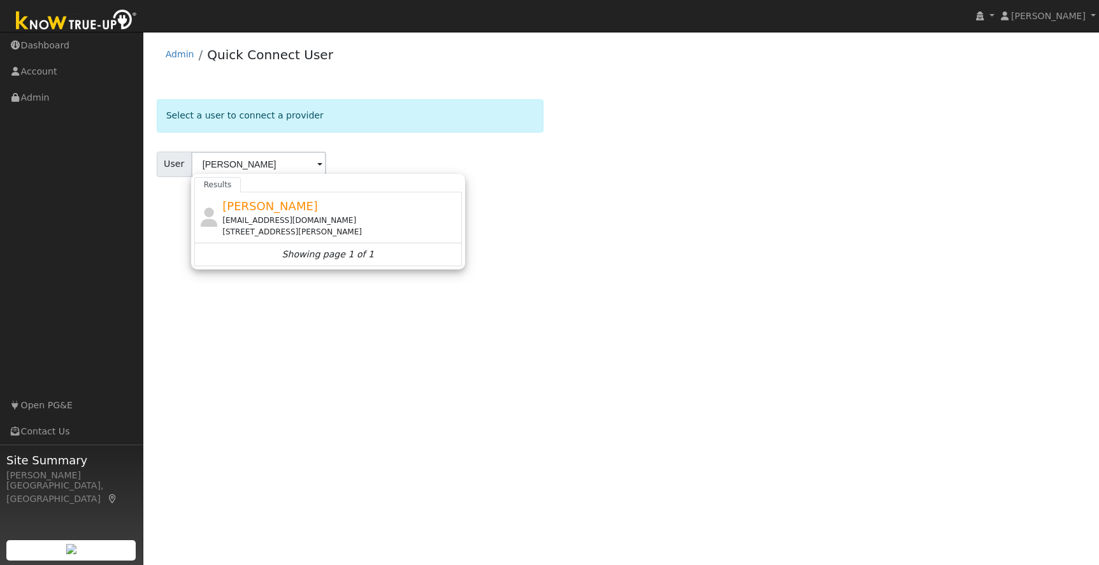
click at [321, 222] on div "[EMAIL_ADDRESS][DOMAIN_NAME]" at bounding box center [340, 220] width 236 height 11
type input "Ken Williams"
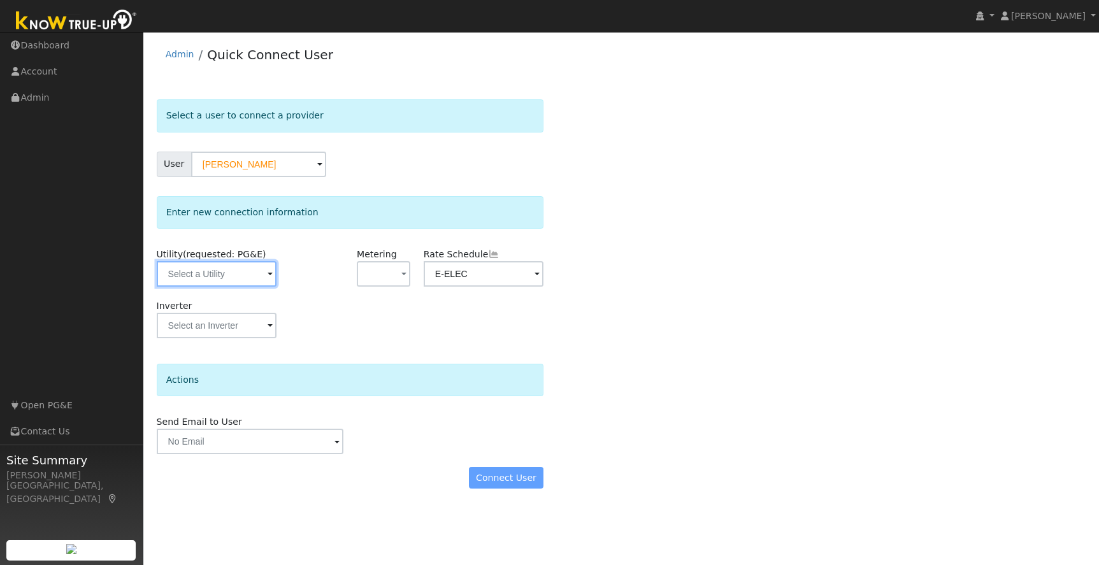
click at [247, 273] on input "text" at bounding box center [217, 273] width 120 height 25
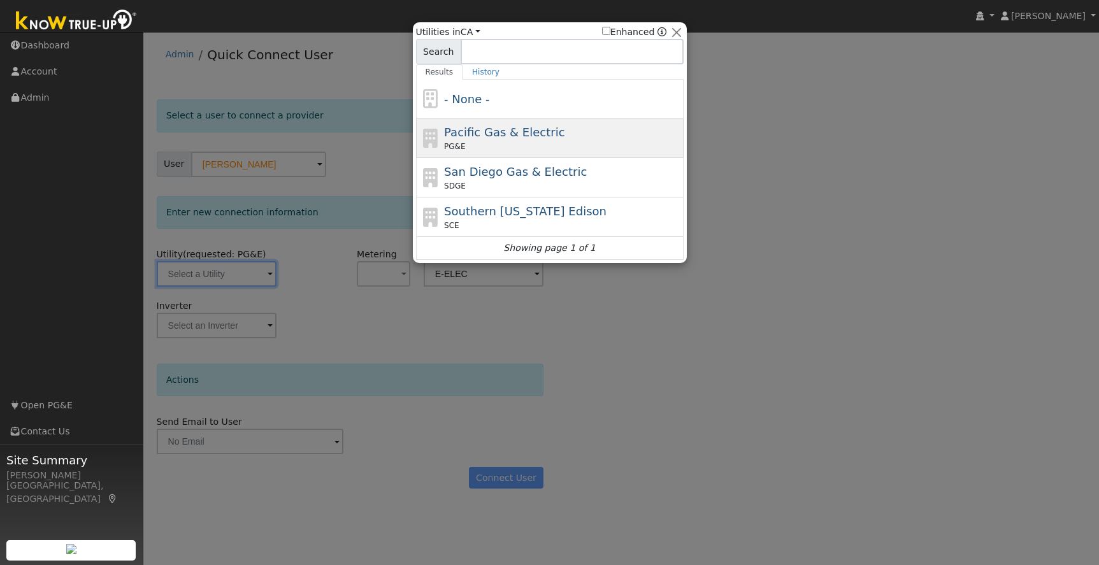
click at [592, 143] on div "PG&E" at bounding box center [562, 146] width 236 height 11
type input "PG&E"
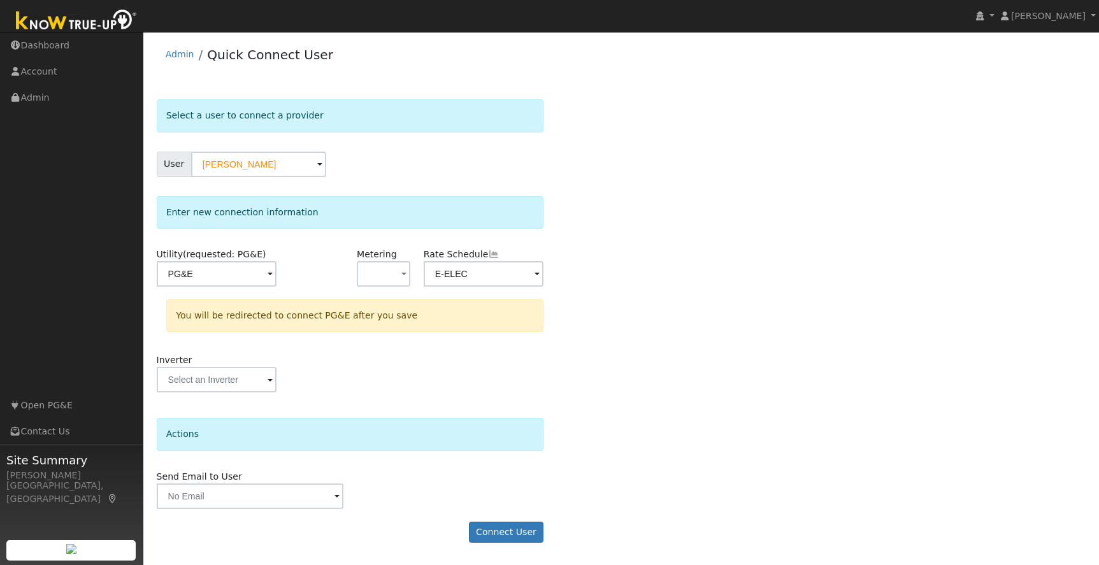
drag, startPoint x: 607, startPoint y: 221, endPoint x: 559, endPoint y: 242, distance: 52.0
click at [607, 221] on div "Select a user to connect a provider User Ken Williams Account Default Account D…" at bounding box center [622, 327] width 930 height 456
click at [520, 275] on input "E-ELEC" at bounding box center [484, 273] width 120 height 25
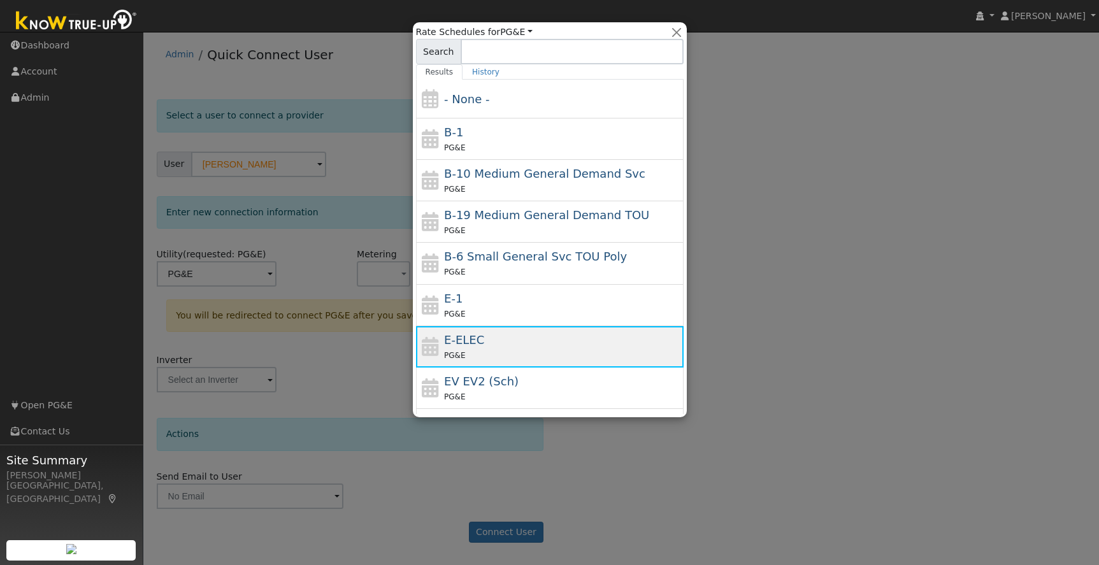
click at [533, 347] on div "E-ELEC PG&E" at bounding box center [562, 346] width 236 height 31
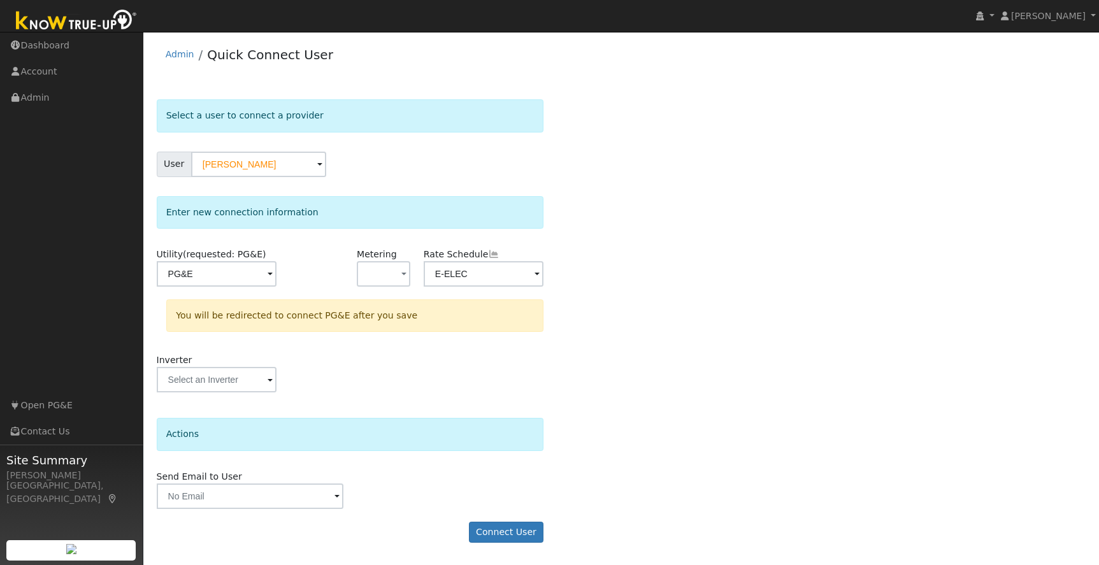
drag, startPoint x: 426, startPoint y: 517, endPoint x: 436, endPoint y: 519, distance: 9.9
click at [427, 517] on form "Select a user to connect a provider User Ken Williams Account Default Account D…" at bounding box center [350, 327] width 387 height 456
click at [512, 532] on button "Connect User" at bounding box center [506, 533] width 75 height 22
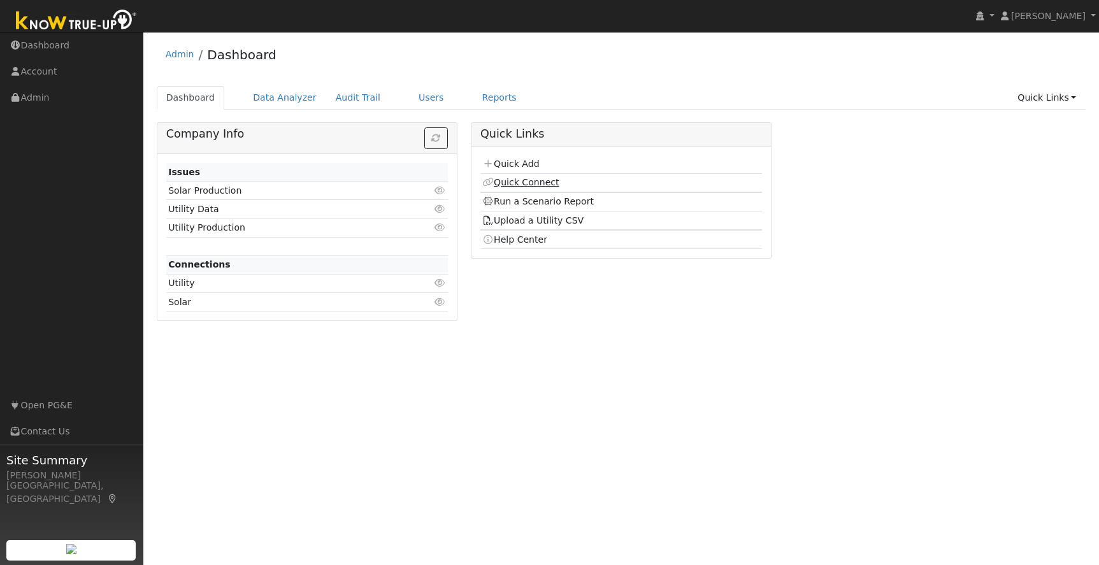
click at [520, 180] on link "Quick Connect" at bounding box center [520, 182] width 76 height 10
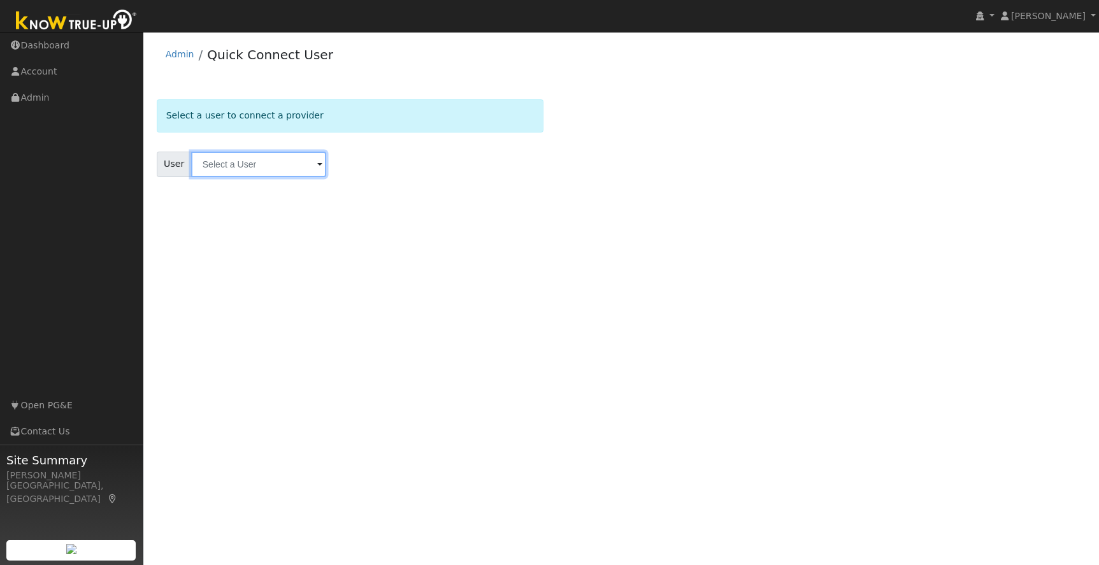
click at [226, 169] on input "text" at bounding box center [258, 164] width 135 height 25
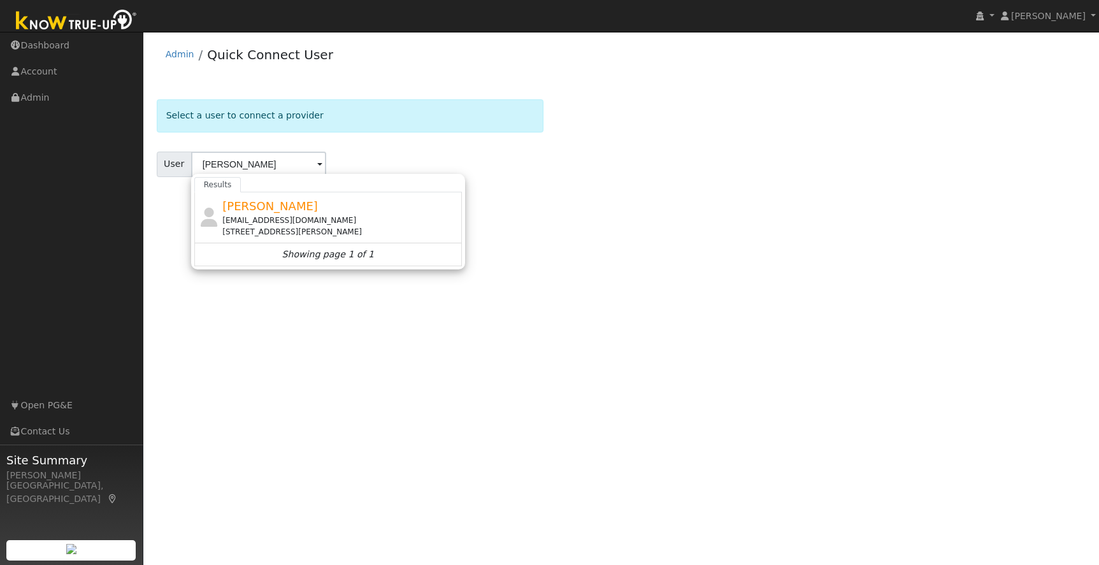
click at [270, 223] on div "[EMAIL_ADDRESS][DOMAIN_NAME]" at bounding box center [340, 220] width 236 height 11
type input "[PERSON_NAME]"
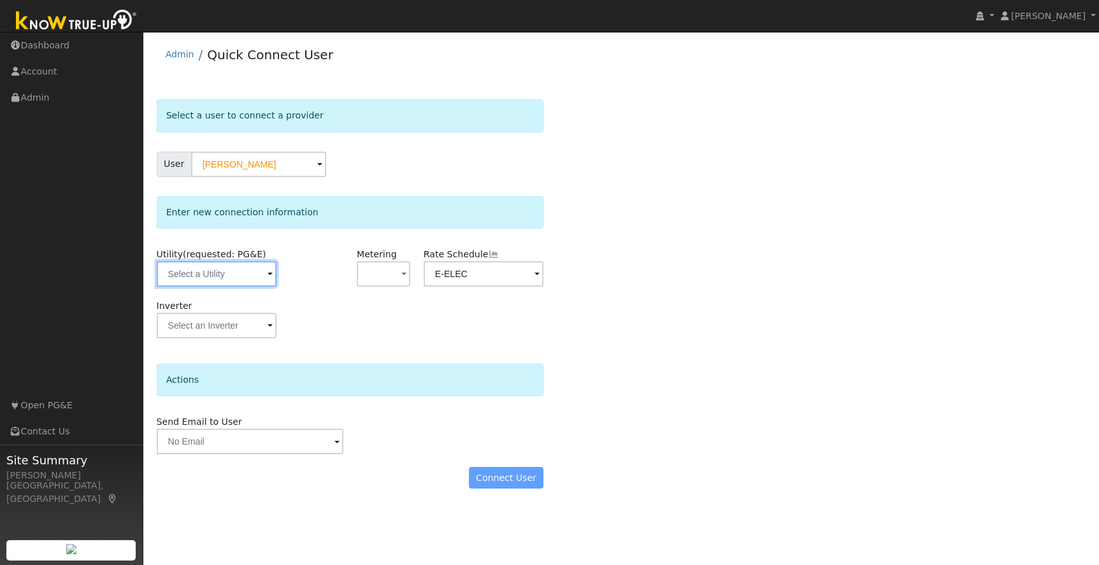
click at [222, 270] on input "text" at bounding box center [217, 273] width 120 height 25
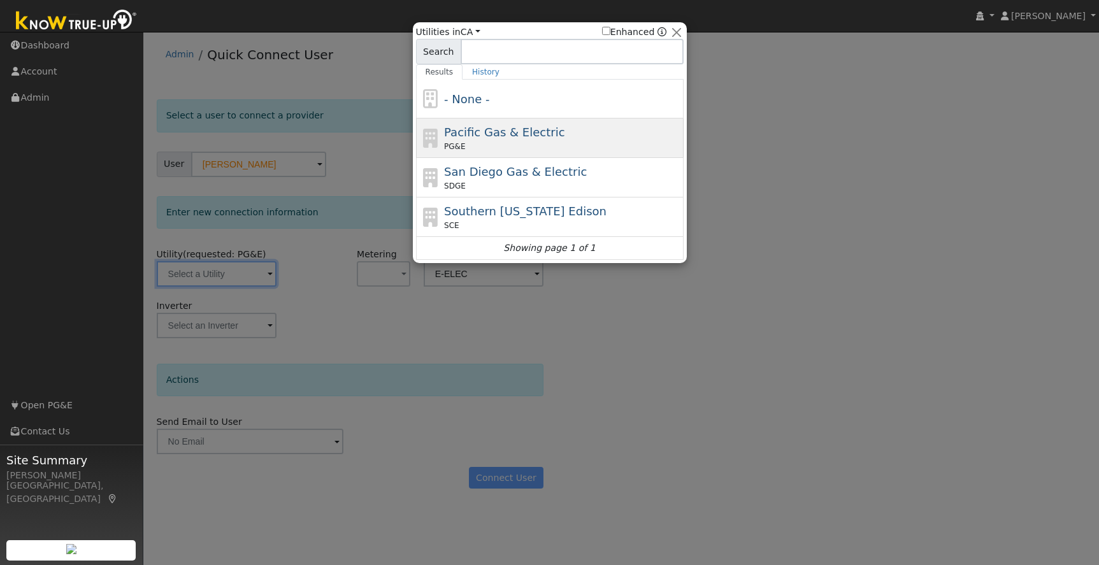
click at [619, 144] on div "PG&E" at bounding box center [562, 146] width 236 height 11
type input "PG&E"
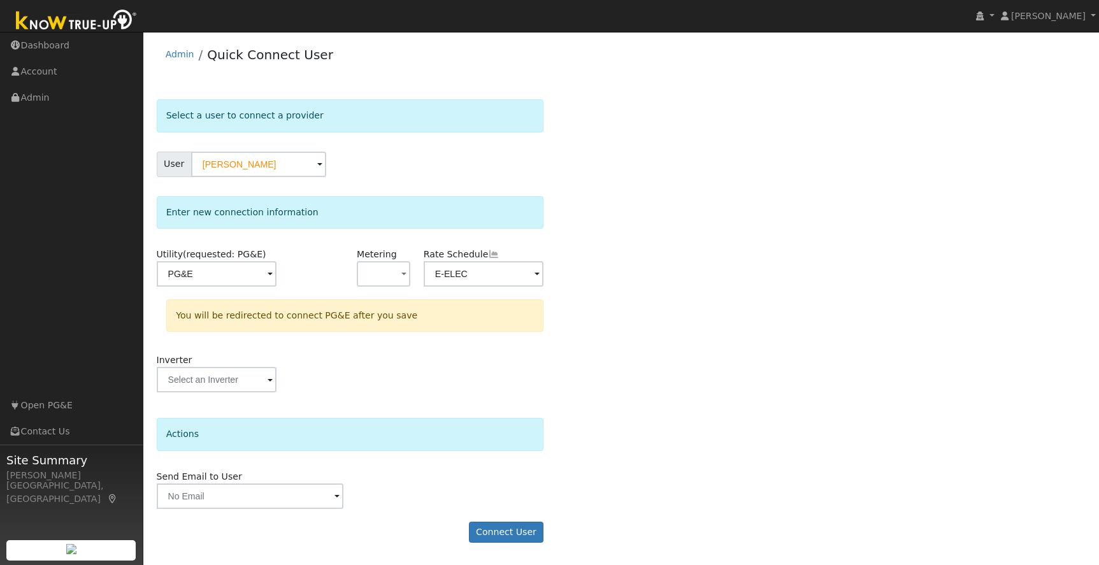
click at [623, 260] on div "Select a user to connect a provider User [PERSON_NAME] Account Default Account …" at bounding box center [622, 327] width 930 height 456
click at [512, 529] on button "Connect User" at bounding box center [506, 533] width 75 height 22
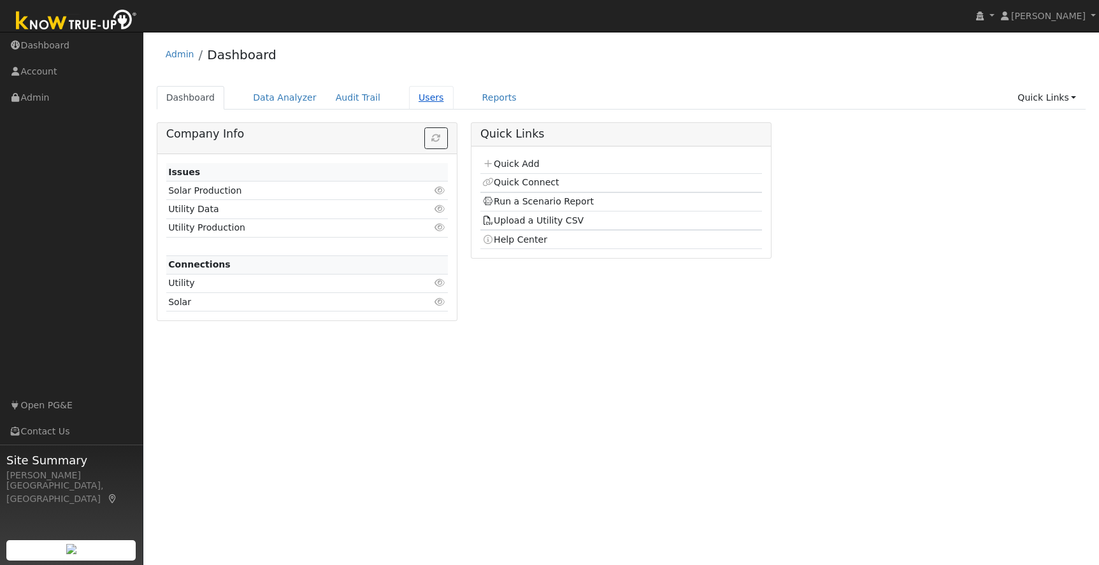
click at [415, 101] on link "Users" at bounding box center [431, 98] width 45 height 24
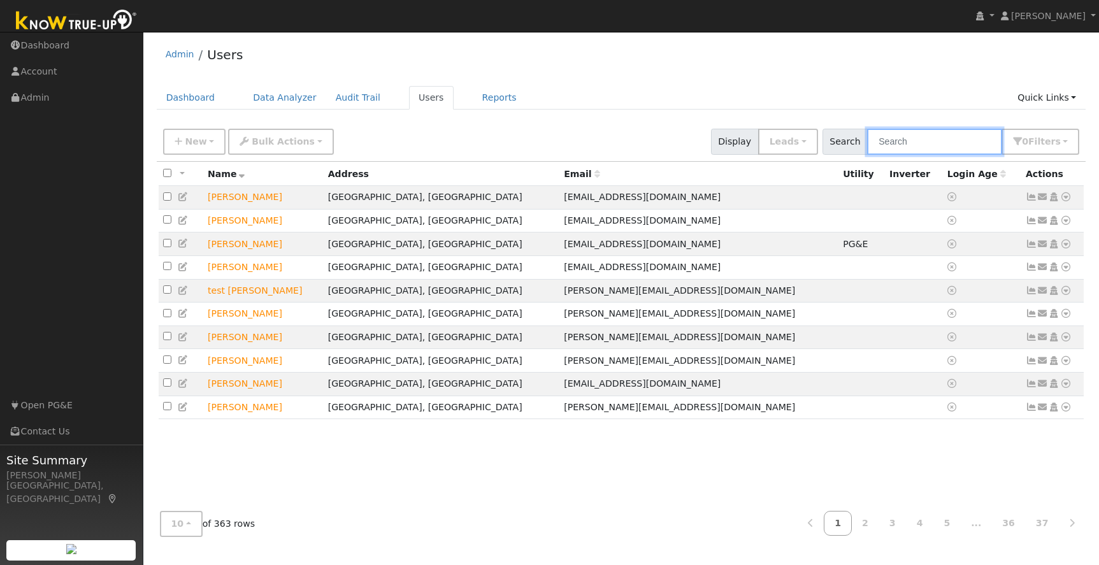
click at [957, 138] on input "text" at bounding box center [934, 142] width 135 height 26
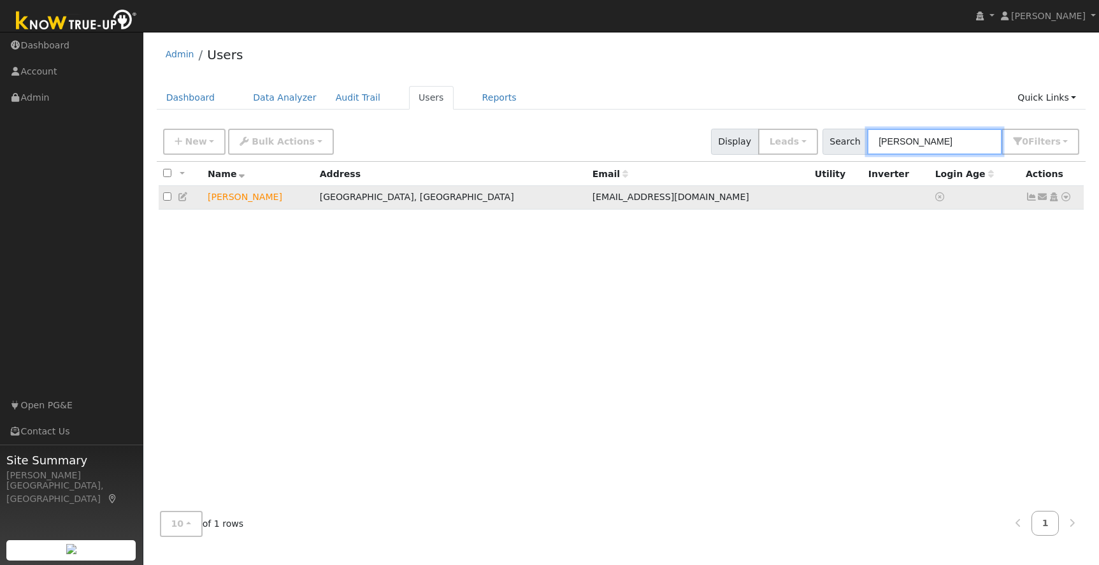
type input "[PERSON_NAME]"
click at [181, 196] on icon at bounding box center [183, 196] width 11 height 9
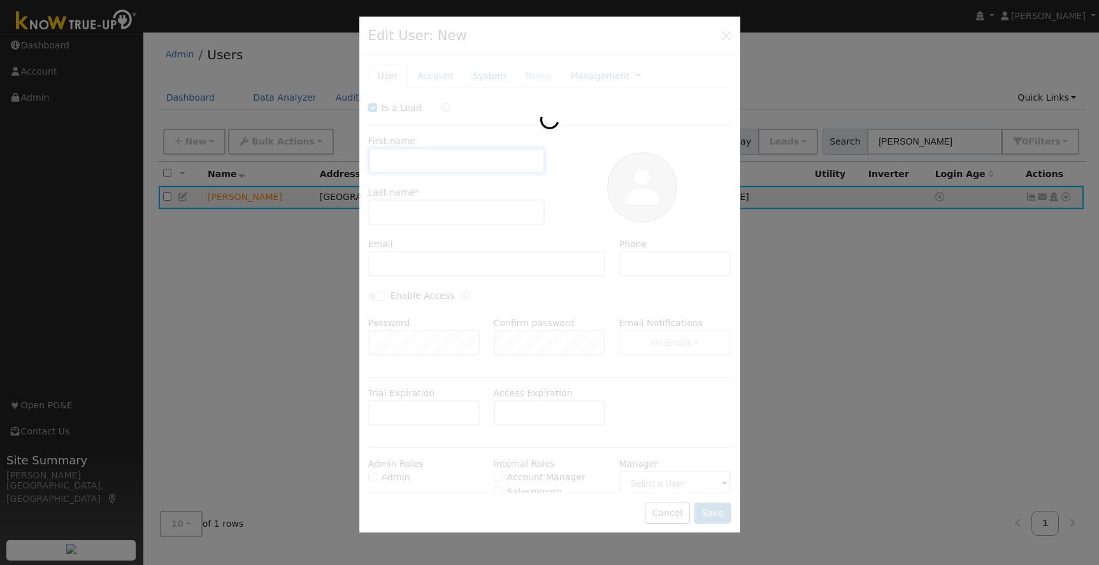
checkbox input "true"
type input "[PERSON_NAME]"
type input "arcocoach@sbcglobal.net"
type input "209-743-9488"
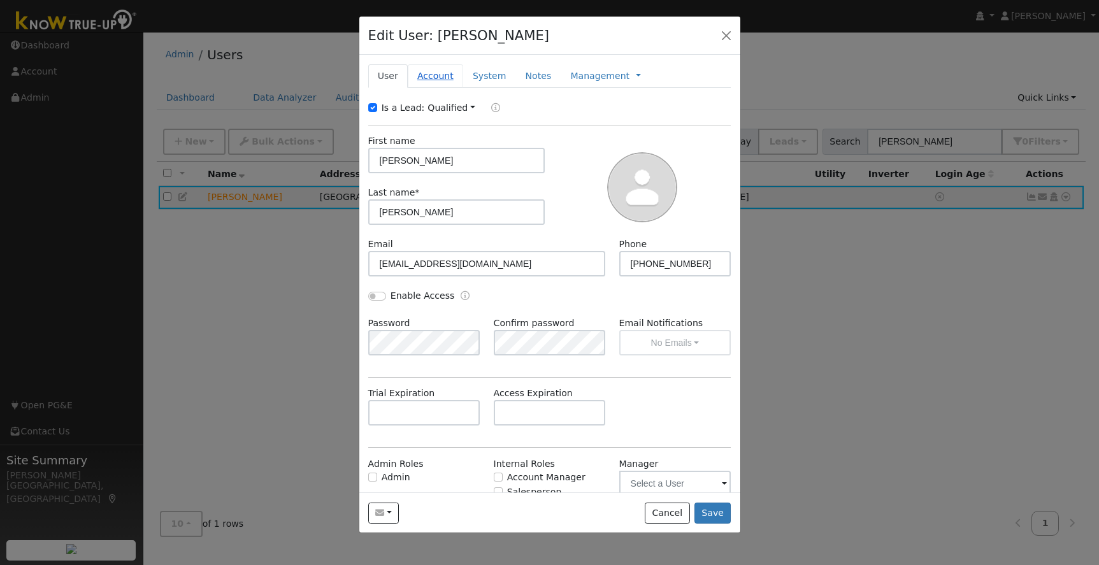
click at [433, 79] on link "Account" at bounding box center [435, 76] width 55 height 24
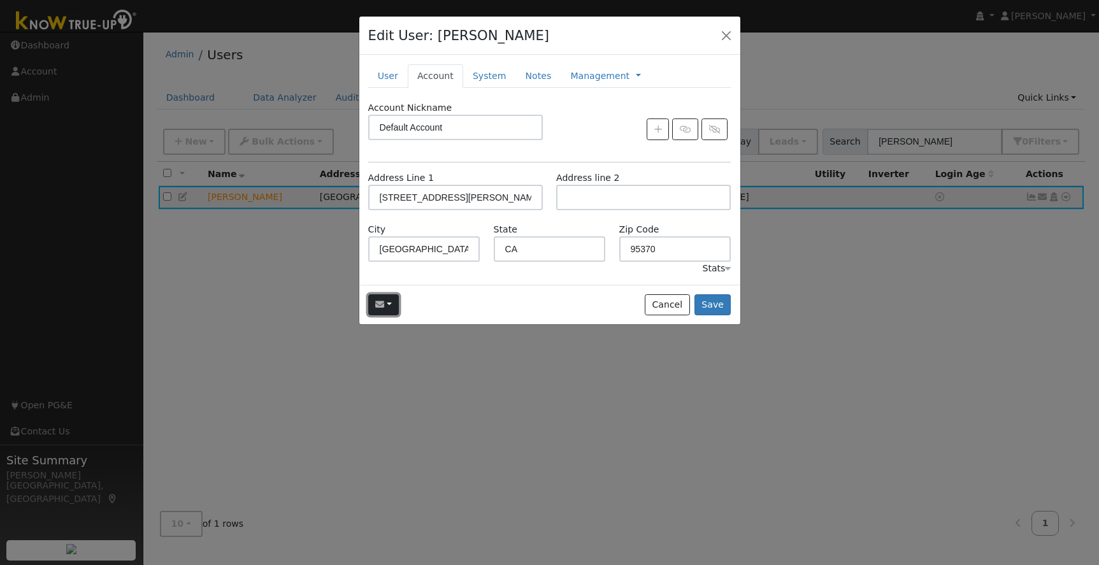
click at [392, 307] on button "button" at bounding box center [383, 305] width 31 height 22
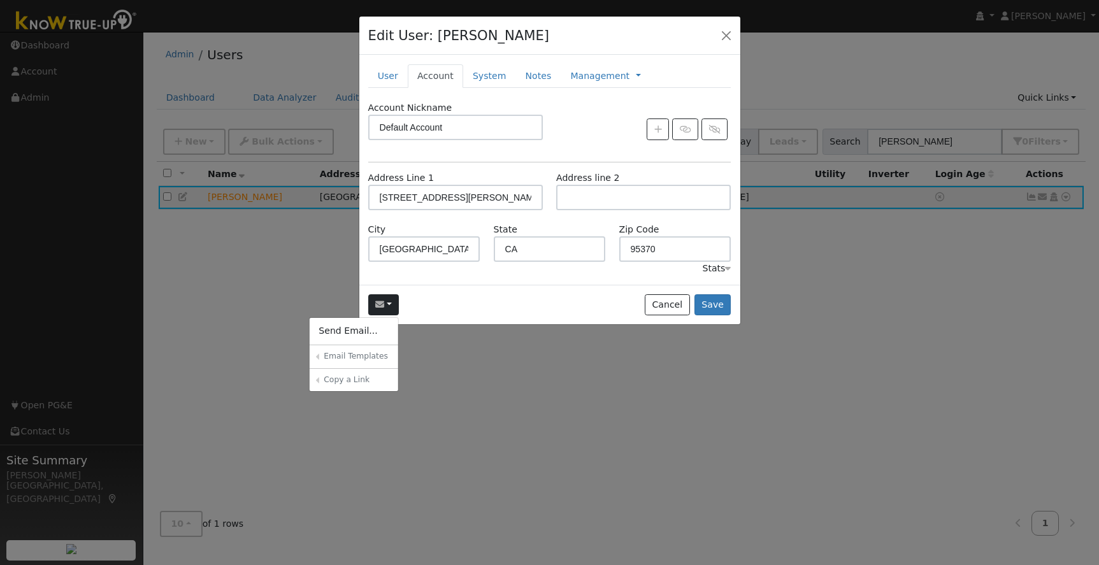
click at [502, 305] on div "Send Email... Email Templates Shared Templates 30-Day Access Notification Compa…" at bounding box center [549, 305] width 381 height 40
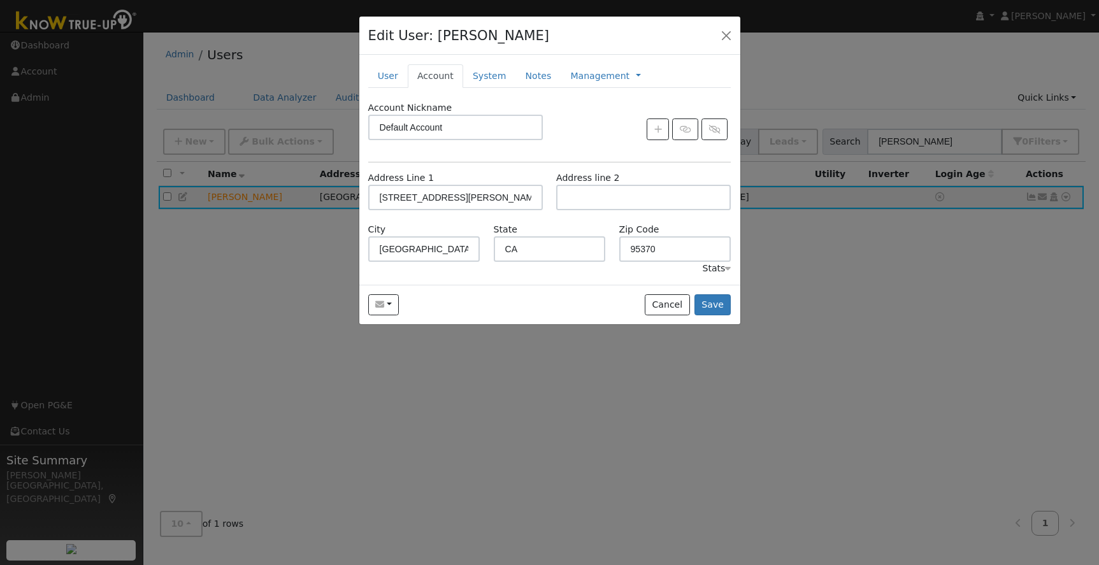
click at [728, 269] on icon at bounding box center [728, 268] width 6 height 9
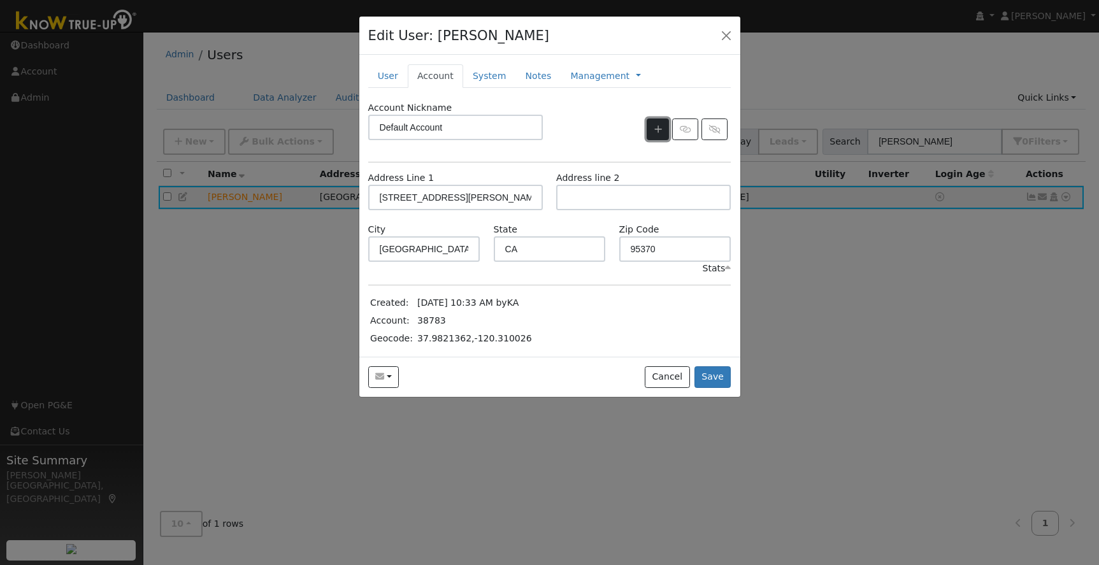
click at [655, 131] on icon "button" at bounding box center [658, 129] width 8 height 9
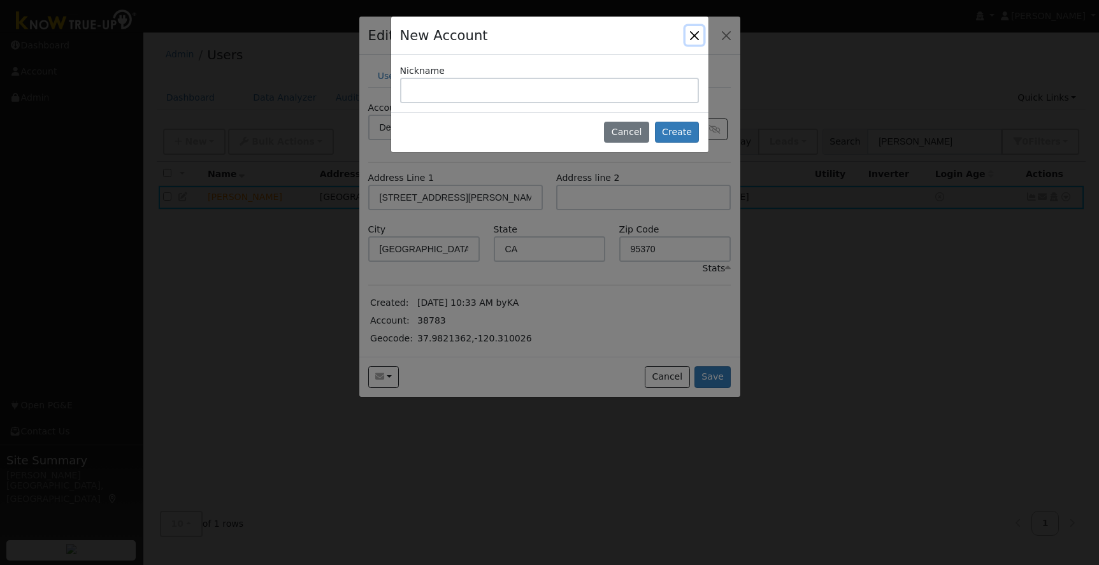
click at [693, 34] on button "Close" at bounding box center [695, 35] width 18 height 18
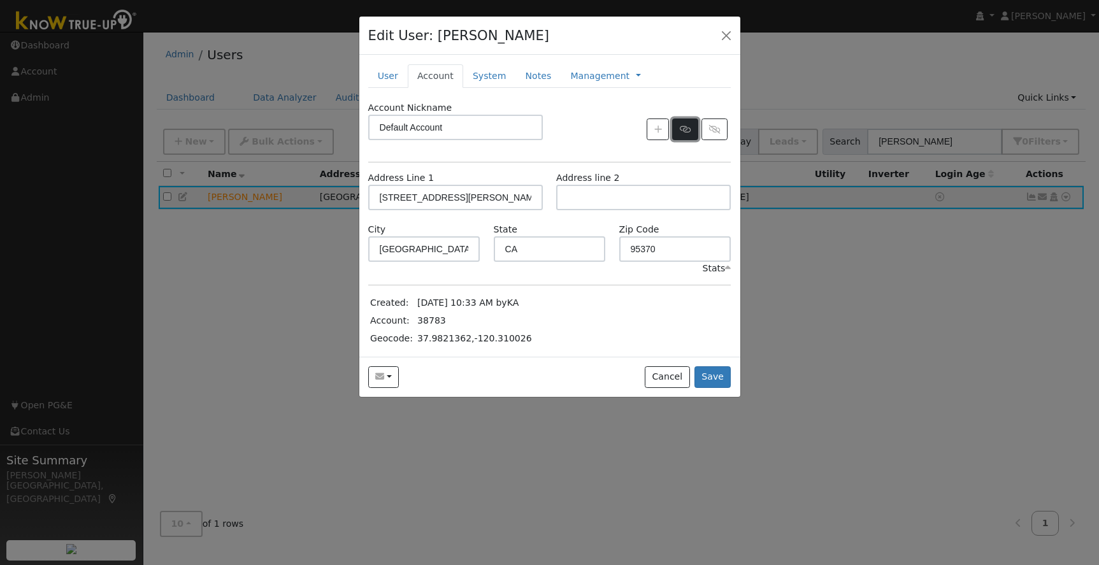
click at [688, 132] on icon "button" at bounding box center [685, 129] width 11 height 9
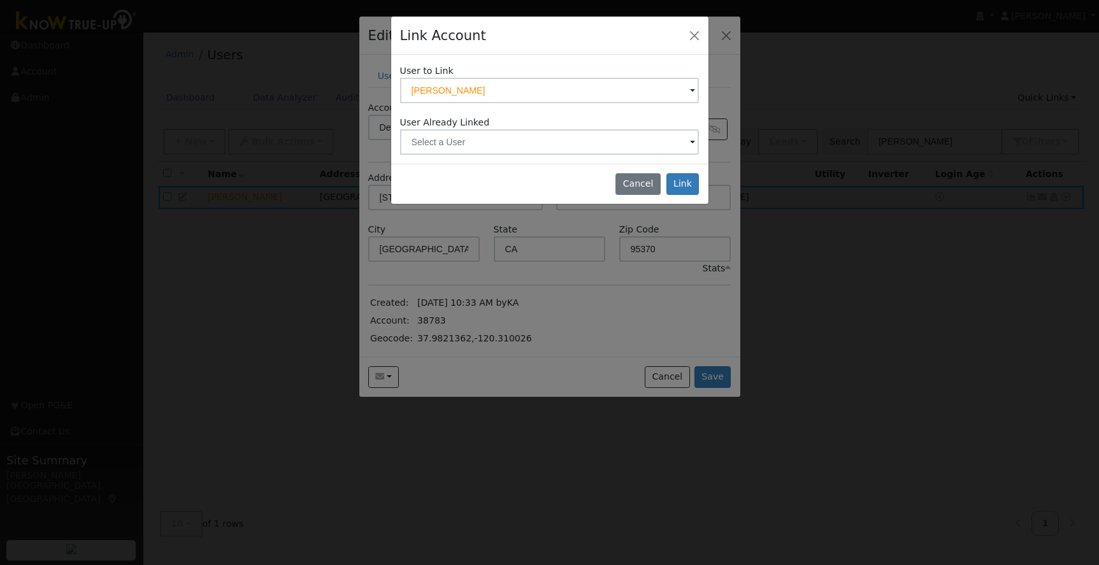
click at [692, 143] on span at bounding box center [692, 143] width 5 height 15
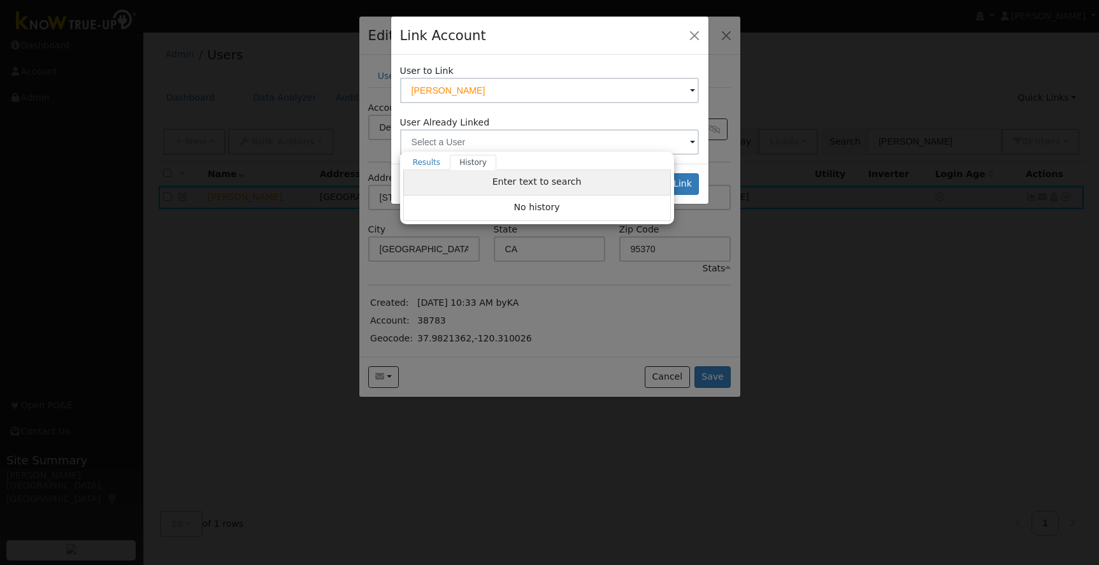
click at [547, 184] on span "Enter text to search" at bounding box center [537, 182] width 89 height 10
click at [424, 159] on link "Results" at bounding box center [426, 162] width 47 height 15
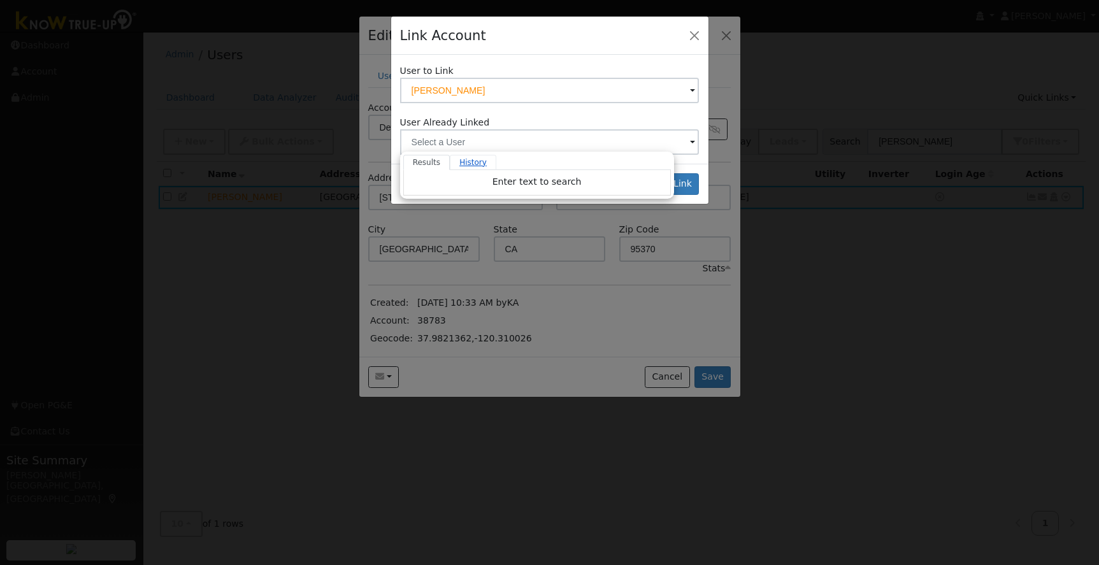
click at [473, 164] on link "History" at bounding box center [473, 162] width 47 height 15
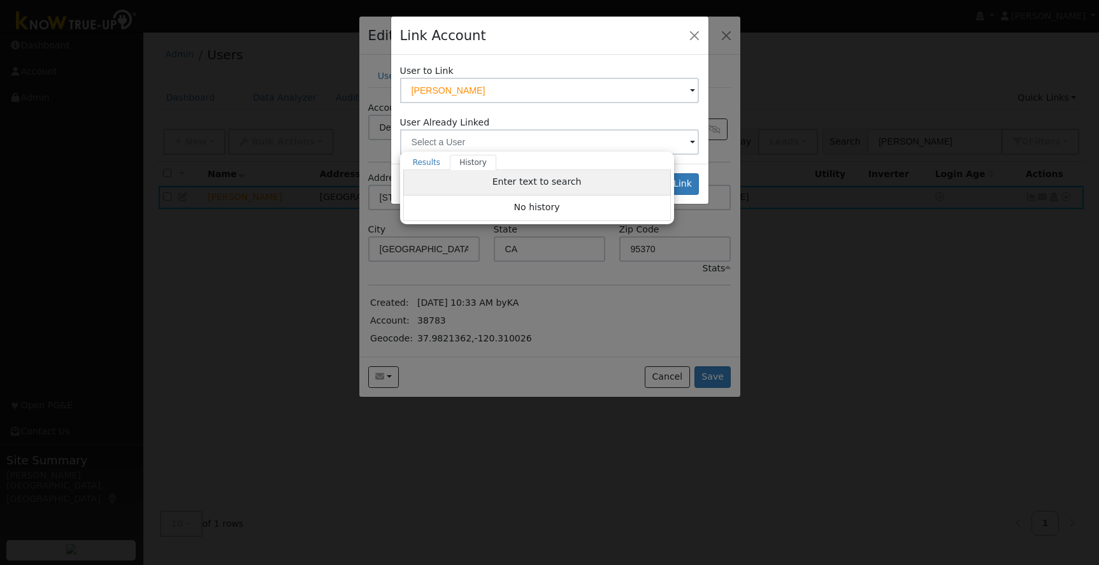
click at [521, 180] on span "Enter text to search" at bounding box center [537, 182] width 89 height 10
click at [555, 112] on div "User to Link Ken Williams User Already Linked Results History Enter text to sea…" at bounding box center [550, 109] width 300 height 90
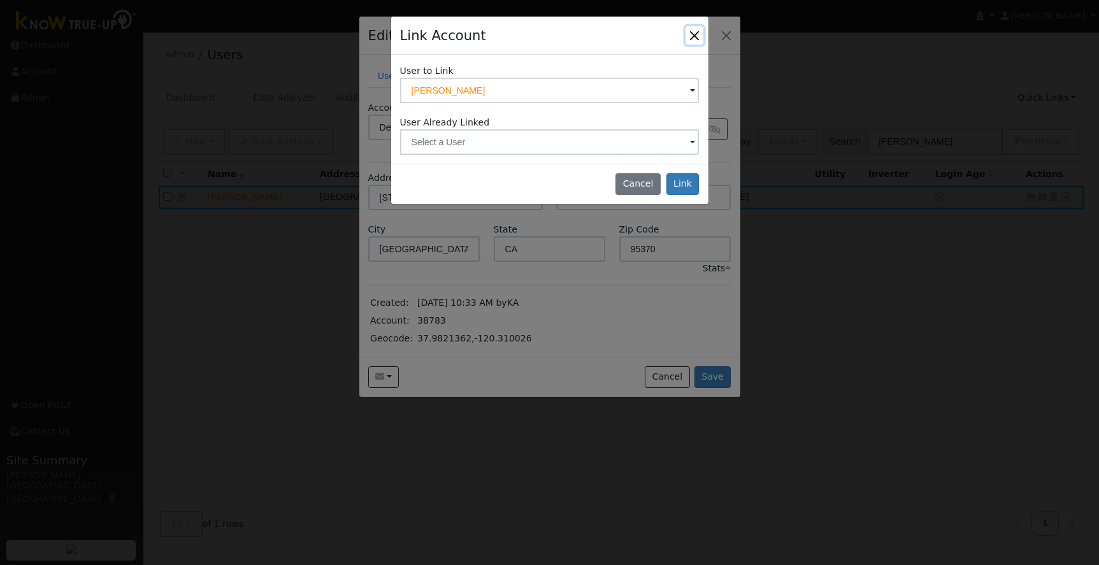
click at [696, 36] on button "Close" at bounding box center [695, 35] width 18 height 18
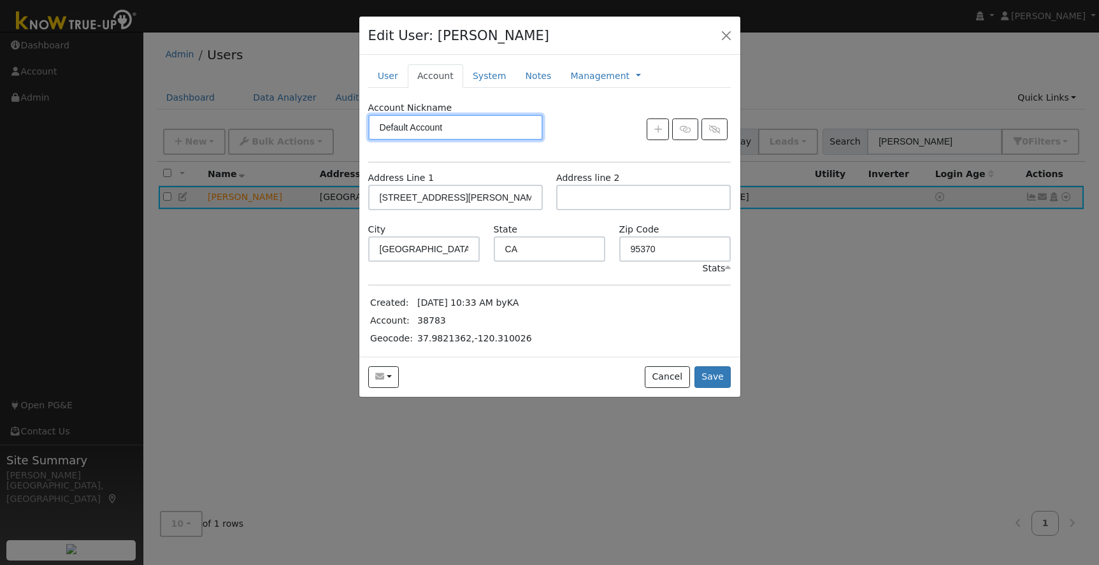
click at [456, 127] on input "Default Account" at bounding box center [455, 127] width 175 height 25
click at [491, 71] on link "System" at bounding box center [489, 76] width 53 height 24
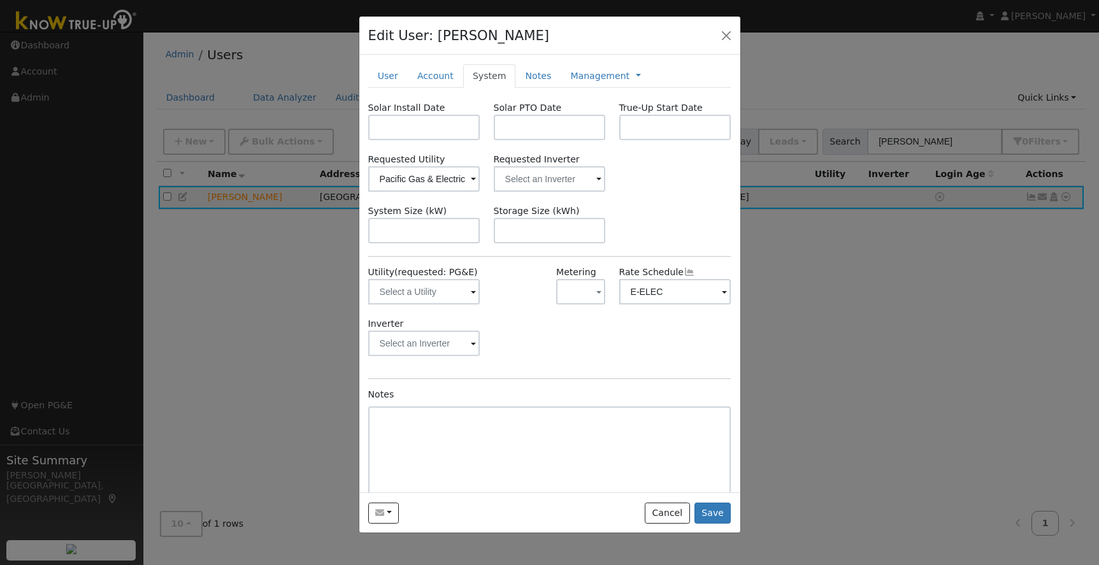
click at [473, 293] on span at bounding box center [473, 292] width 5 height 15
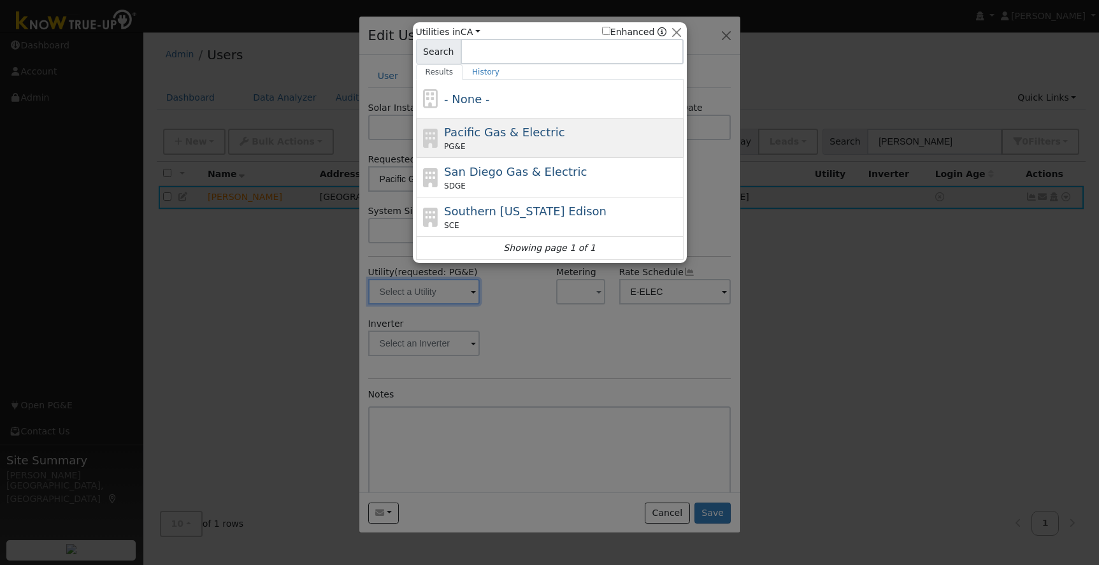
click at [582, 145] on div "PG&E" at bounding box center [562, 146] width 236 height 11
type input "PG&E"
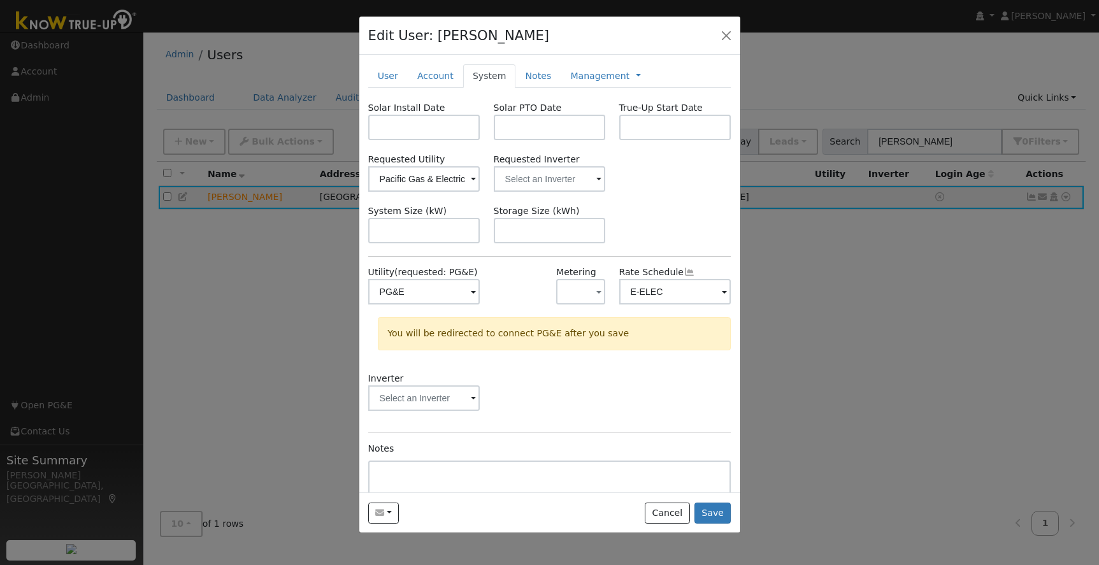
click at [494, 299] on div at bounding box center [518, 292] width 62 height 52
click at [596, 292] on span "button" at bounding box center [598, 292] width 5 height 13
click at [517, 284] on div at bounding box center [518, 292] width 62 height 52
click at [636, 75] on link at bounding box center [638, 75] width 5 height 13
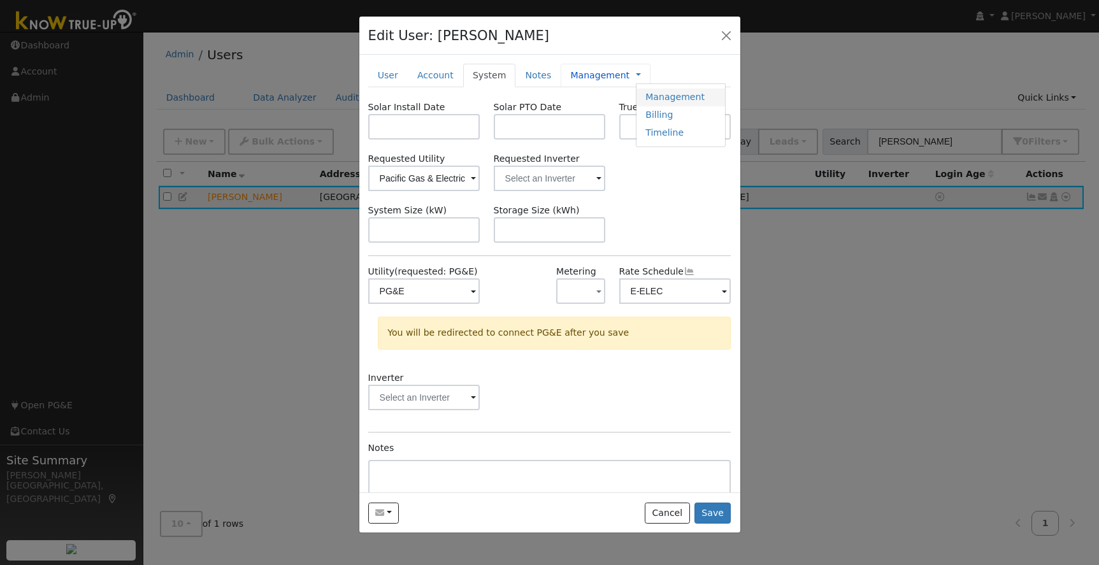
click at [669, 98] on link "Management" at bounding box center [681, 98] width 89 height 18
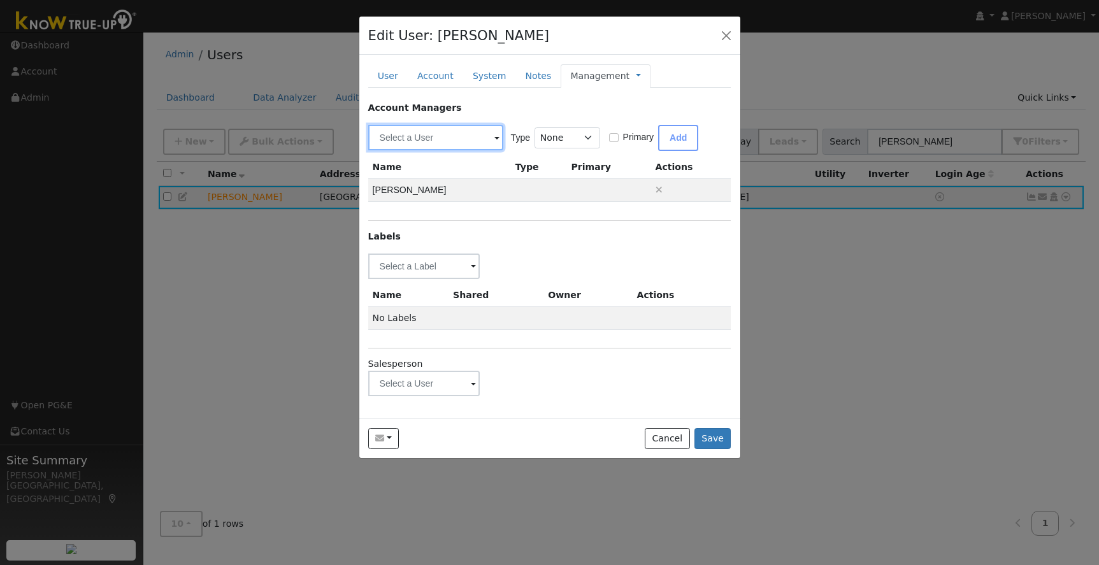
click at [463, 141] on input "text" at bounding box center [435, 137] width 135 height 25
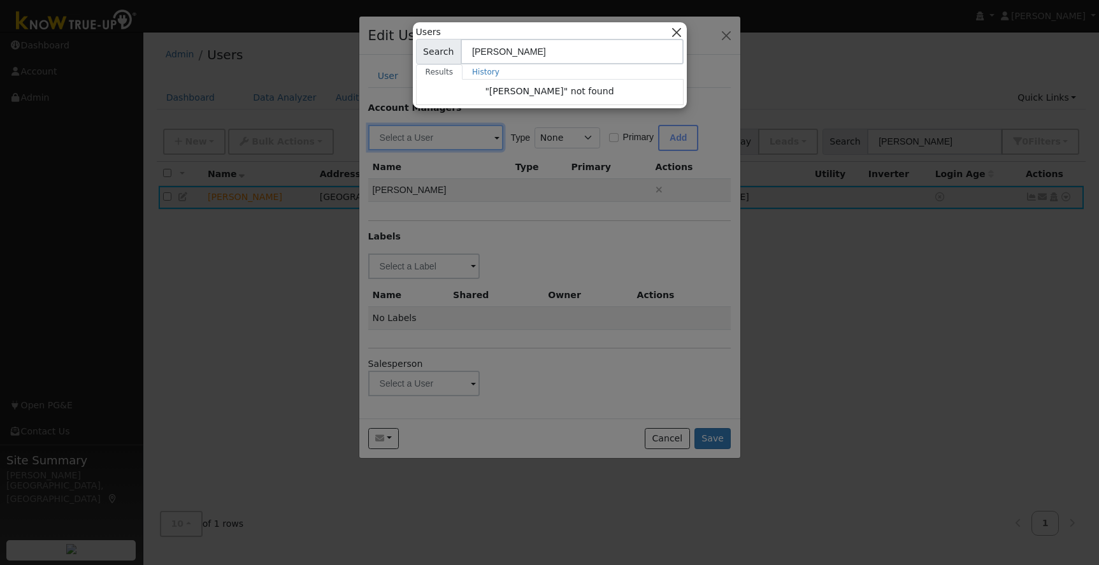
type input "ken williams"
click at [681, 32] on button "button" at bounding box center [676, 31] width 13 height 13
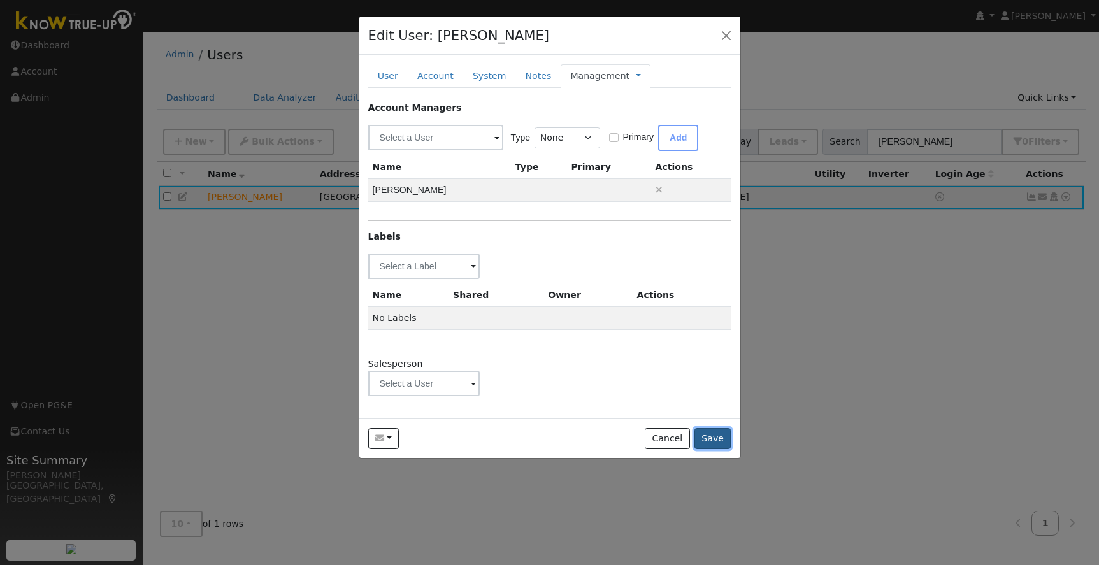
click at [715, 438] on button "Save" at bounding box center [713, 439] width 37 height 22
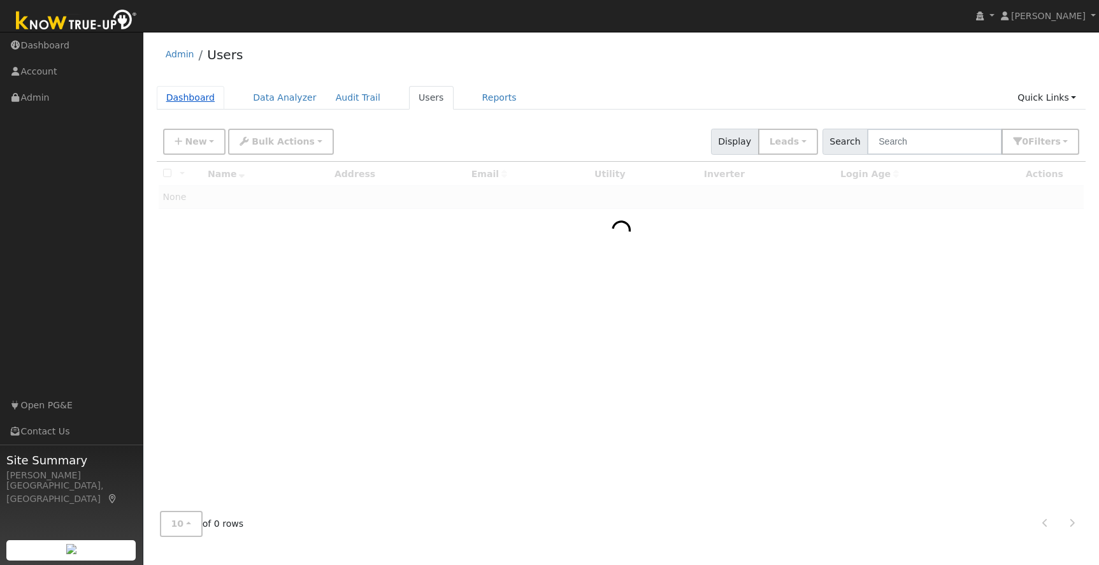
click at [186, 99] on link "Dashboard" at bounding box center [191, 98] width 68 height 24
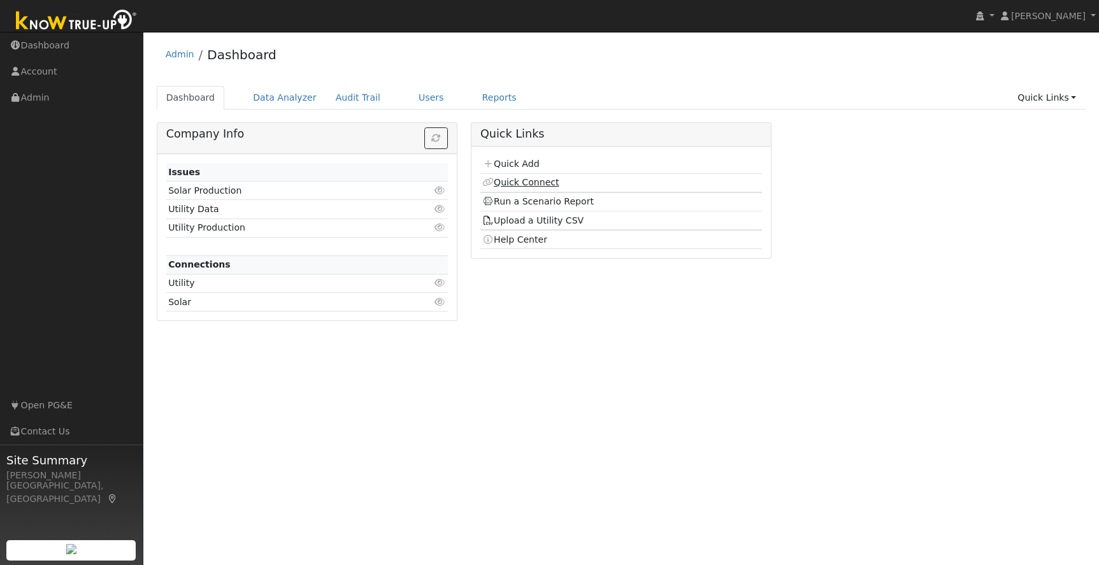
click at [531, 178] on link "Quick Connect" at bounding box center [520, 182] width 76 height 10
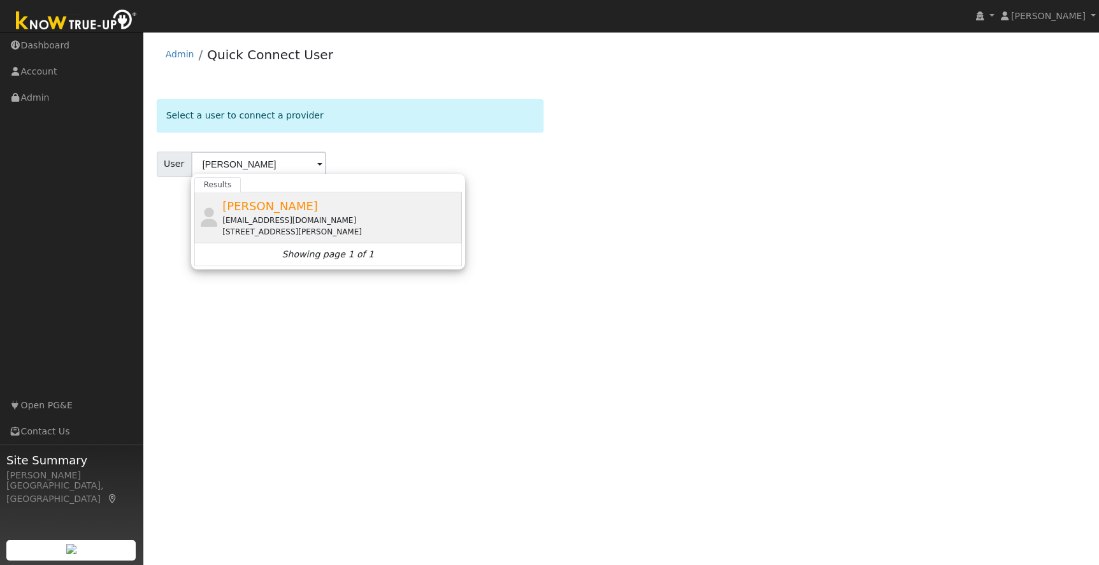
click at [300, 221] on div "arcocoach@sbcglobal.net" at bounding box center [340, 220] width 236 height 11
type input "Ken Williams"
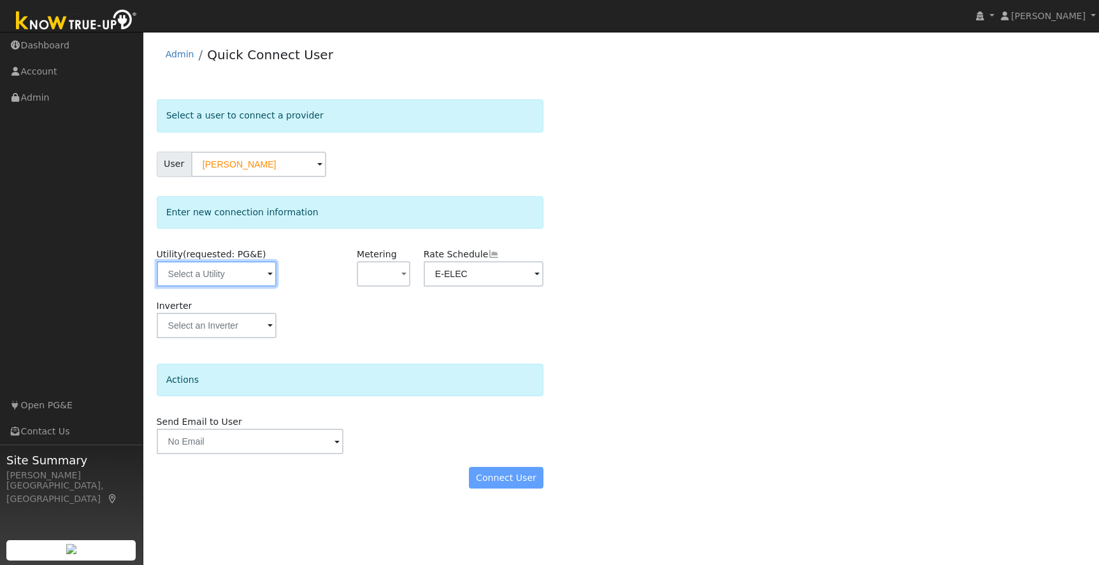
click at [255, 278] on input "text" at bounding box center [217, 273] width 120 height 25
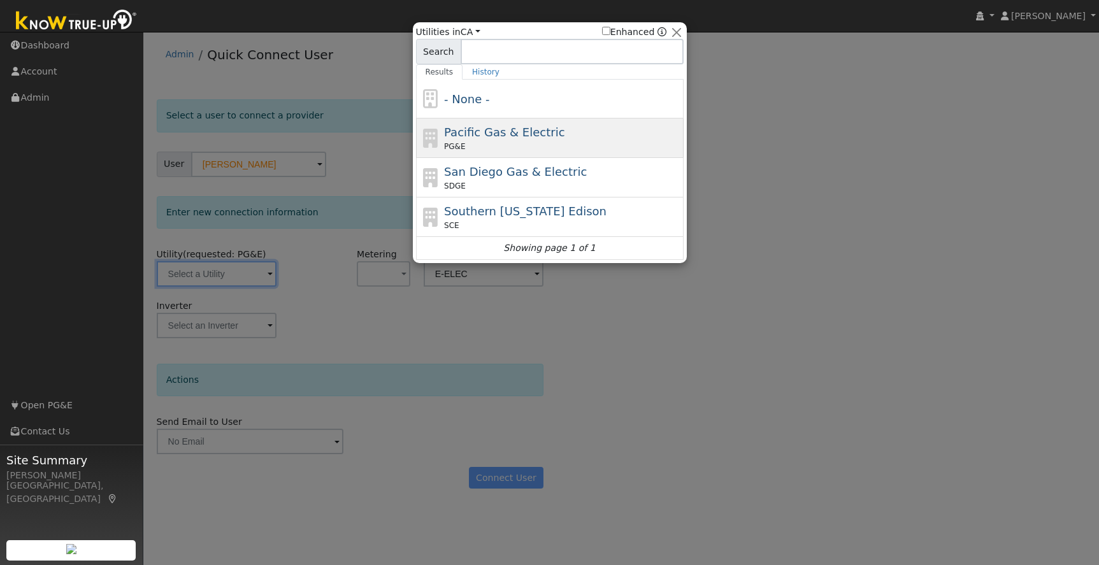
click at [640, 140] on div "Pacific Gas & Electric PG&E" at bounding box center [562, 138] width 236 height 29
type input "PG&E"
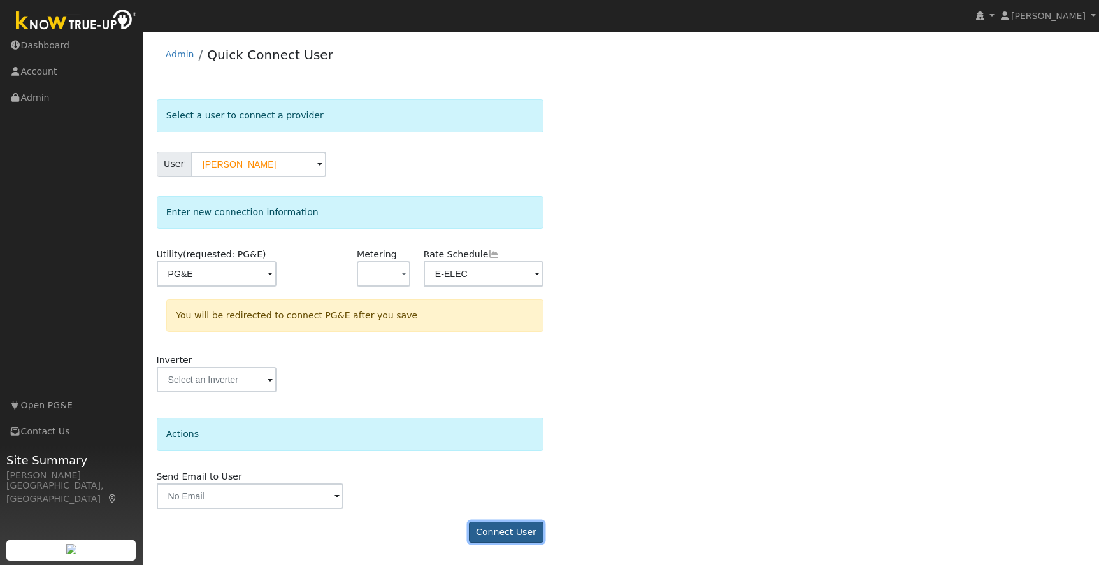
click at [522, 527] on button "Connect User" at bounding box center [506, 533] width 75 height 22
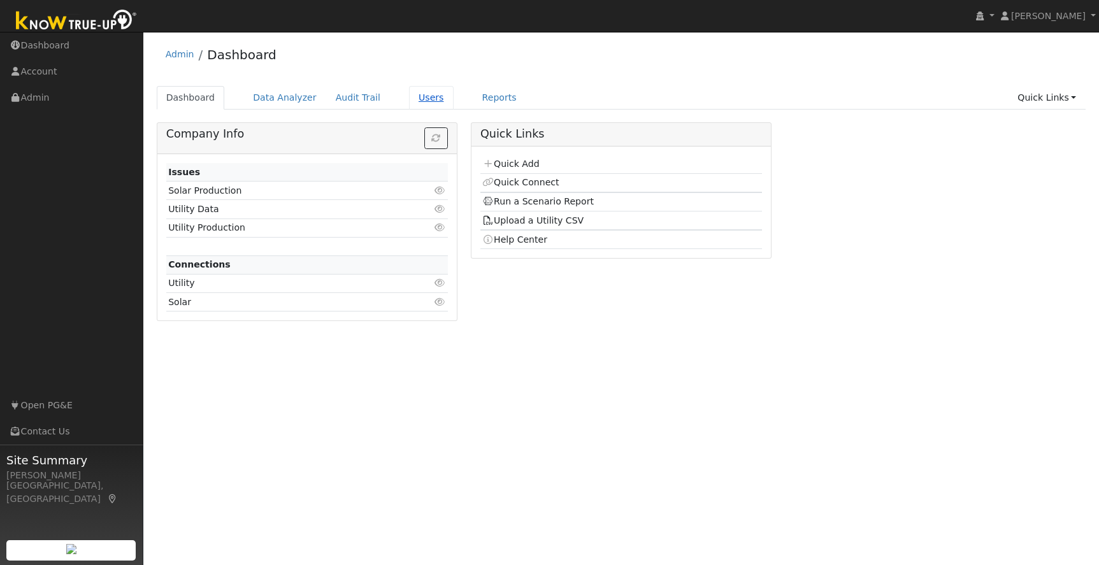
click at [417, 99] on link "Users" at bounding box center [431, 98] width 45 height 24
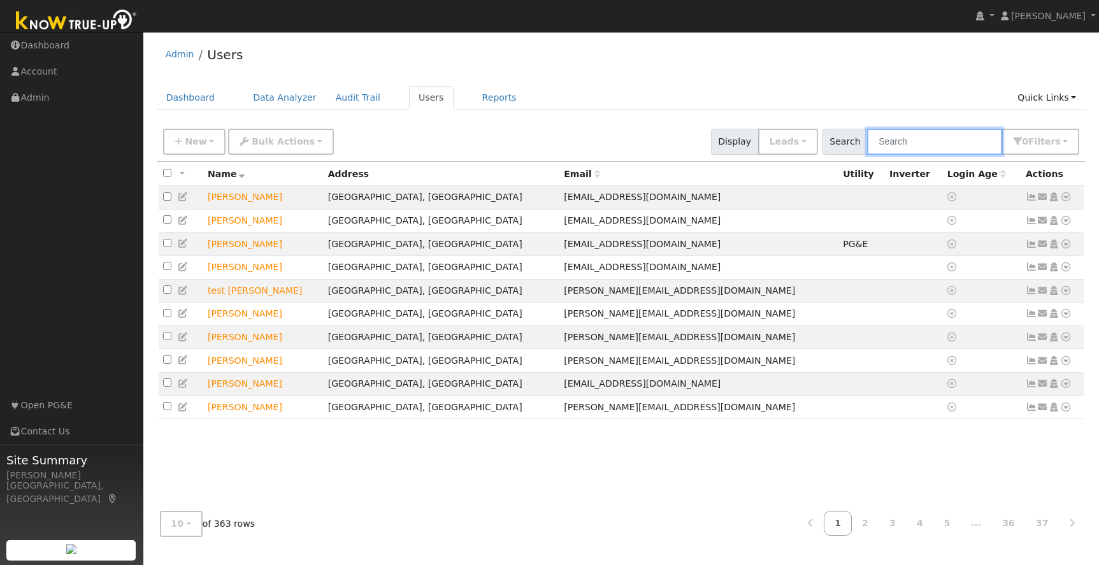
click at [936, 141] on input "text" at bounding box center [934, 142] width 135 height 26
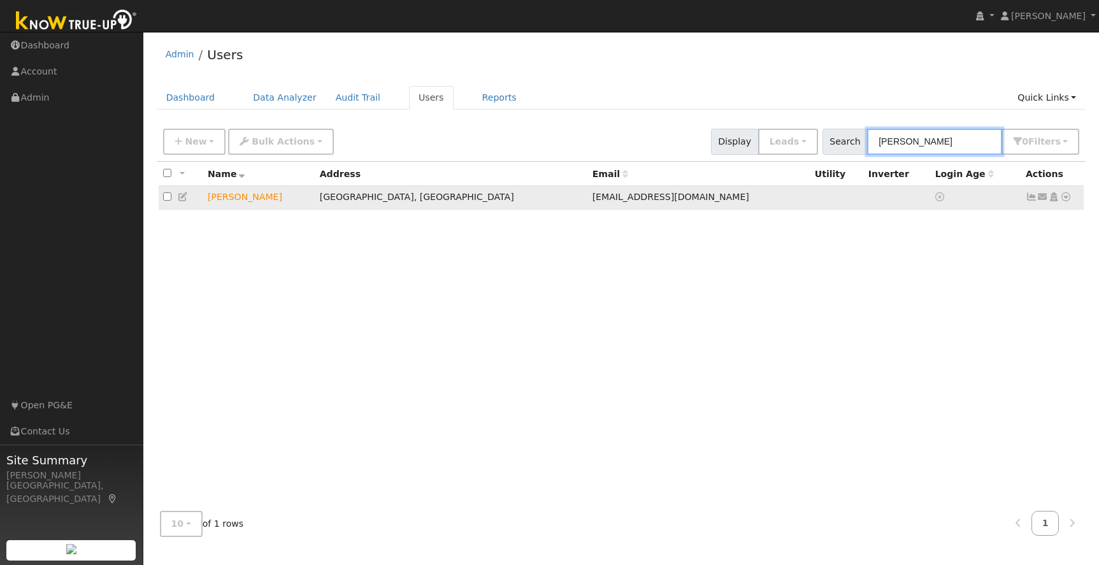
type input "[PERSON_NAME]"
click at [166, 198] on input "checkbox" at bounding box center [167, 196] width 8 height 8
checkbox input "true"
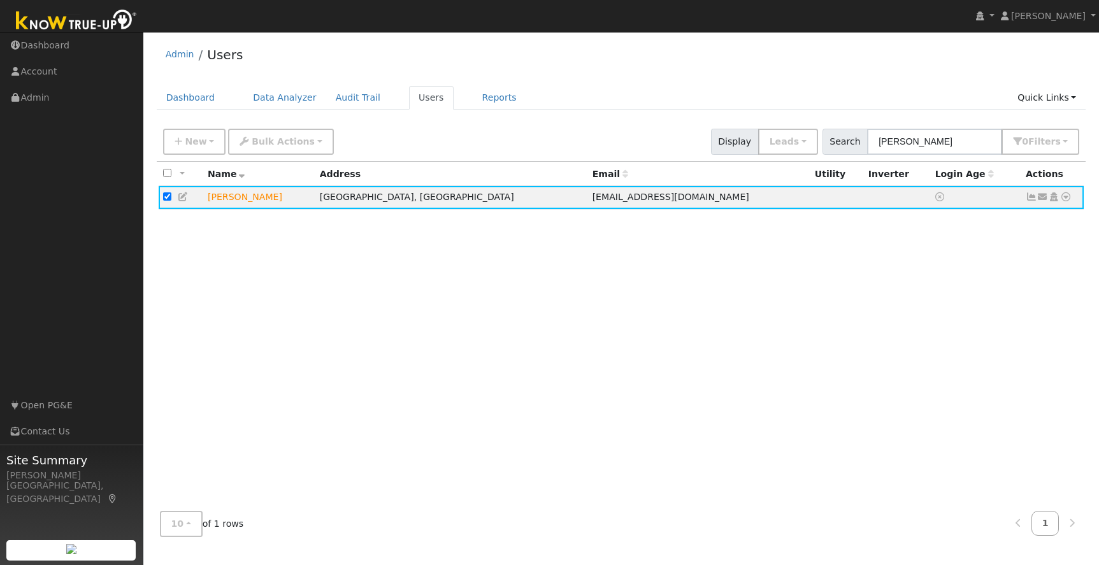
click at [1053, 224] on div "All None All on page None on page Name Address Email Utility Inverter Login Age…" at bounding box center [622, 331] width 930 height 339
click at [1030, 199] on icon at bounding box center [1031, 196] width 11 height 9
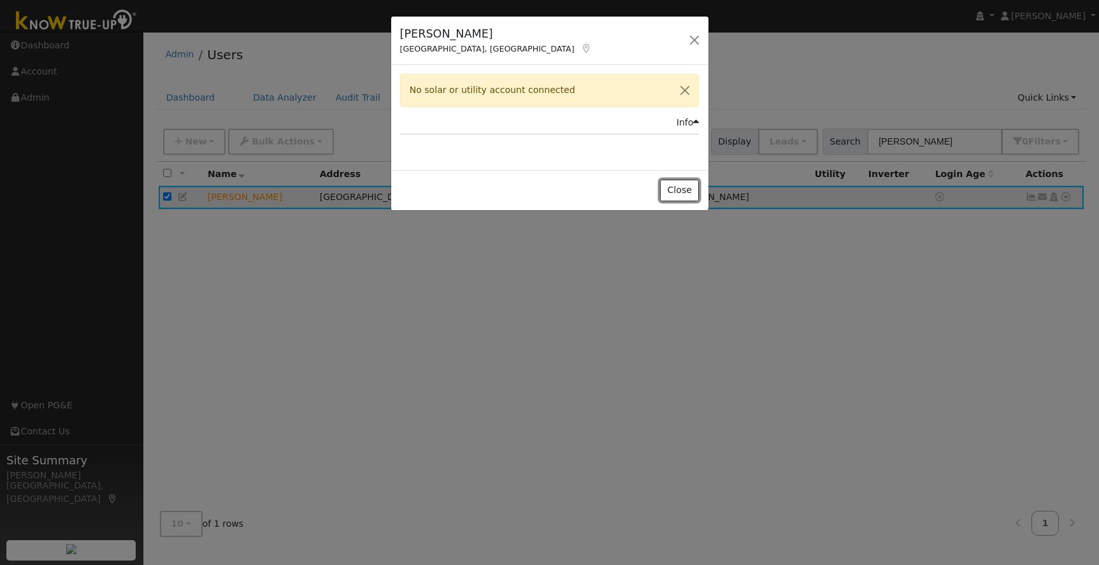
drag, startPoint x: 677, startPoint y: 193, endPoint x: 728, endPoint y: 194, distance: 51.6
click at [677, 192] on button "Close" at bounding box center [679, 191] width 39 height 22
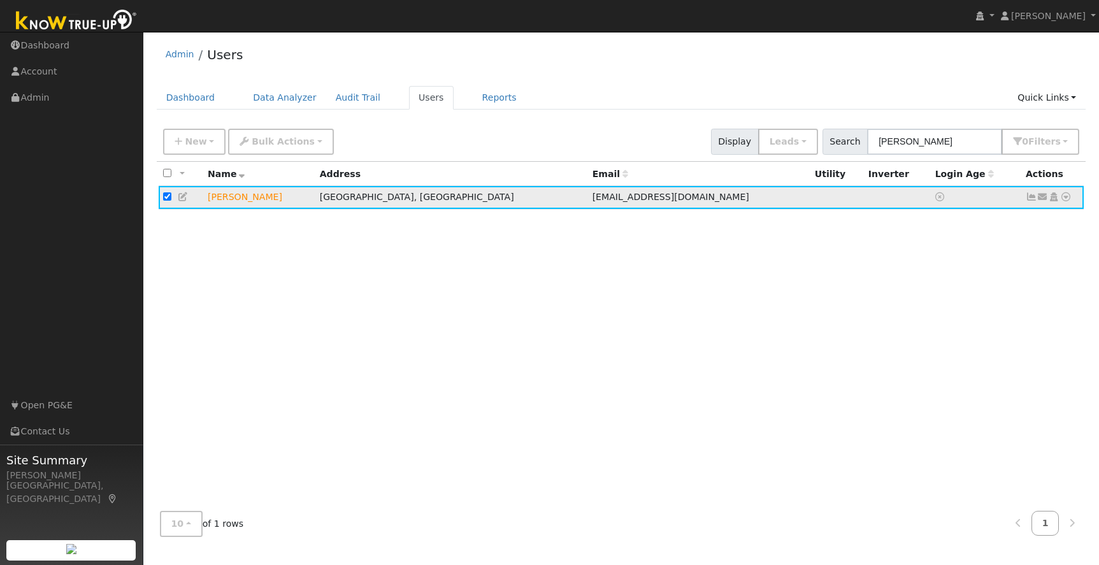
click at [1067, 199] on icon at bounding box center [1065, 196] width 11 height 9
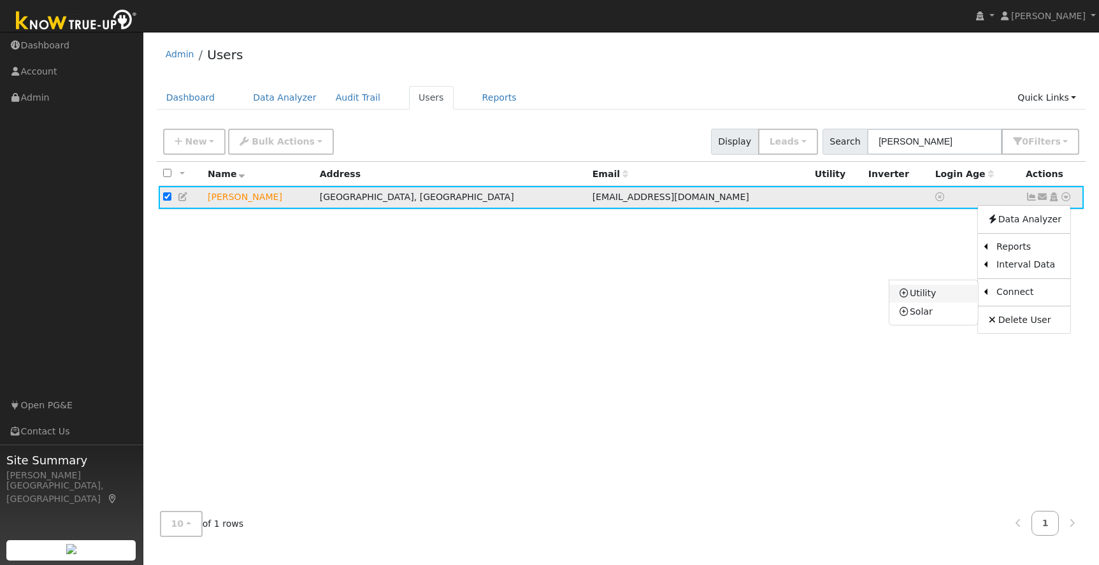
click at [932, 292] on link "Utility" at bounding box center [934, 294] width 89 height 18
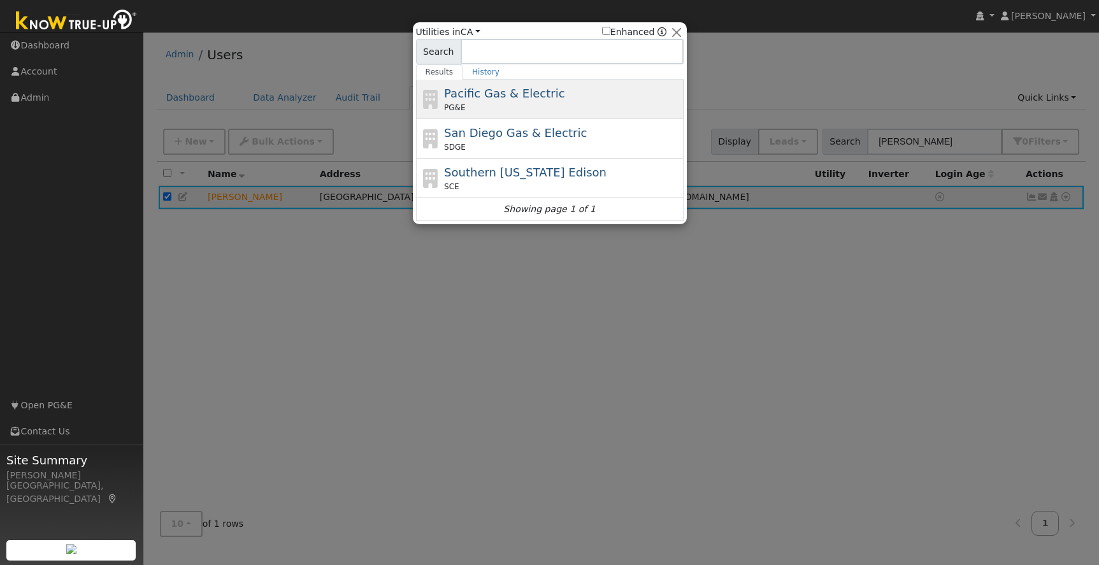
click at [572, 100] on div "Pacific Gas & Electric PG&E" at bounding box center [562, 99] width 236 height 29
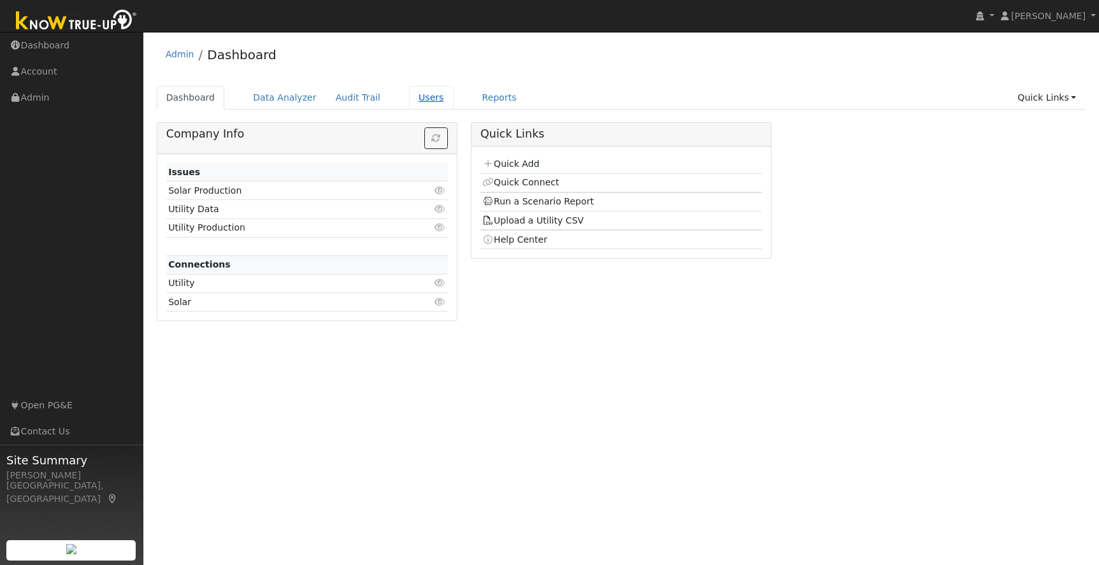
click at [409, 95] on link "Users" at bounding box center [431, 98] width 45 height 24
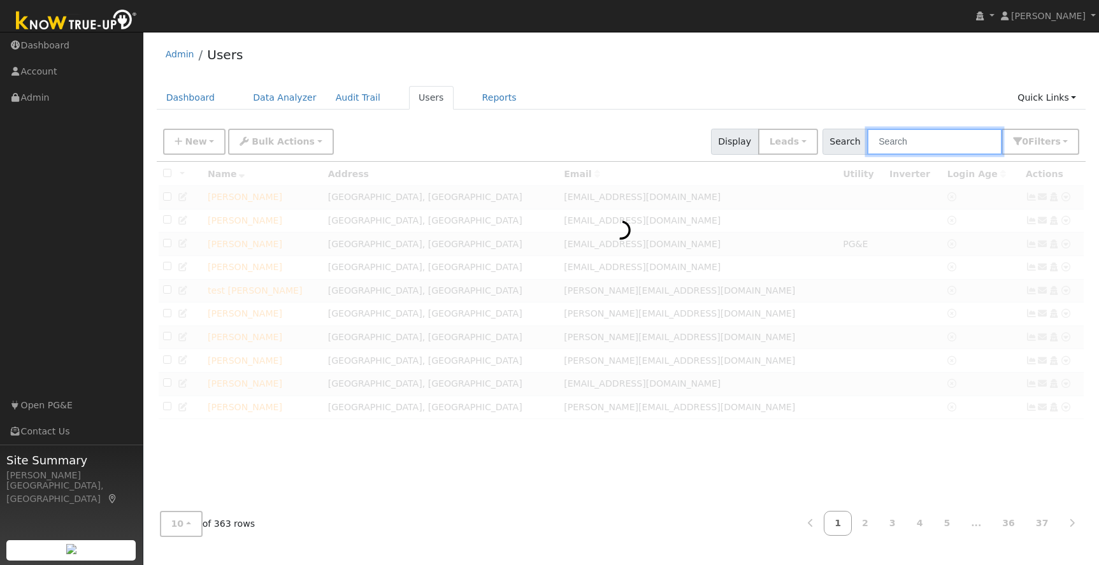
click at [950, 144] on input "text" at bounding box center [934, 142] width 135 height 26
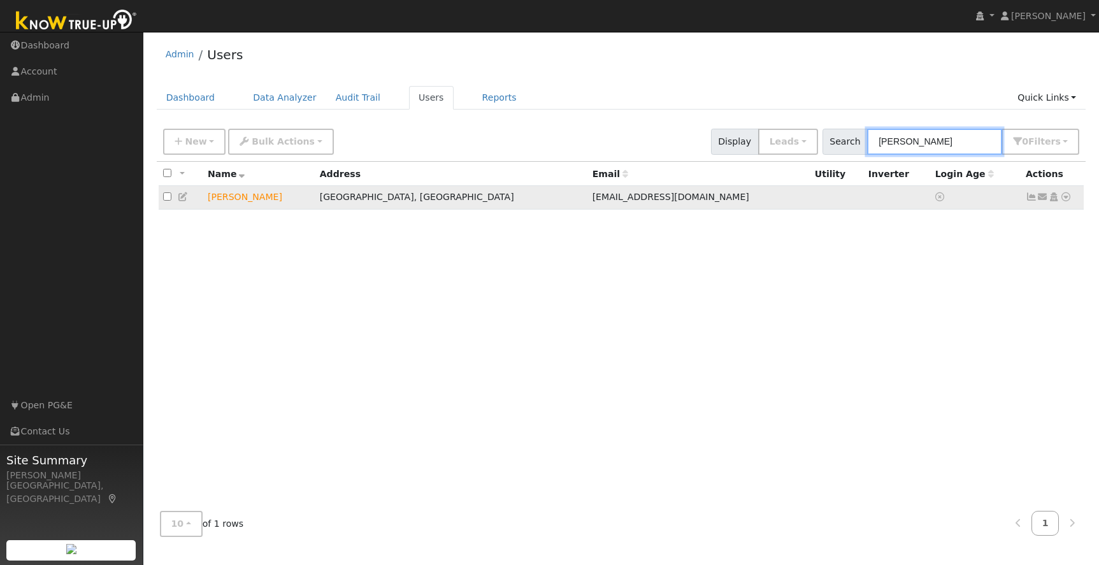
type input "[PERSON_NAME]"
click at [1066, 199] on icon at bounding box center [1065, 196] width 11 height 9
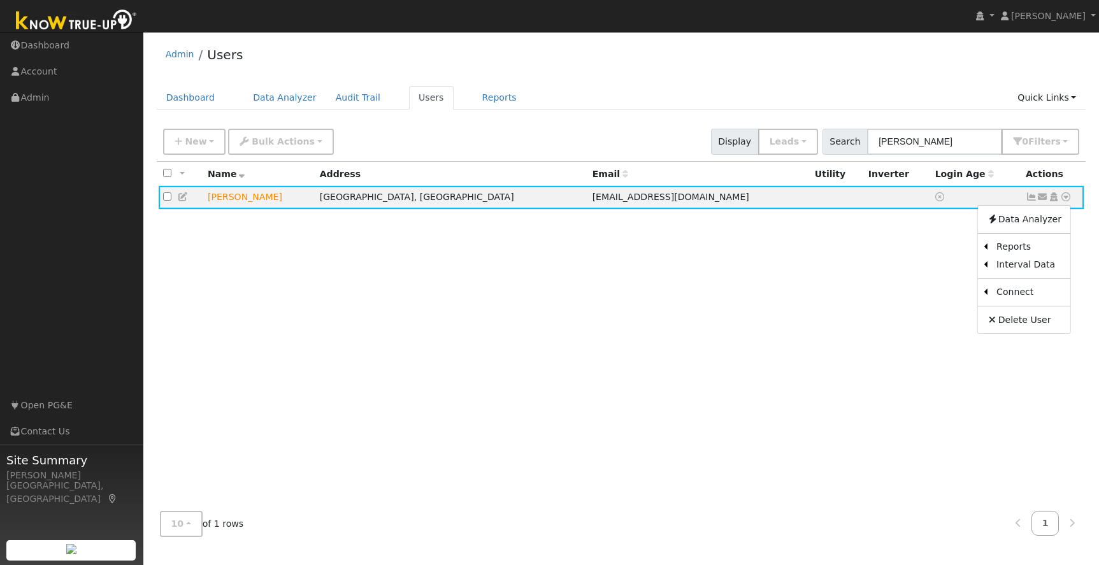
click at [1019, 319] on link "Delete User" at bounding box center [1024, 320] width 92 height 18
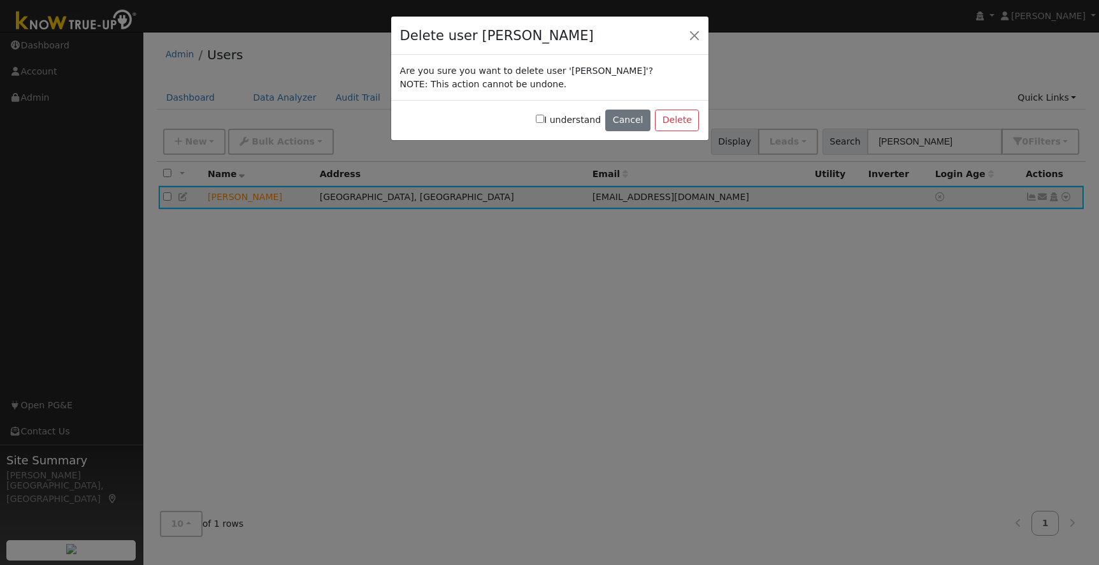
drag, startPoint x: 549, startPoint y: 119, endPoint x: 598, endPoint y: 119, distance: 49.1
click at [551, 120] on label "I understand" at bounding box center [568, 119] width 65 height 13
click at [544, 120] on input "I understand" at bounding box center [540, 119] width 8 height 8
checkbox input "true"
drag, startPoint x: 681, startPoint y: 117, endPoint x: 626, endPoint y: 119, distance: 54.8
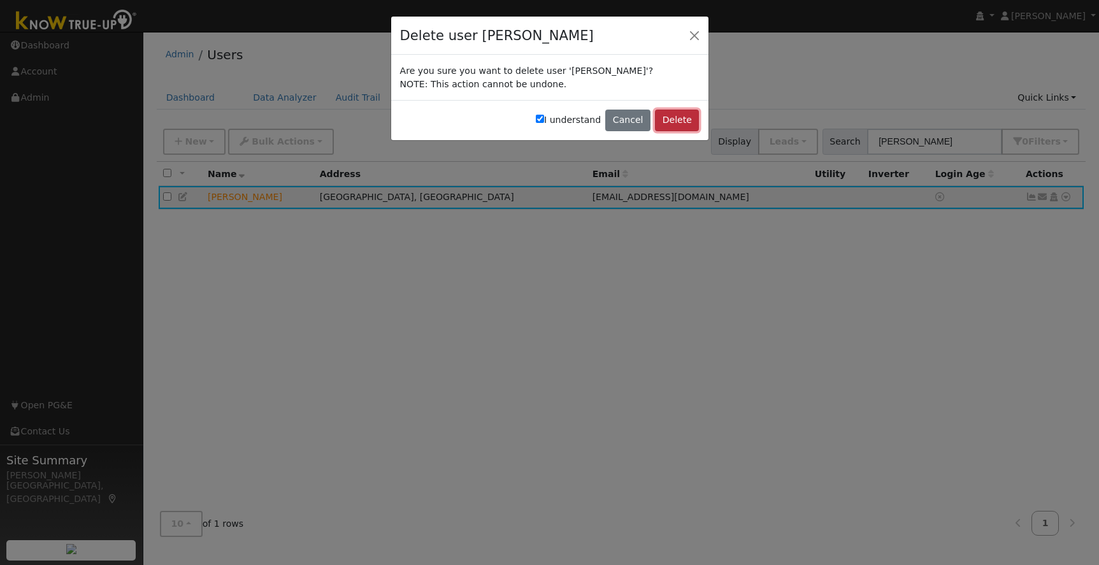
click at [681, 117] on button "Delete" at bounding box center [677, 121] width 44 height 22
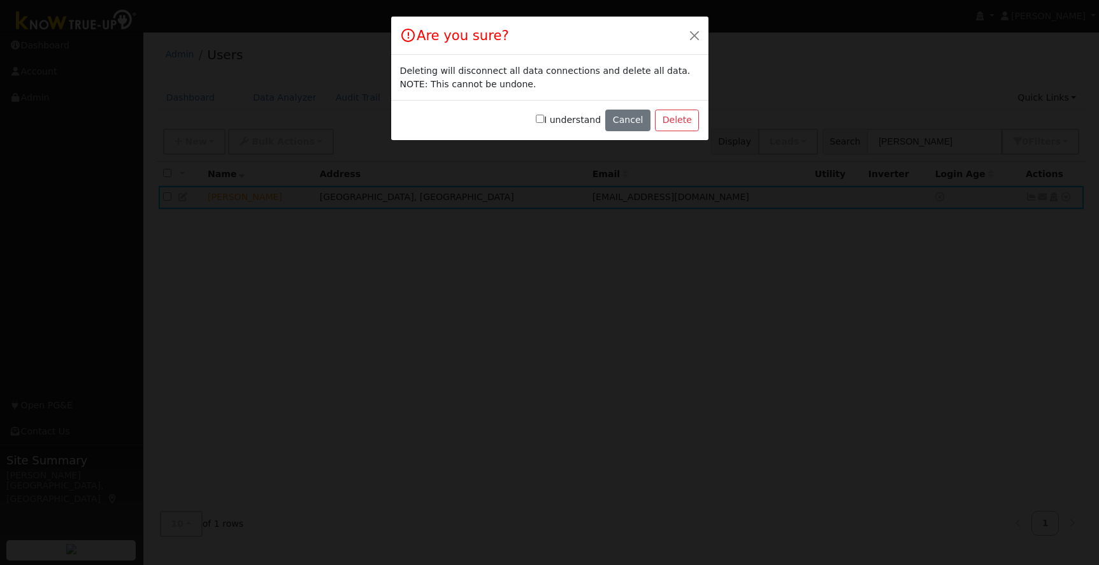
click at [544, 120] on input "I understand" at bounding box center [540, 119] width 8 height 8
checkbox input "true"
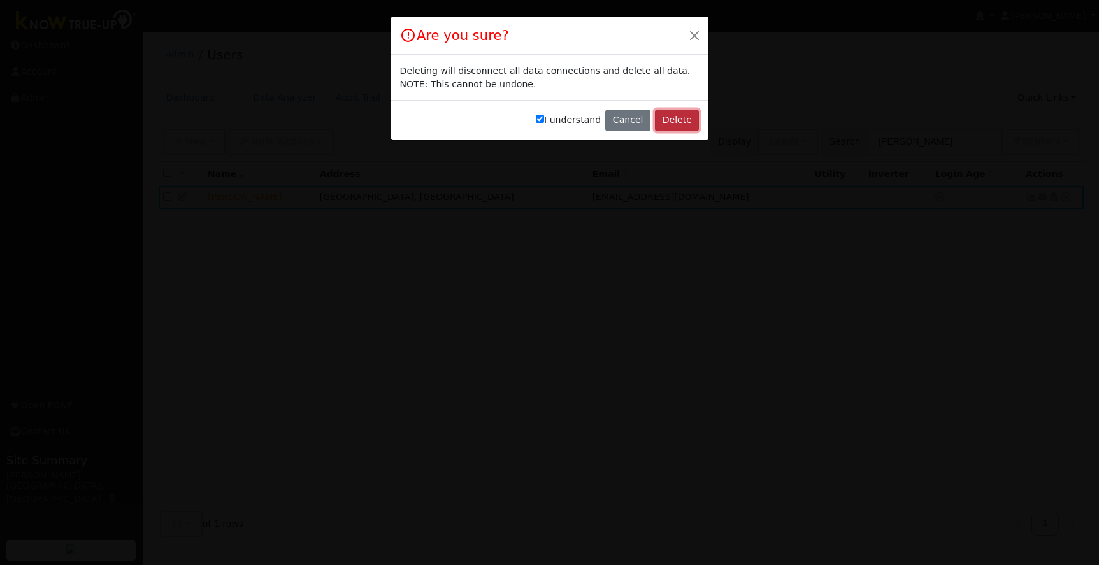
click at [683, 119] on button "Delete" at bounding box center [677, 121] width 44 height 22
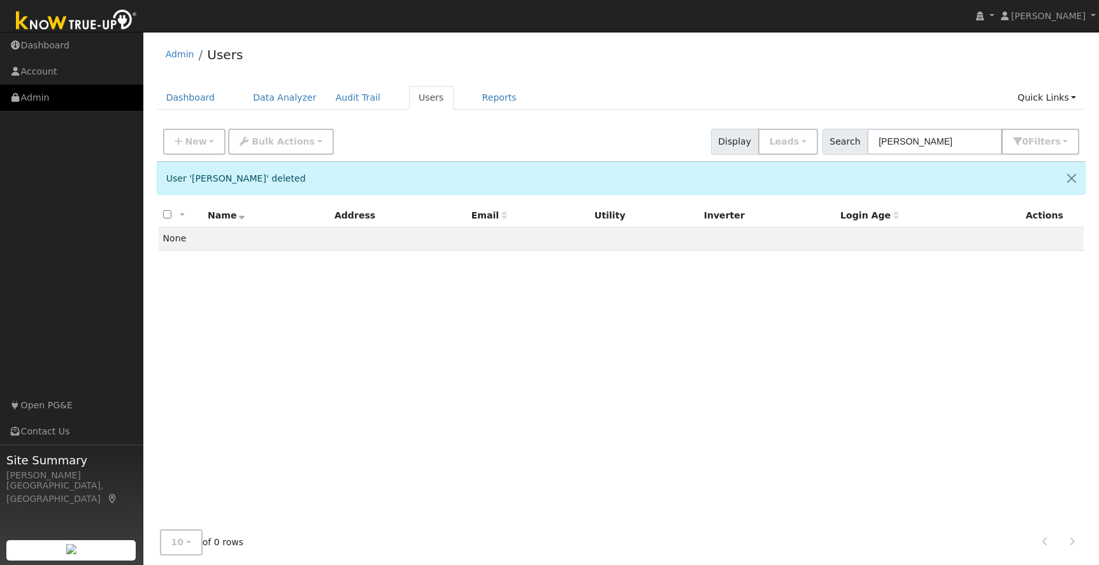
click at [41, 98] on link "Admin" at bounding box center [71, 98] width 143 height 26
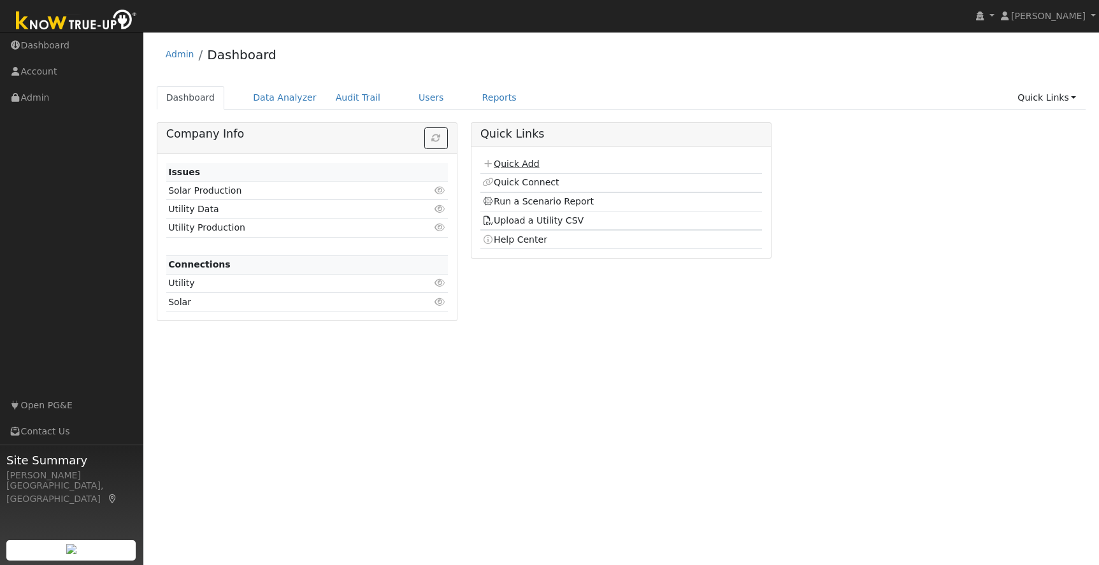
click at [517, 163] on link "Quick Add" at bounding box center [510, 164] width 57 height 10
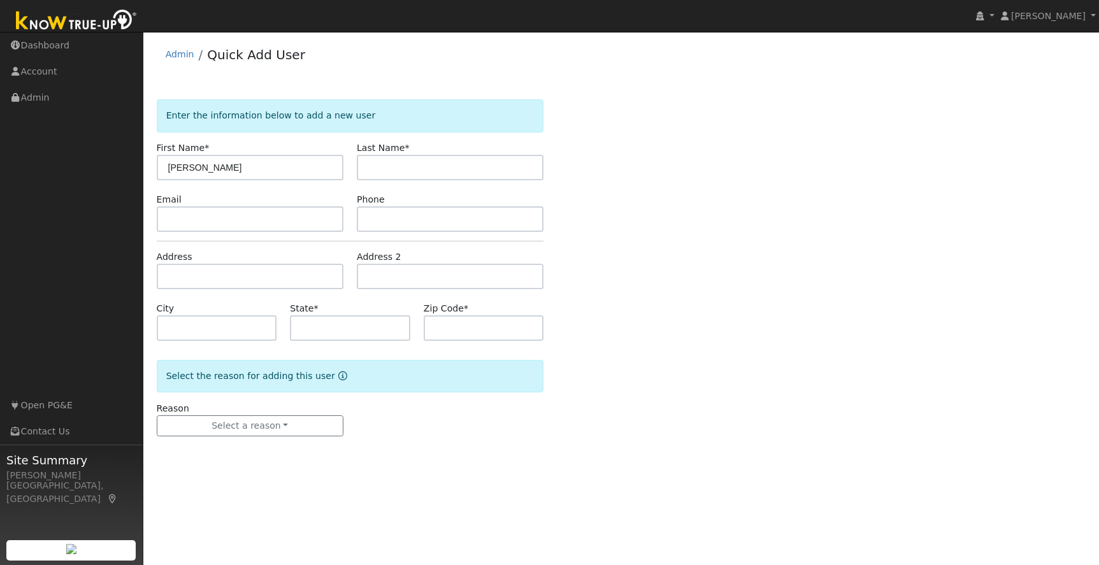
type input "[PERSON_NAME]"
type input "w"
type input "[PERSON_NAME]"
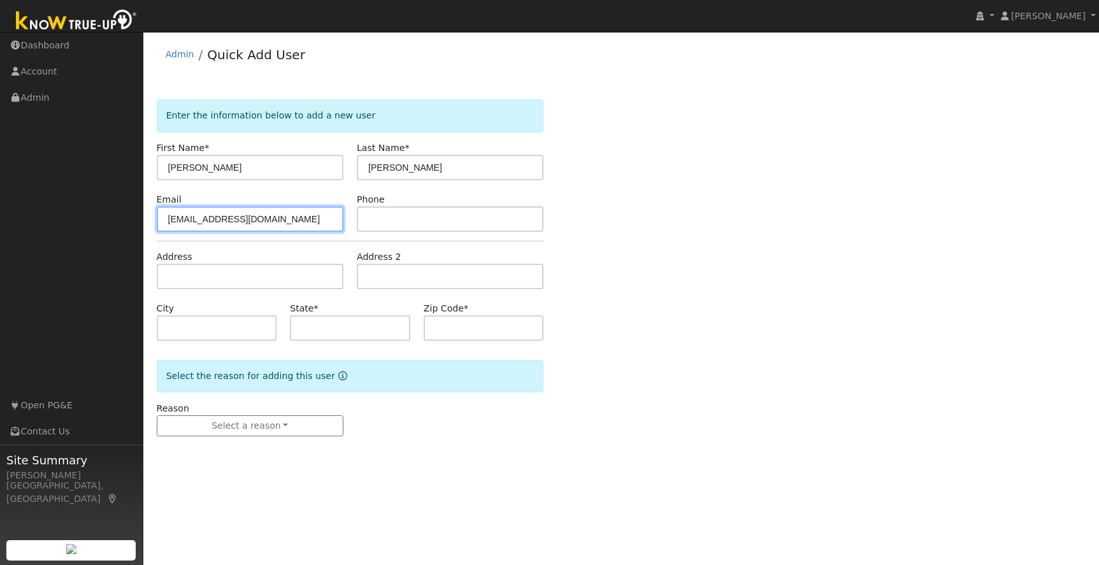
type input "[EMAIL_ADDRESS][DOMAIN_NAME]"
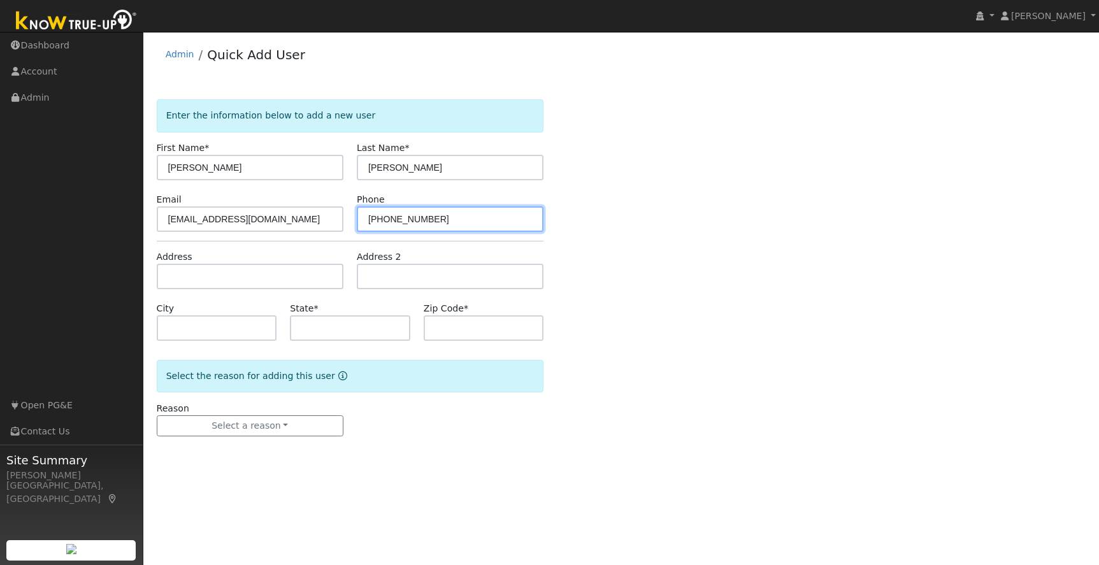
type input "[PHONE_NUMBER]"
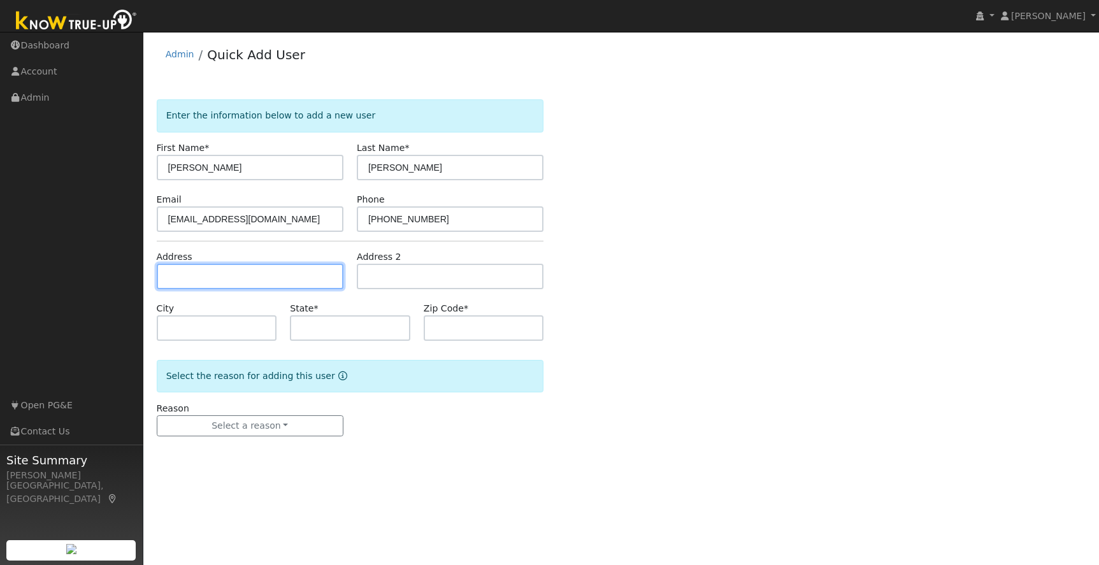
click at [234, 270] on input "text" at bounding box center [250, 276] width 187 height 25
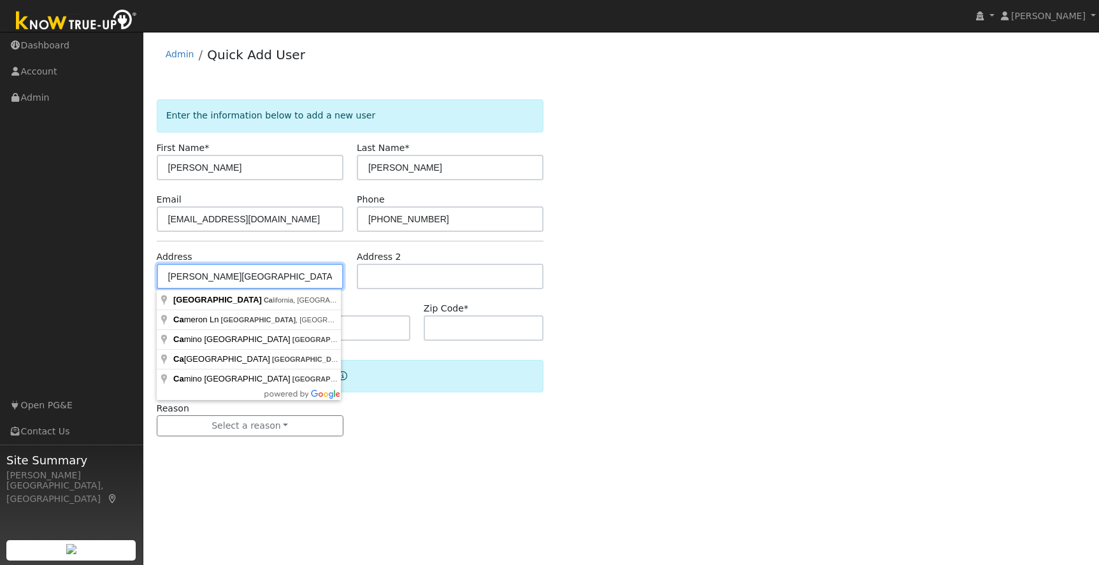
click at [166, 275] on input "[PERSON_NAME][GEOGRAPHIC_DATA], [GEOGRAPHIC_DATA] ca" at bounding box center [250, 276] width 187 height 25
drag, startPoint x: 199, startPoint y: 275, endPoint x: 227, endPoint y: 282, distance: 29.4
click at [199, 275] on input "[STREET_ADDRESS][PERSON_NAME]" at bounding box center [250, 276] width 187 height 25
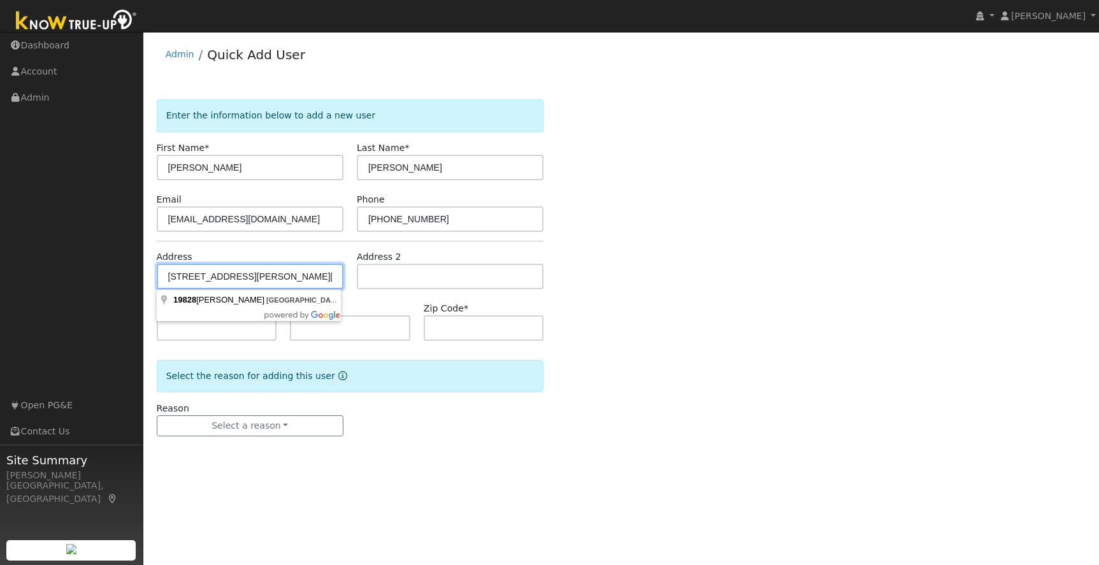
type input "[STREET_ADDRESS][PERSON_NAME]"
type input "[GEOGRAPHIC_DATA]"
type input "CA"
type input "95370"
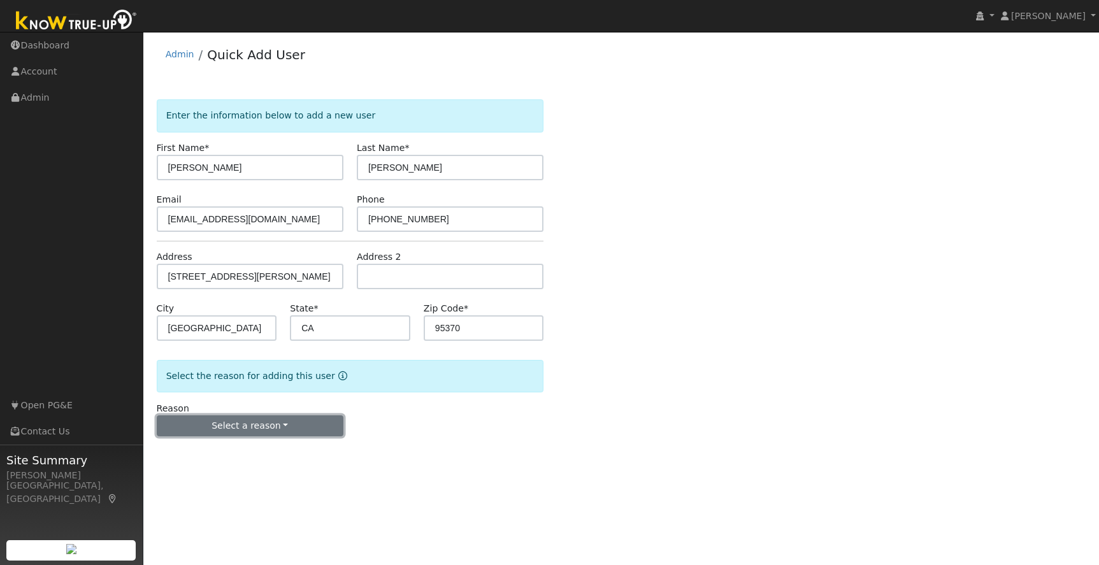
click at [264, 420] on button "Select a reason" at bounding box center [250, 426] width 187 height 22
click at [196, 454] on link "New lead" at bounding box center [227, 453] width 141 height 18
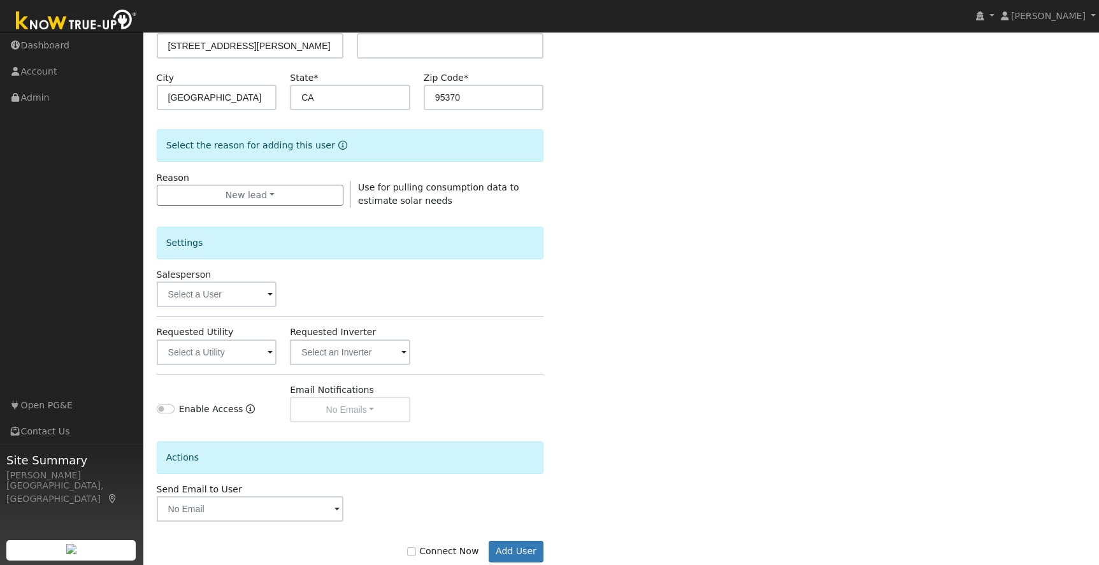
scroll to position [260, 0]
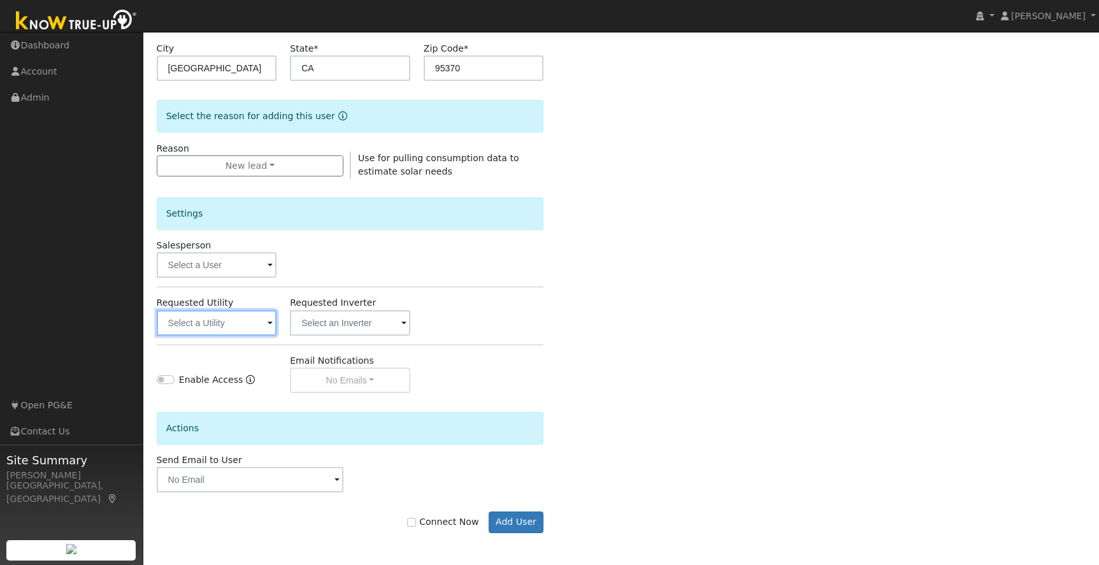
click at [227, 317] on input "text" at bounding box center [217, 322] width 120 height 25
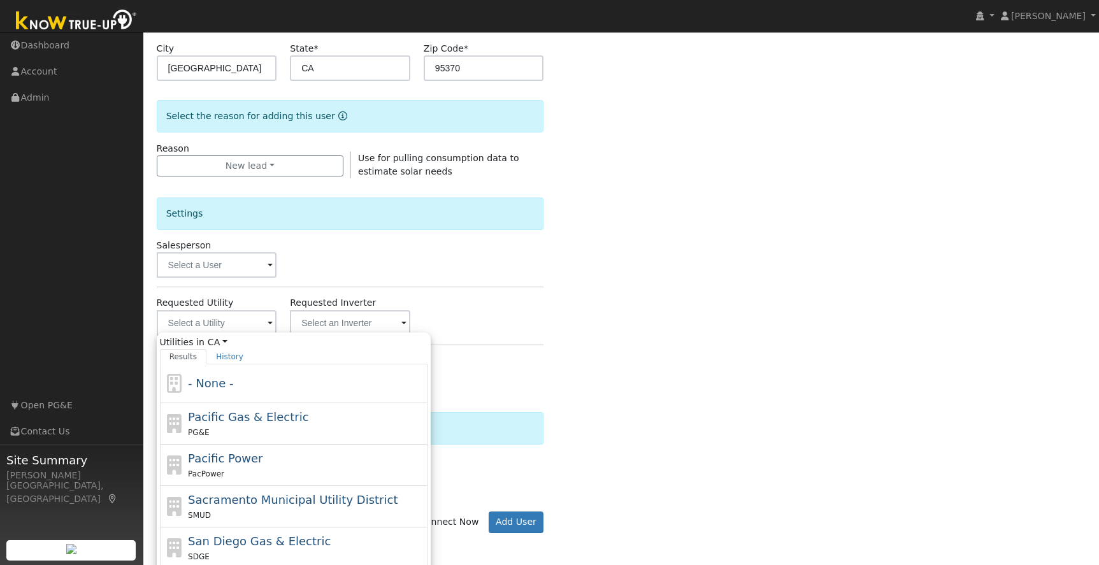
click at [268, 426] on div "PG&E" at bounding box center [306, 432] width 236 height 13
type input "Pacific Gas & Electric"
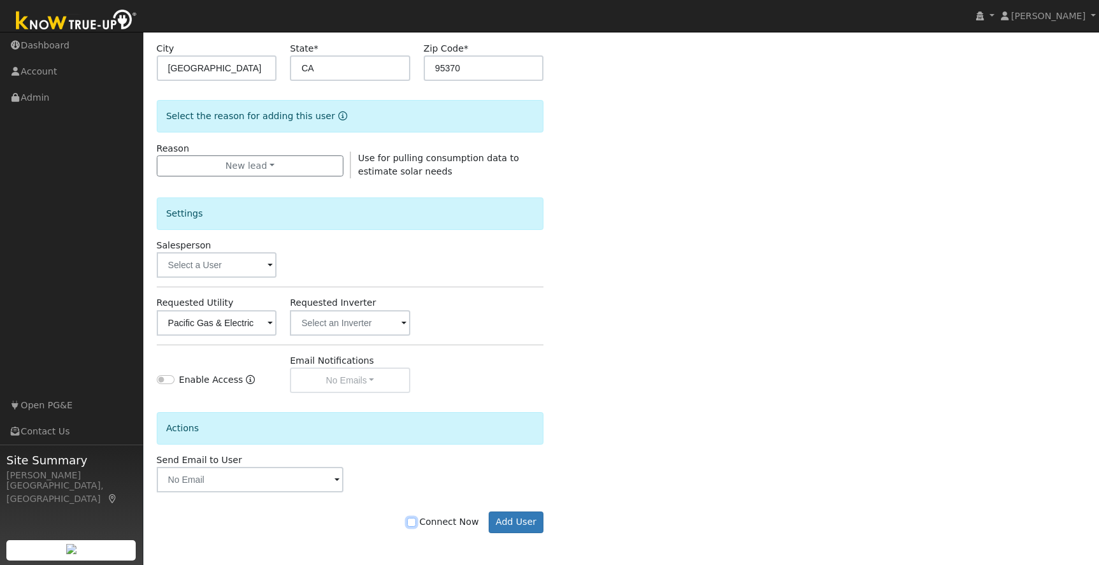
click at [416, 524] on input "Connect Now" at bounding box center [411, 522] width 9 height 9
checkbox input "true"
click at [516, 521] on button "Add User" at bounding box center [516, 523] width 55 height 22
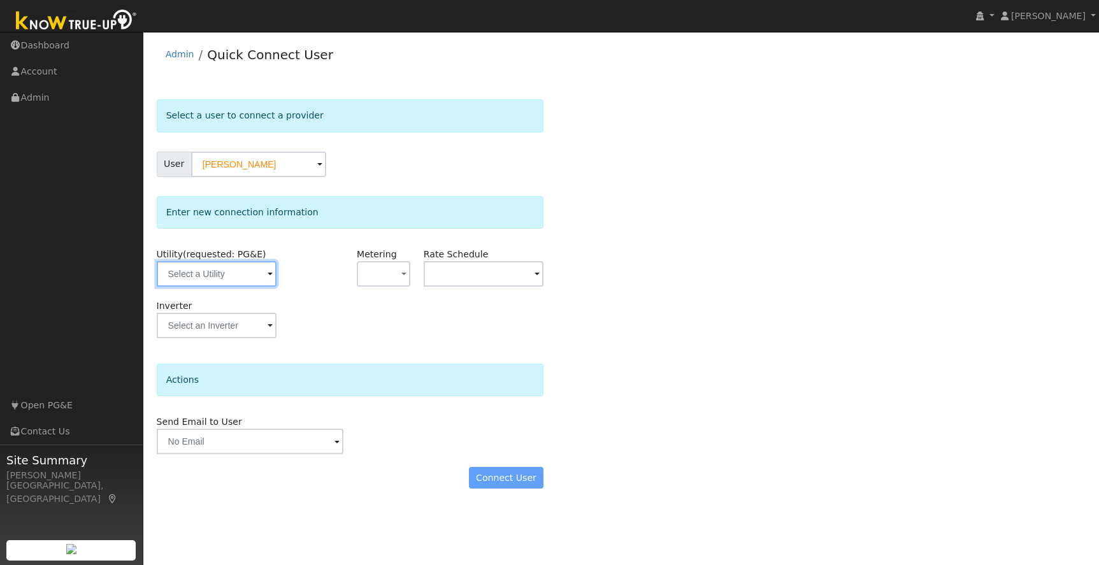
click at [251, 268] on input "text" at bounding box center [217, 273] width 120 height 25
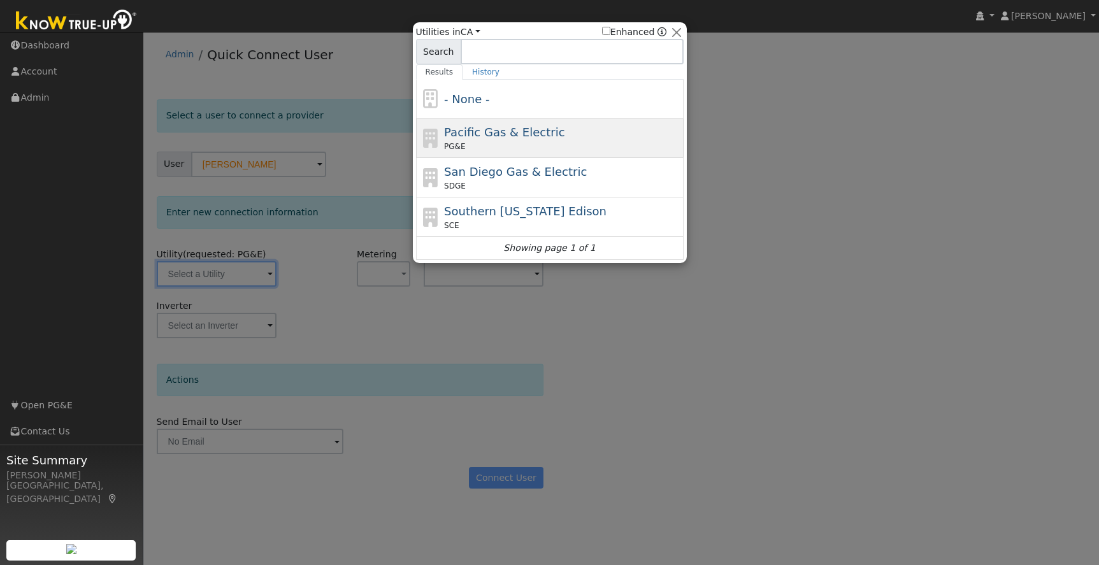
click at [648, 144] on div "PG&E" at bounding box center [562, 146] width 236 height 11
type input "PG&E"
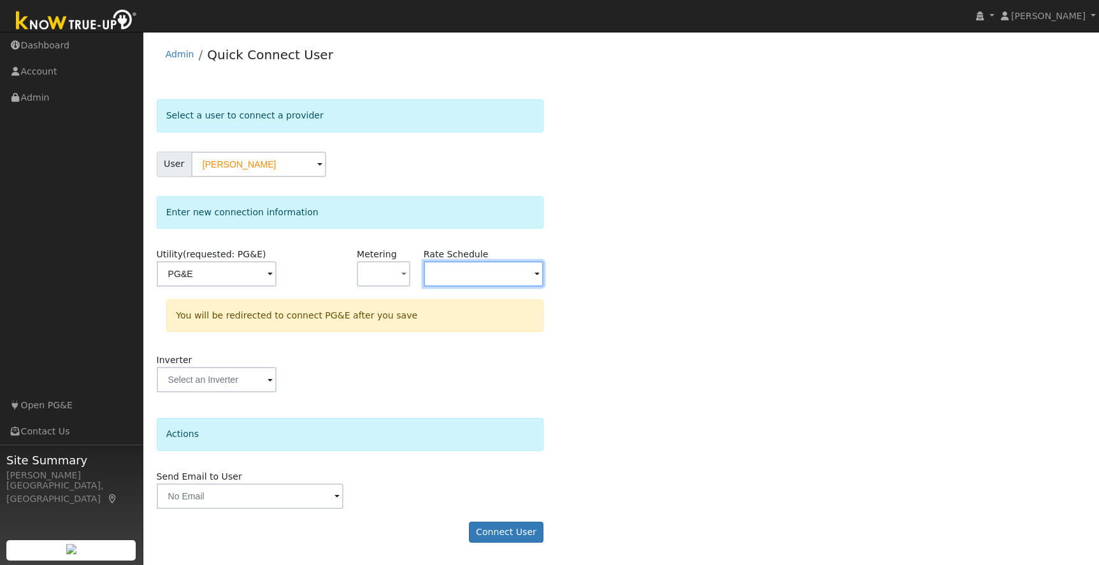
click at [452, 277] on input "text" at bounding box center [484, 273] width 120 height 25
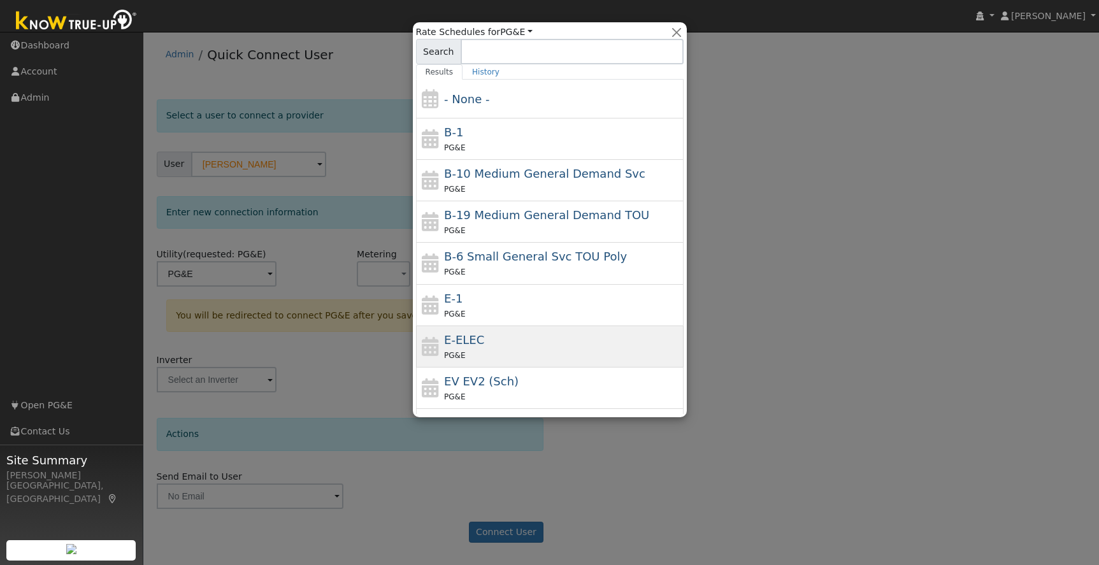
click at [488, 344] on div "E-ELEC PG&E" at bounding box center [562, 346] width 236 height 31
type input "E-ELEC"
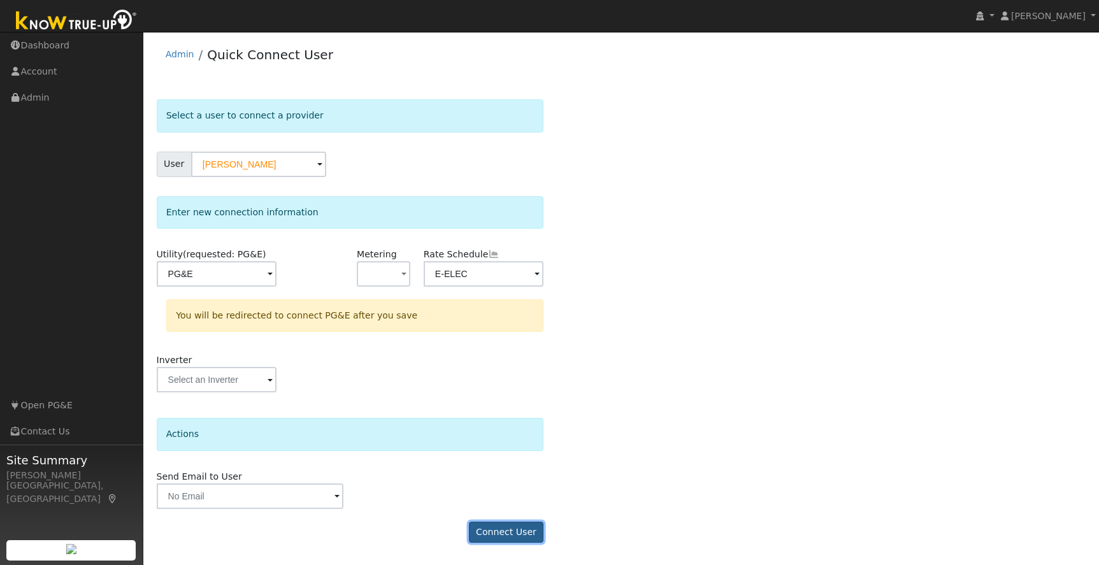
click at [499, 534] on button "Connect User" at bounding box center [506, 533] width 75 height 22
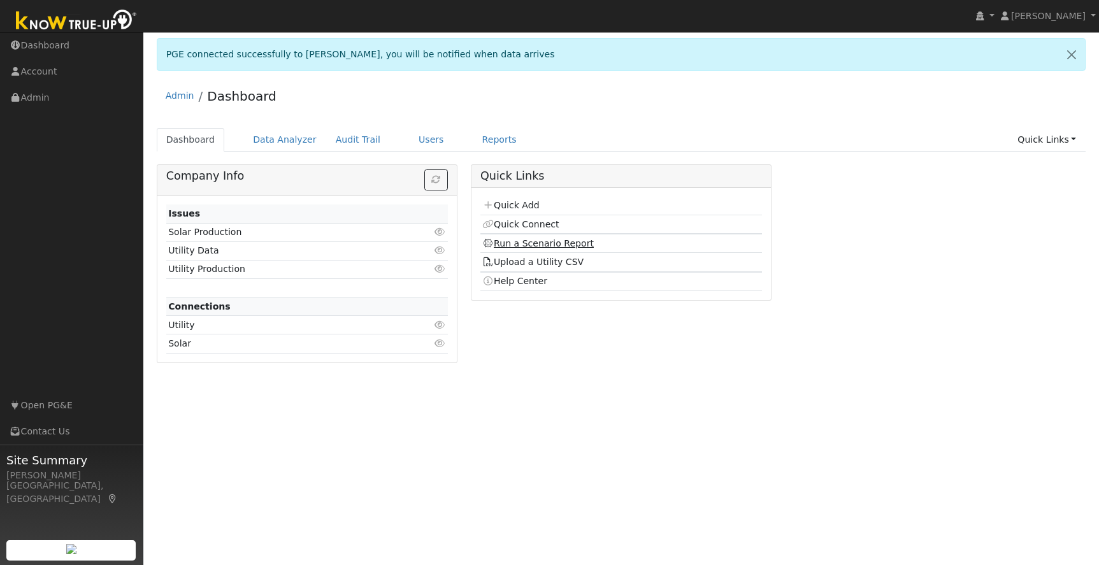
click at [577, 243] on link "Run a Scenario Report" at bounding box center [538, 243] width 112 height 10
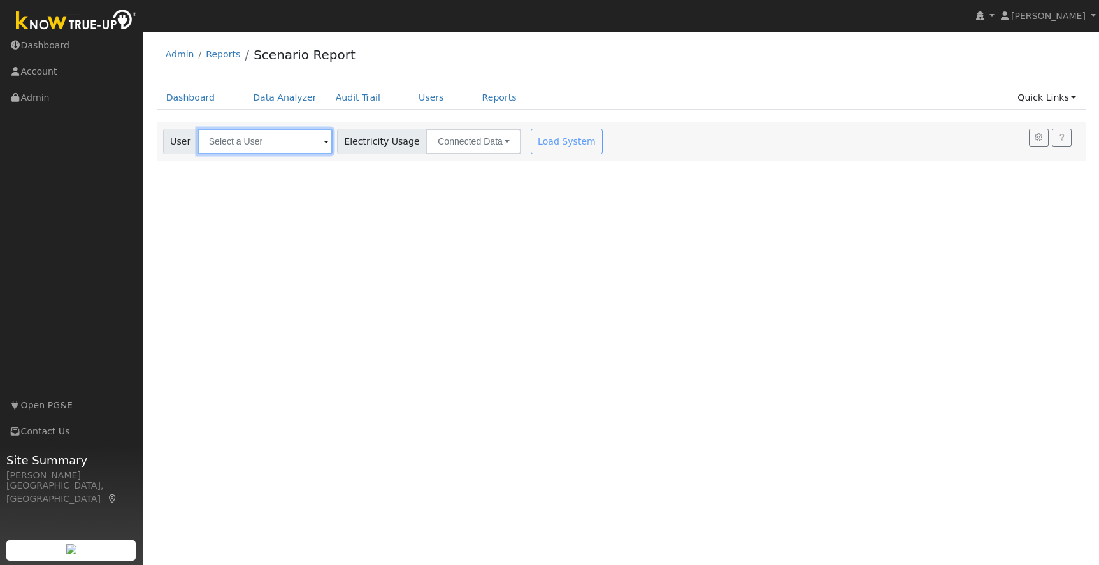
click at [263, 140] on input "text" at bounding box center [265, 141] width 135 height 25
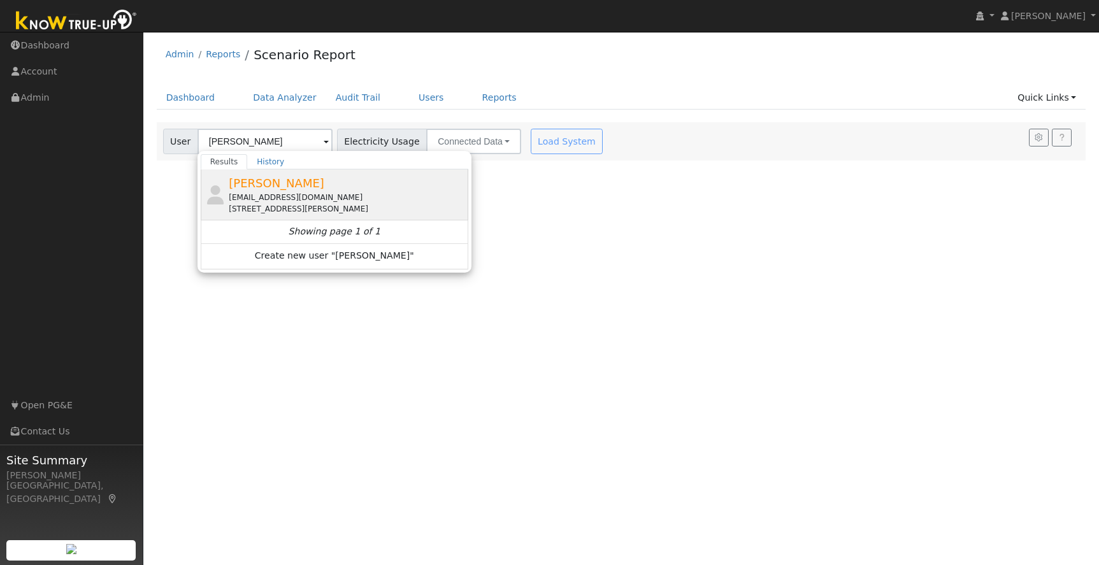
click at [296, 194] on div "[EMAIL_ADDRESS][DOMAIN_NAME]" at bounding box center [347, 197] width 236 height 11
type input "[PERSON_NAME]"
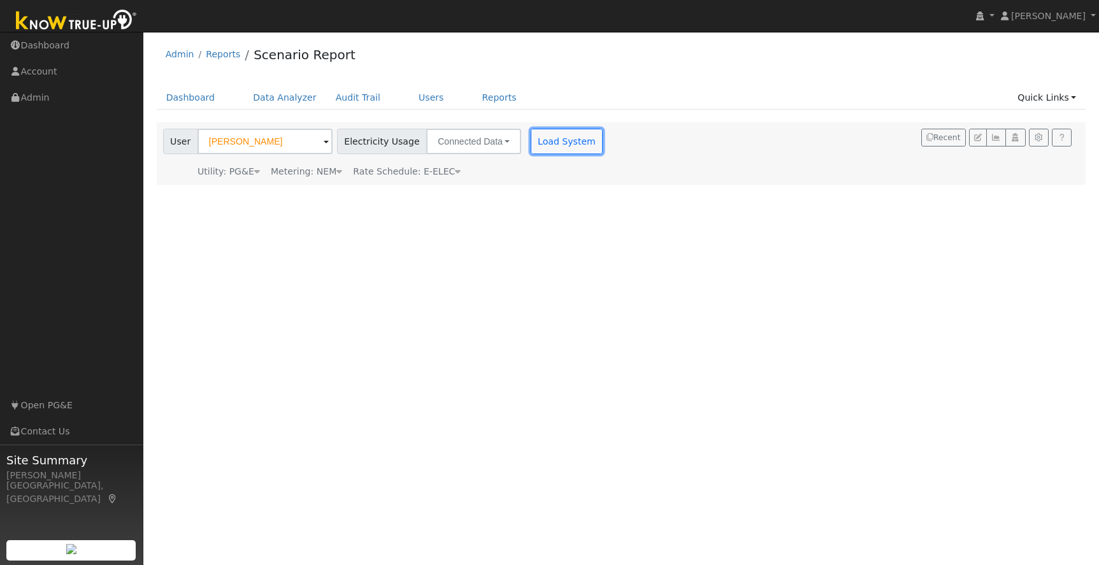
click at [531, 146] on button "Load System" at bounding box center [567, 141] width 73 height 25
